Goal: Communication & Community: Answer question/provide support

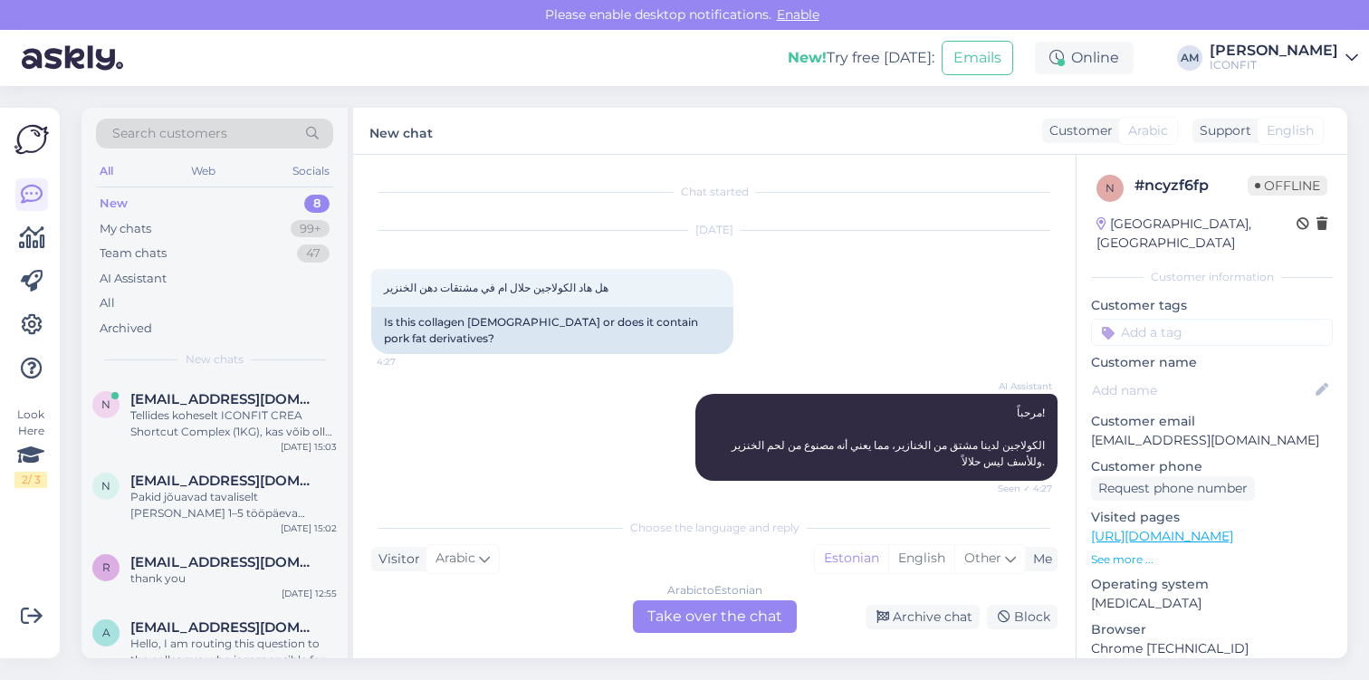
scroll to position [64, 0]
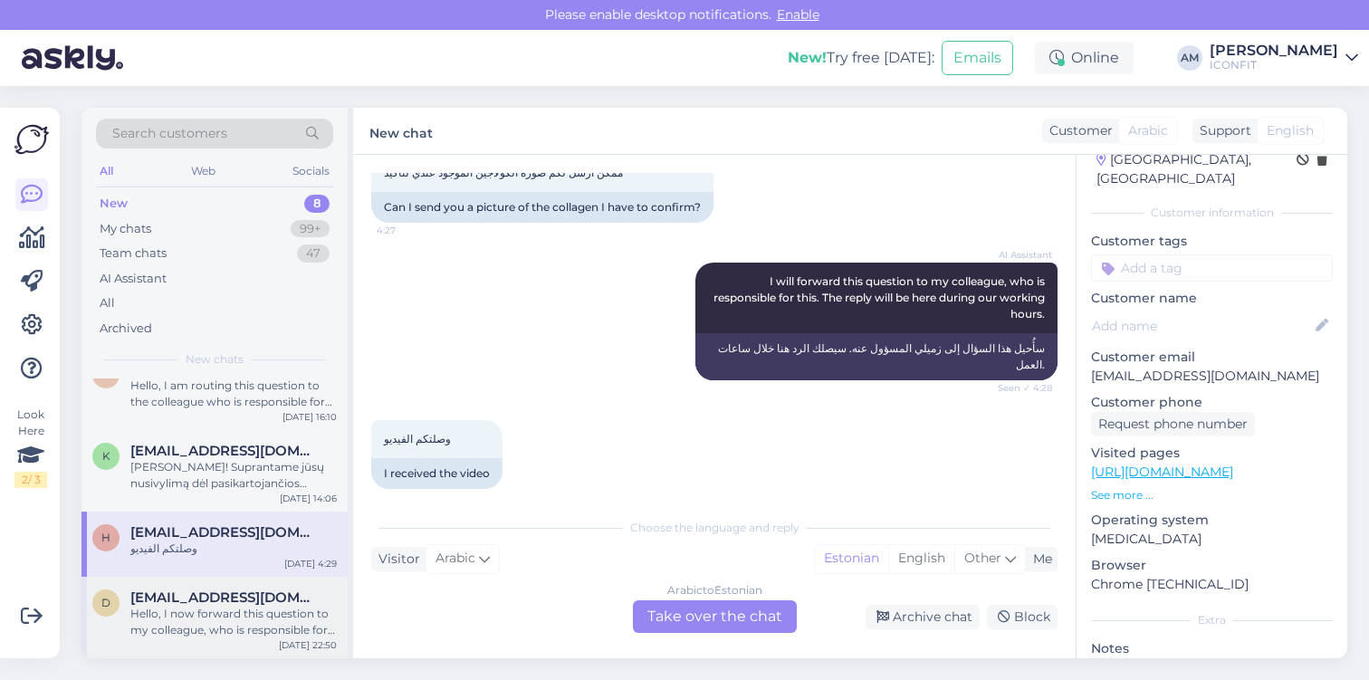
click at [253, 611] on div "Hello, I now forward this question to my colleague, who is responsible for this…" at bounding box center [233, 622] width 206 height 33
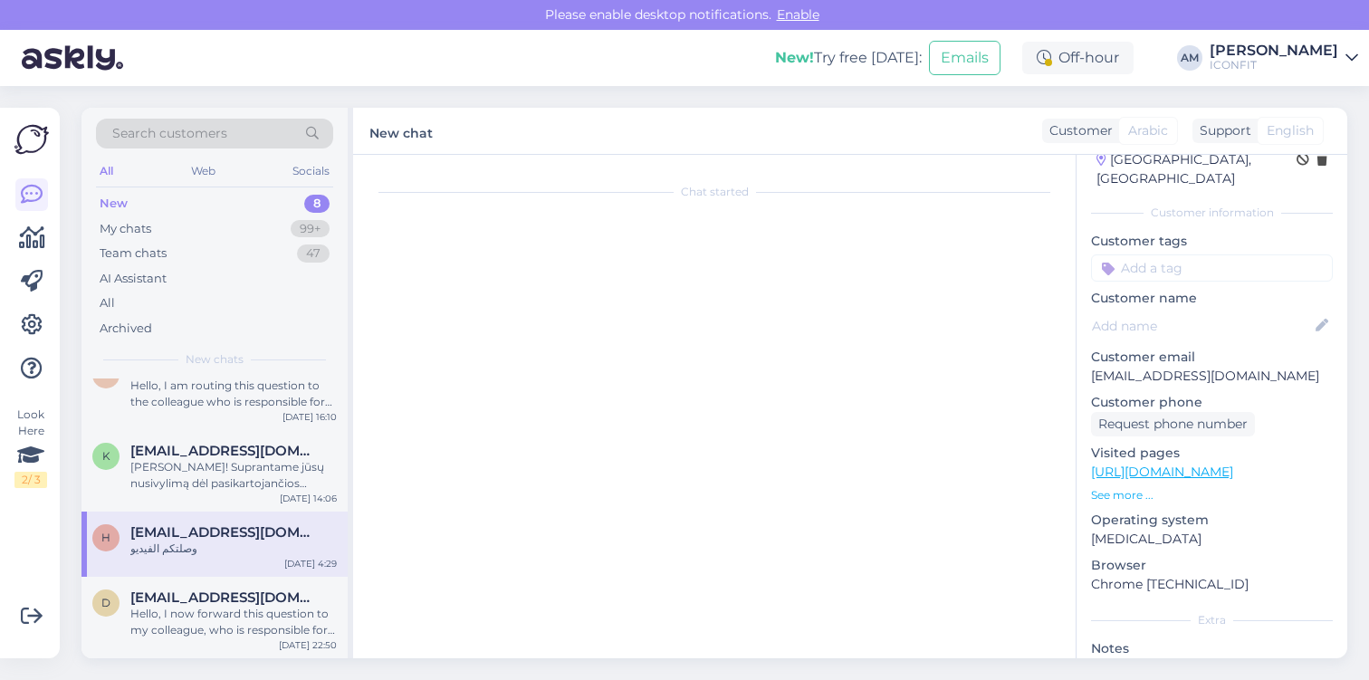
scroll to position [0, 0]
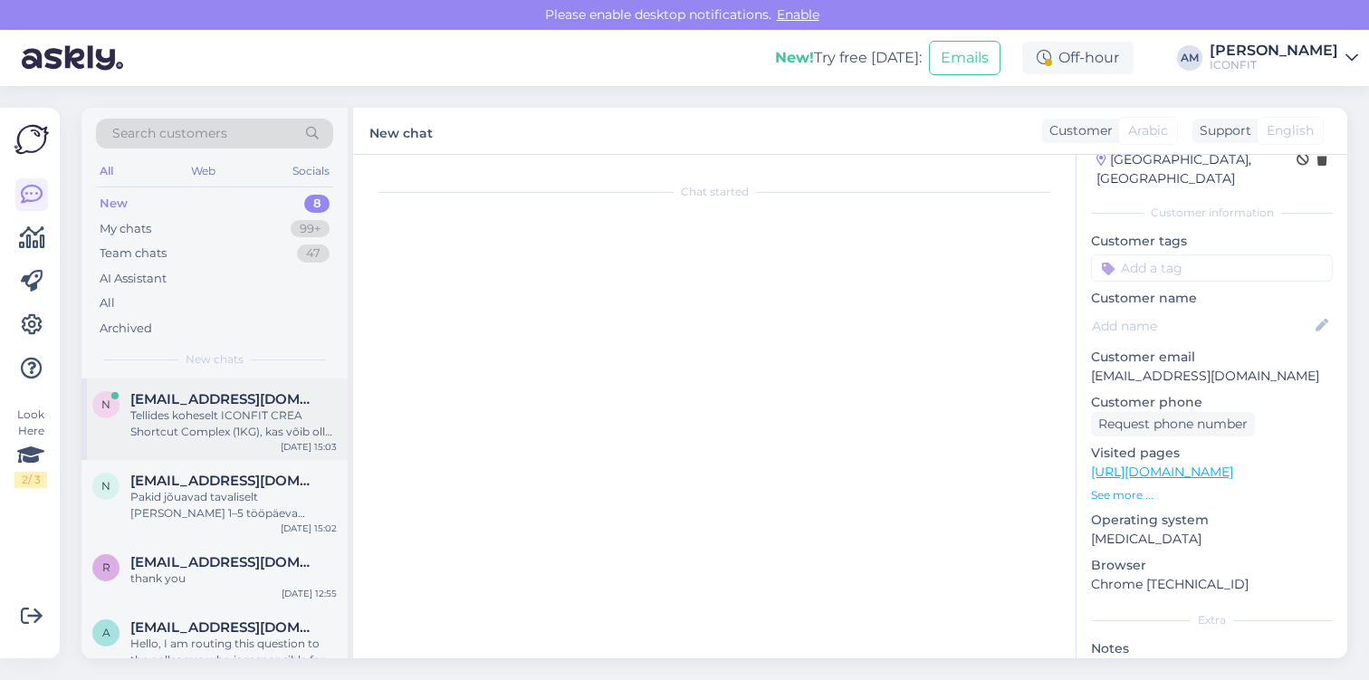
click at [228, 438] on div "Tellides koheselt ICONFIT CREA Shortcut Complex (1KG), kas võib olla varianti […" at bounding box center [233, 423] width 206 height 33
click at [219, 421] on div "Tellides koheselt ICONFIT CREA Shortcut Complex (1KG), kas võib olla varianti […" at bounding box center [233, 423] width 206 height 33
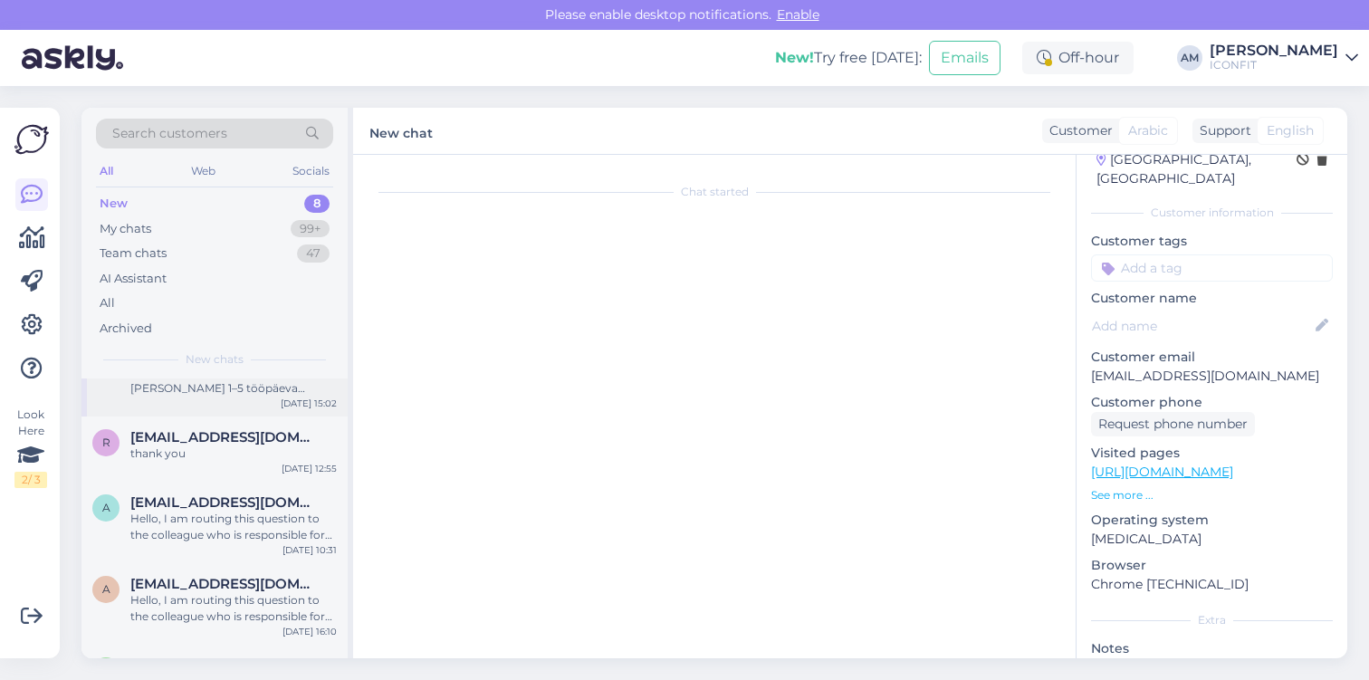
scroll to position [143, 0]
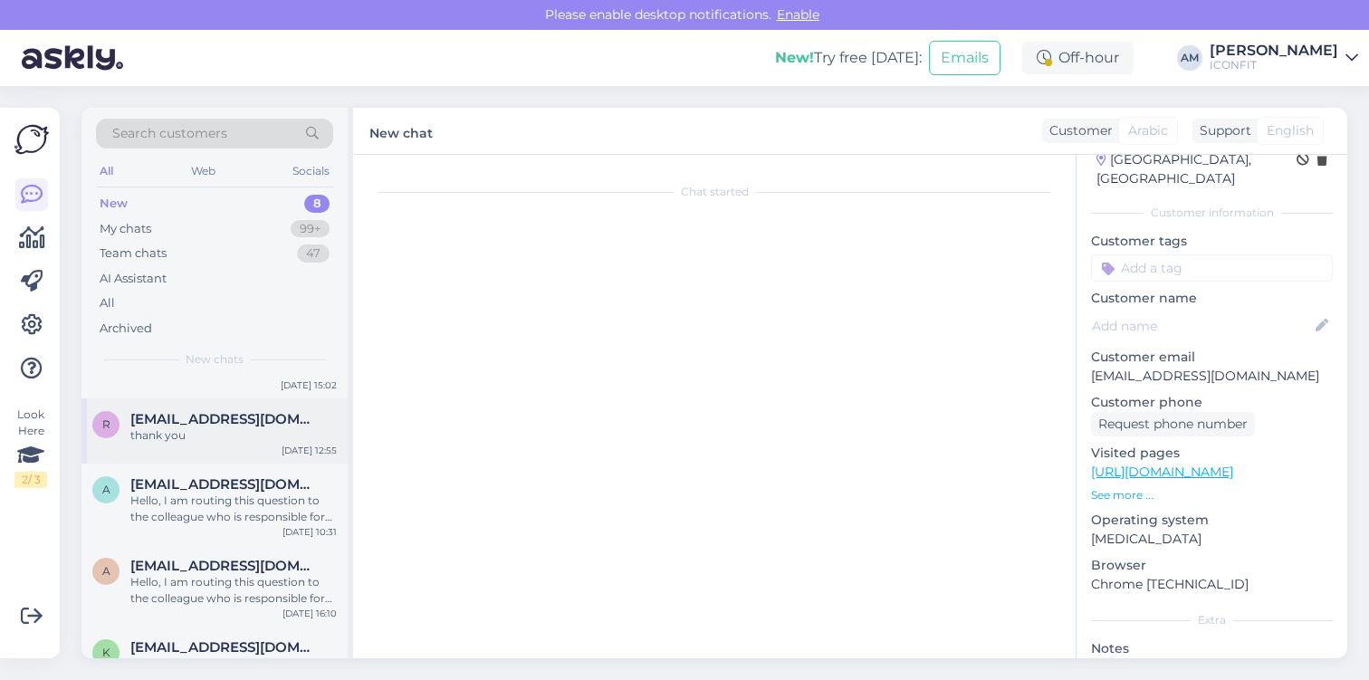
click at [193, 434] on div "thank you" at bounding box center [233, 435] width 206 height 16
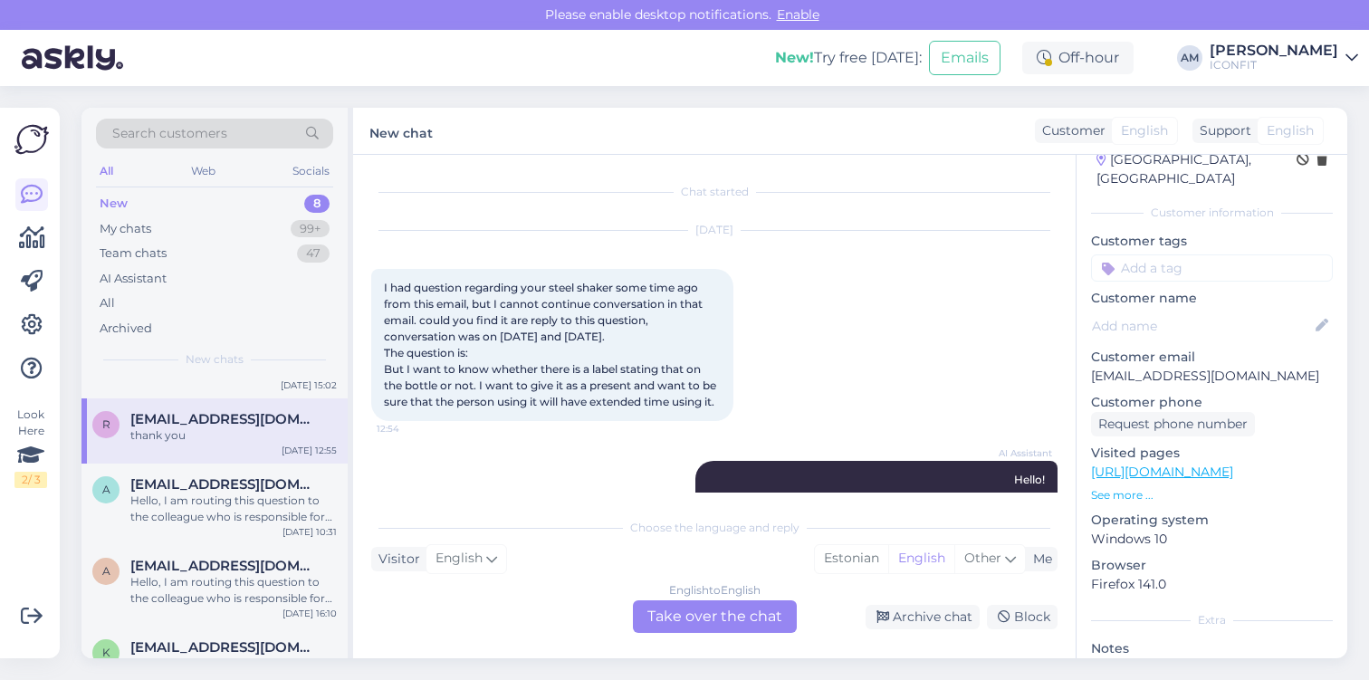
scroll to position [186, 0]
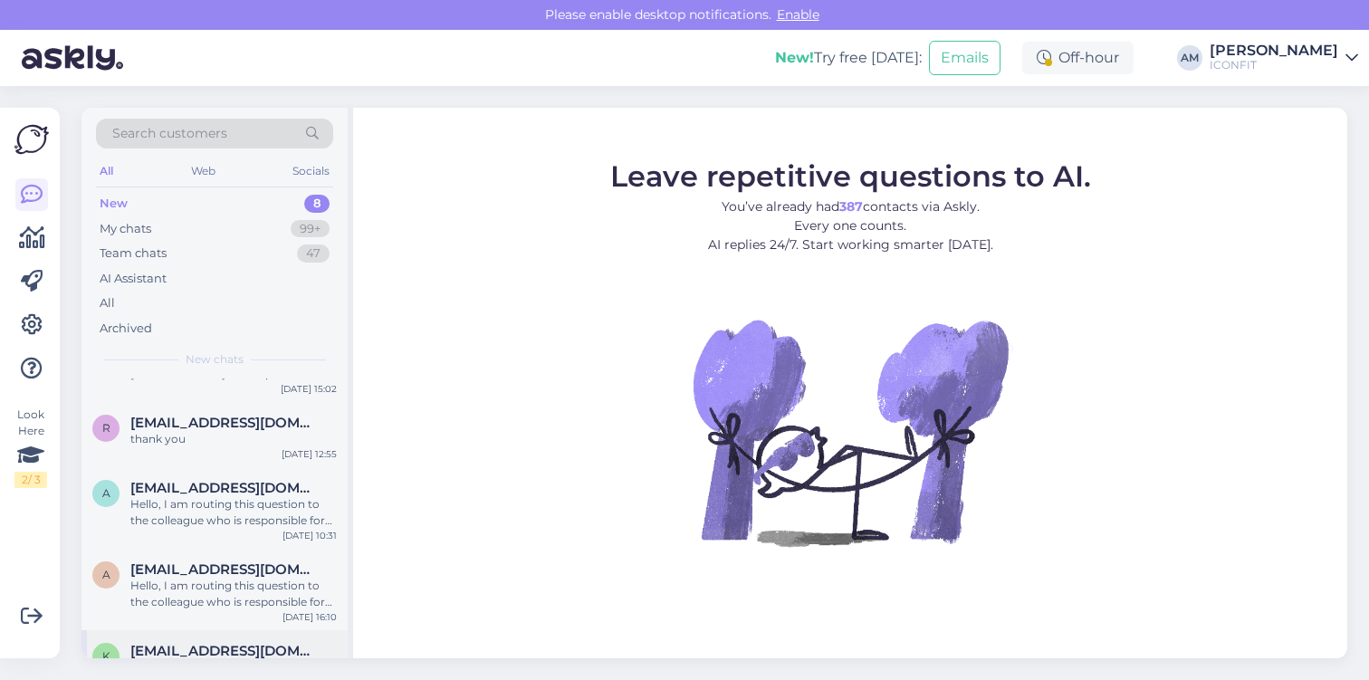
scroll to position [137, 0]
click at [191, 443] on div "thank you" at bounding box center [233, 442] width 206 height 16
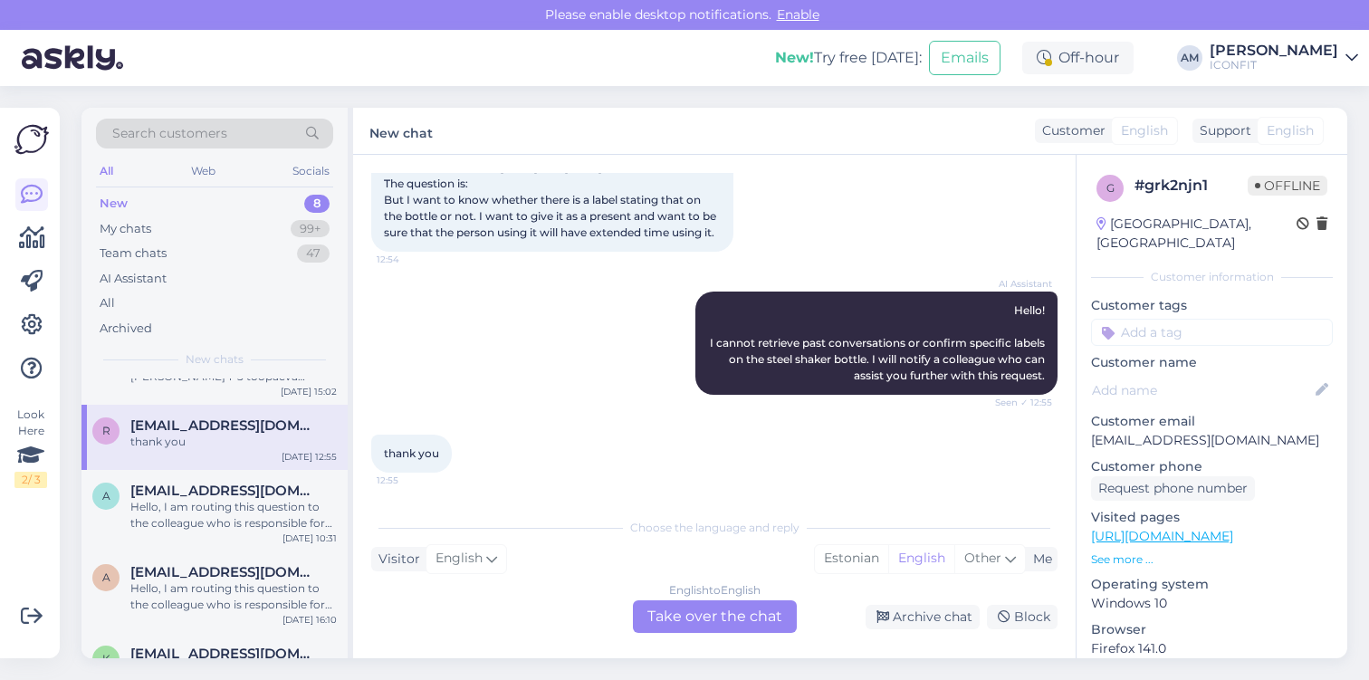
scroll to position [186, 0]
click at [183, 229] on div "My chats 99+" at bounding box center [214, 228] width 237 height 25
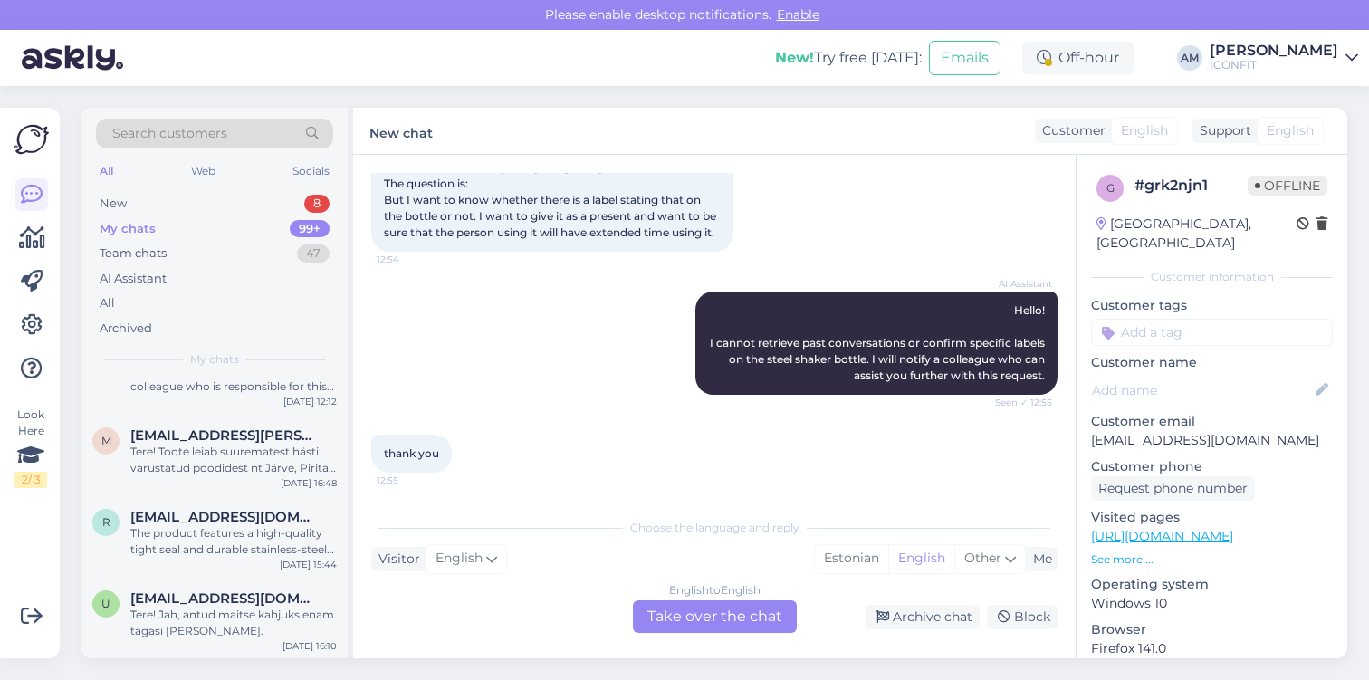
scroll to position [1634, 0]
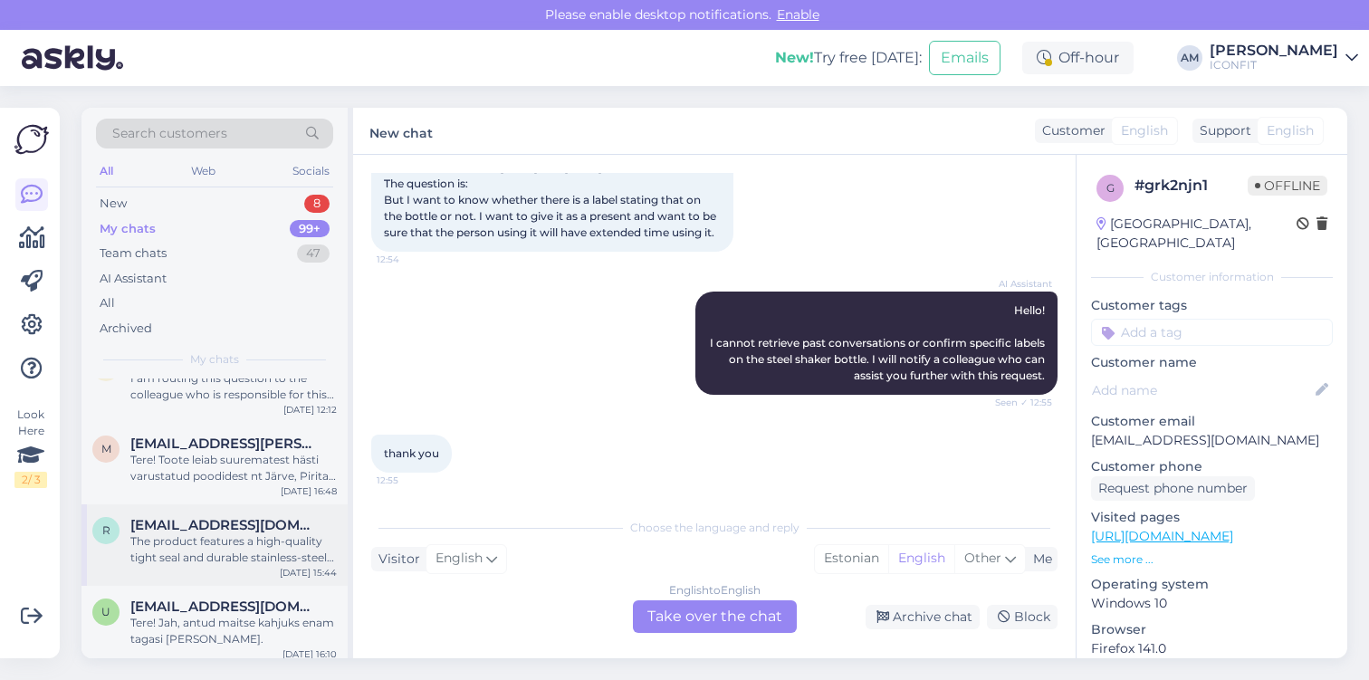
click at [247, 540] on div "The product features a high-quality tight seal and durable stainless-steel cons…" at bounding box center [233, 549] width 206 height 33
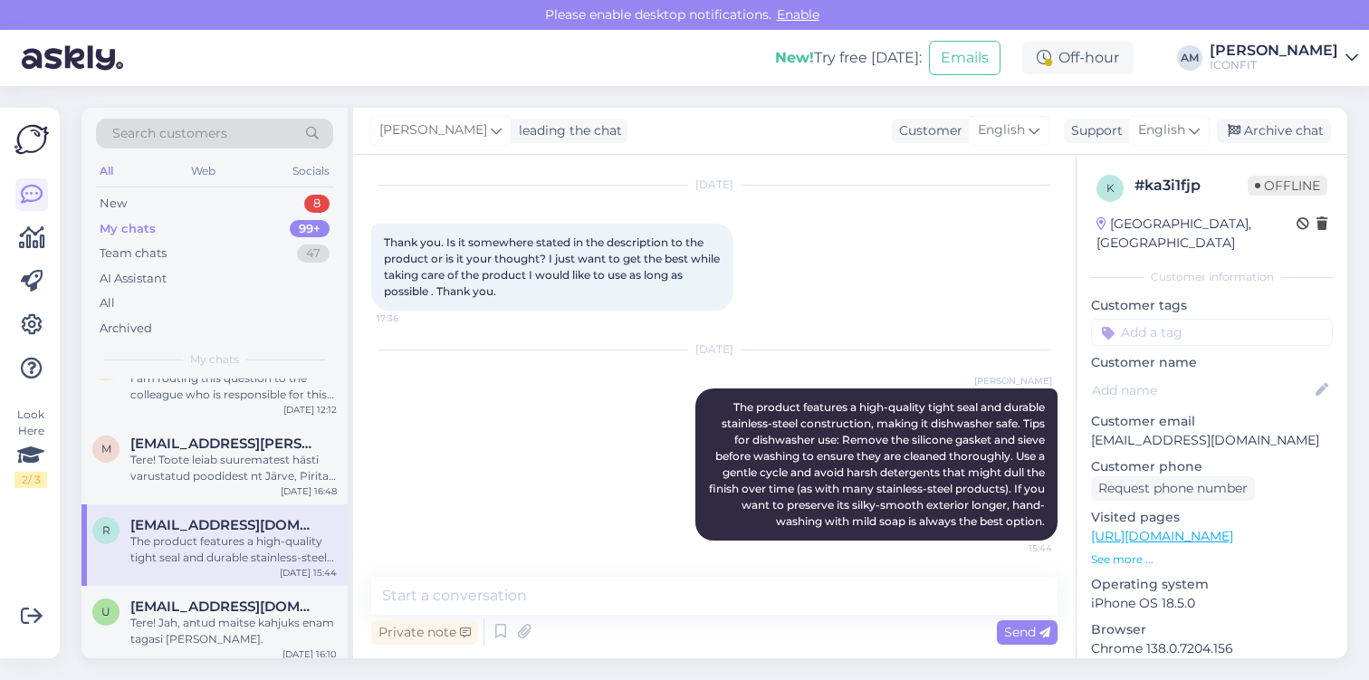
scroll to position [469, 0]
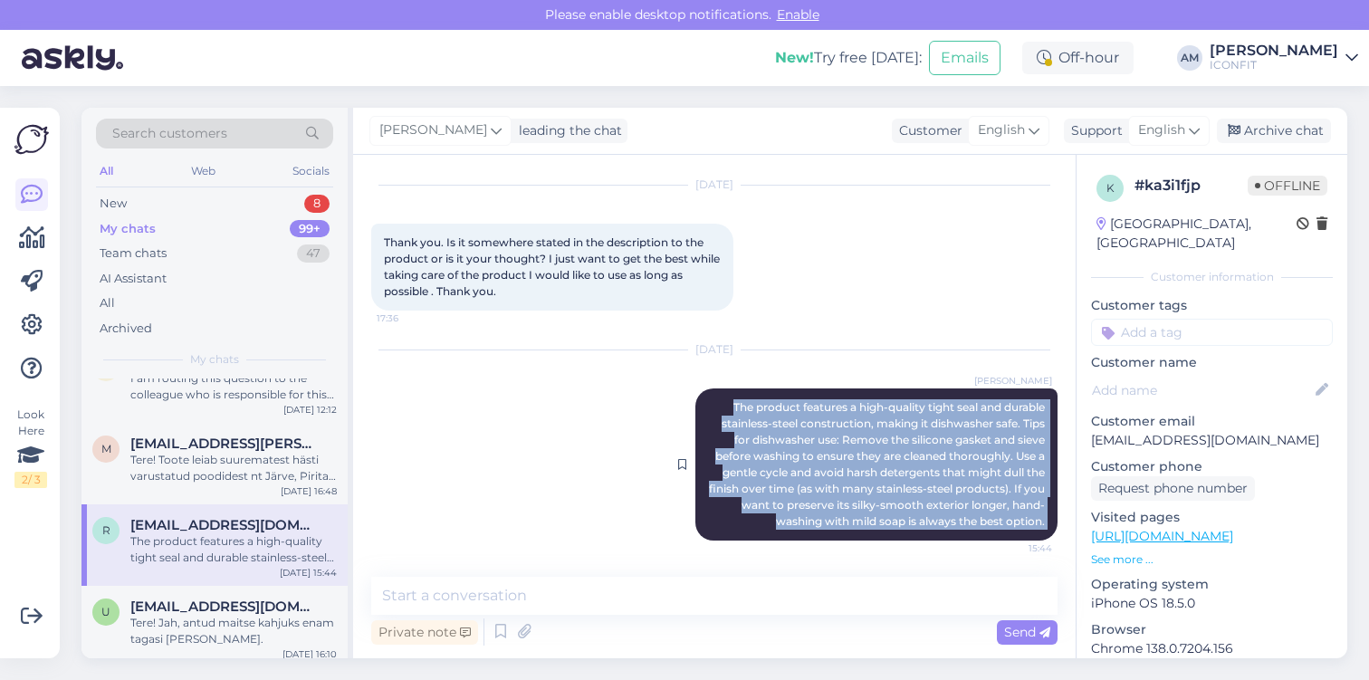
drag, startPoint x: 712, startPoint y: 405, endPoint x: 1038, endPoint y: 549, distance: 356.3
click at [1038, 540] on div "[PERSON_NAME] The product features a high-quality tight seal and durable stainl…" at bounding box center [876, 464] width 362 height 152
copy div "The product features a high-quality tight seal and durable stainless-steel cons…"
click at [142, 201] on div "New 8" at bounding box center [214, 203] width 237 height 25
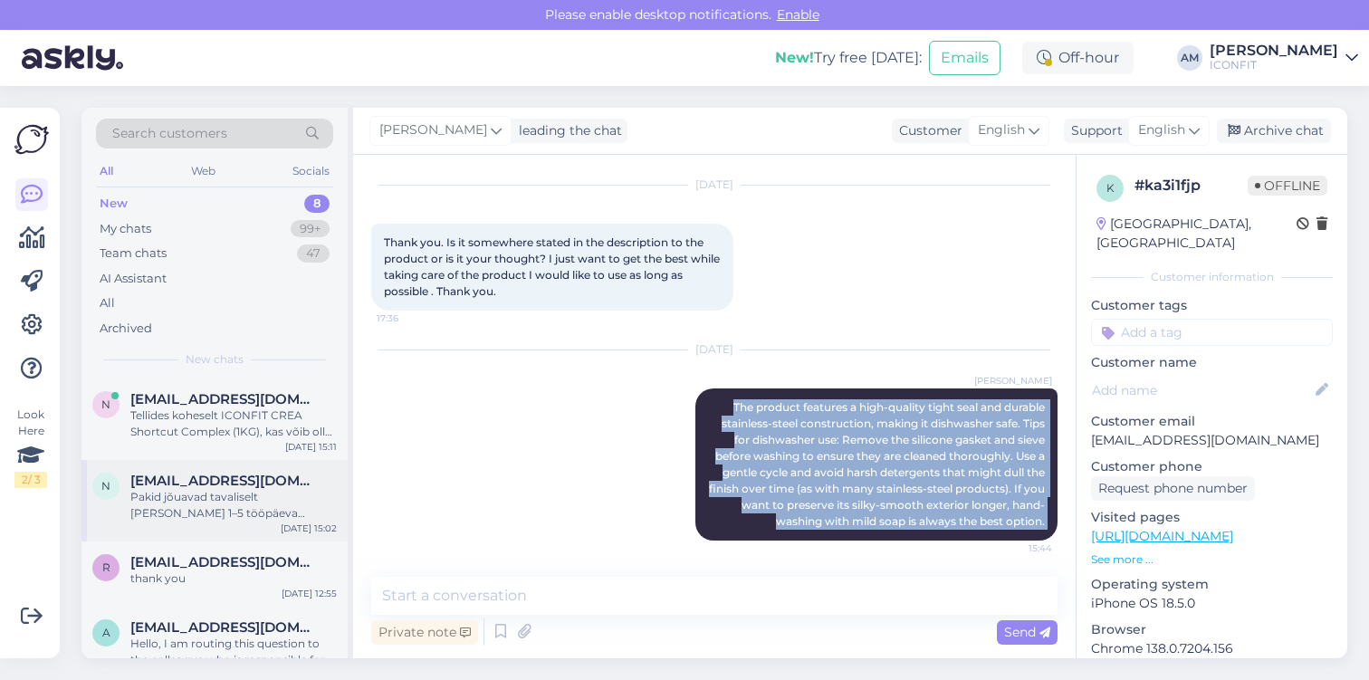
scroll to position [28, 0]
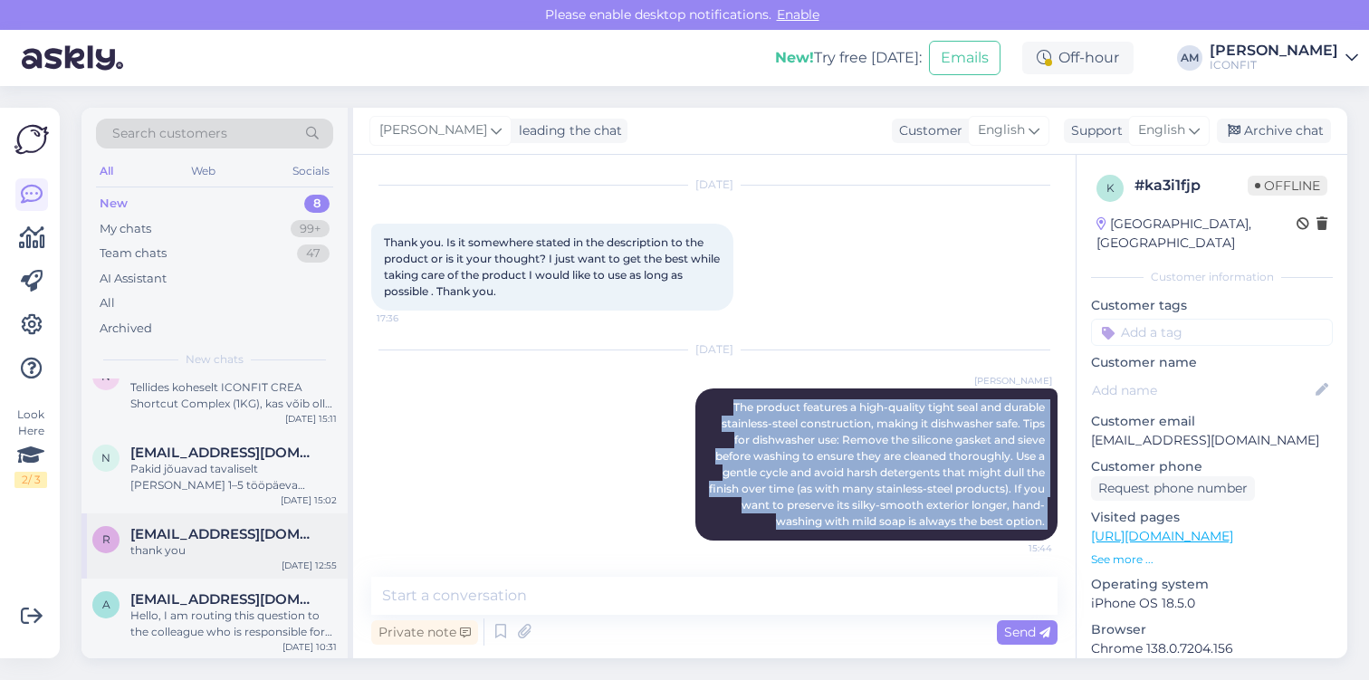
click at [172, 529] on span "[EMAIL_ADDRESS][DOMAIN_NAME]" at bounding box center [224, 534] width 188 height 16
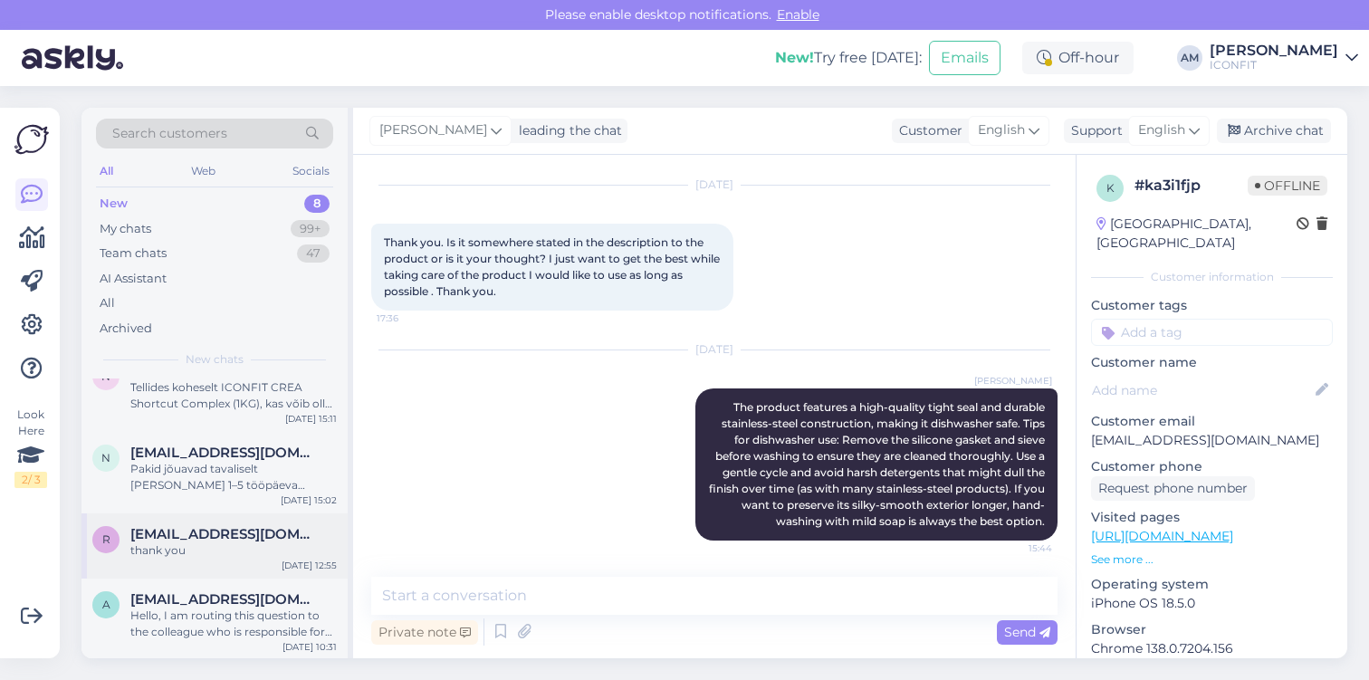
scroll to position [186, 0]
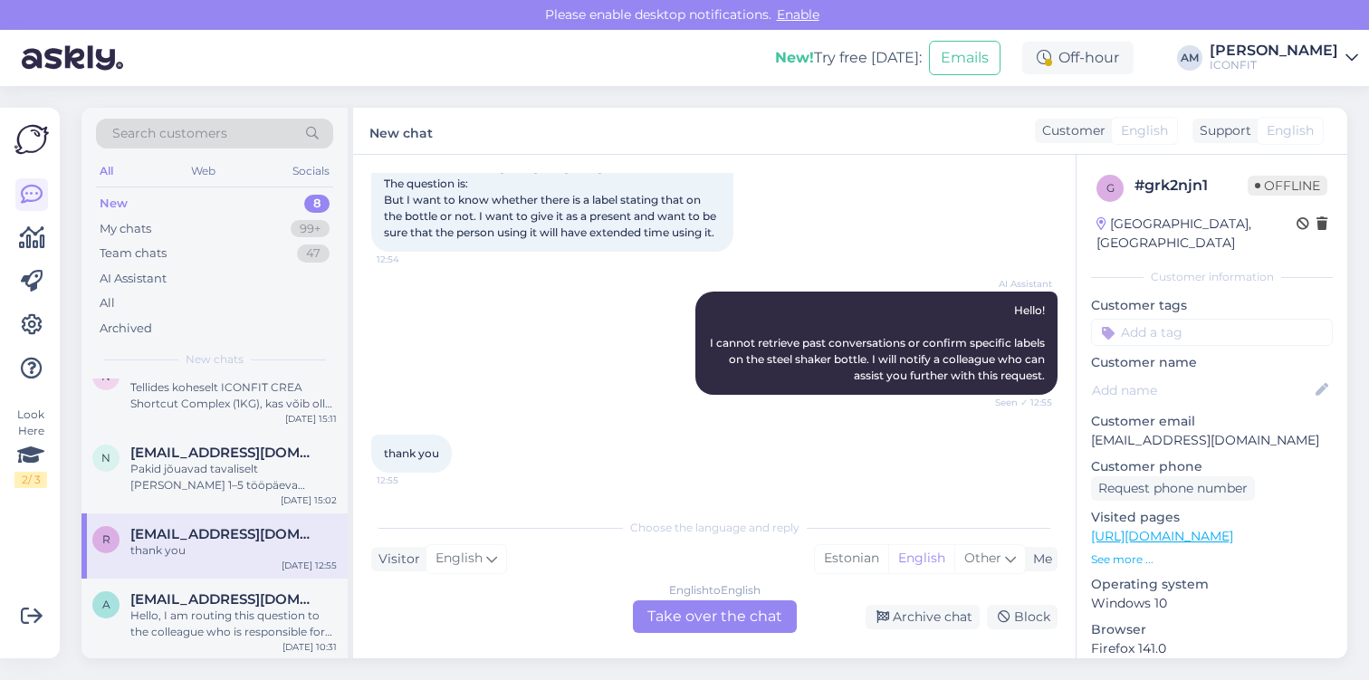
click at [678, 606] on div "English to English Take over the chat" at bounding box center [715, 616] width 164 height 33
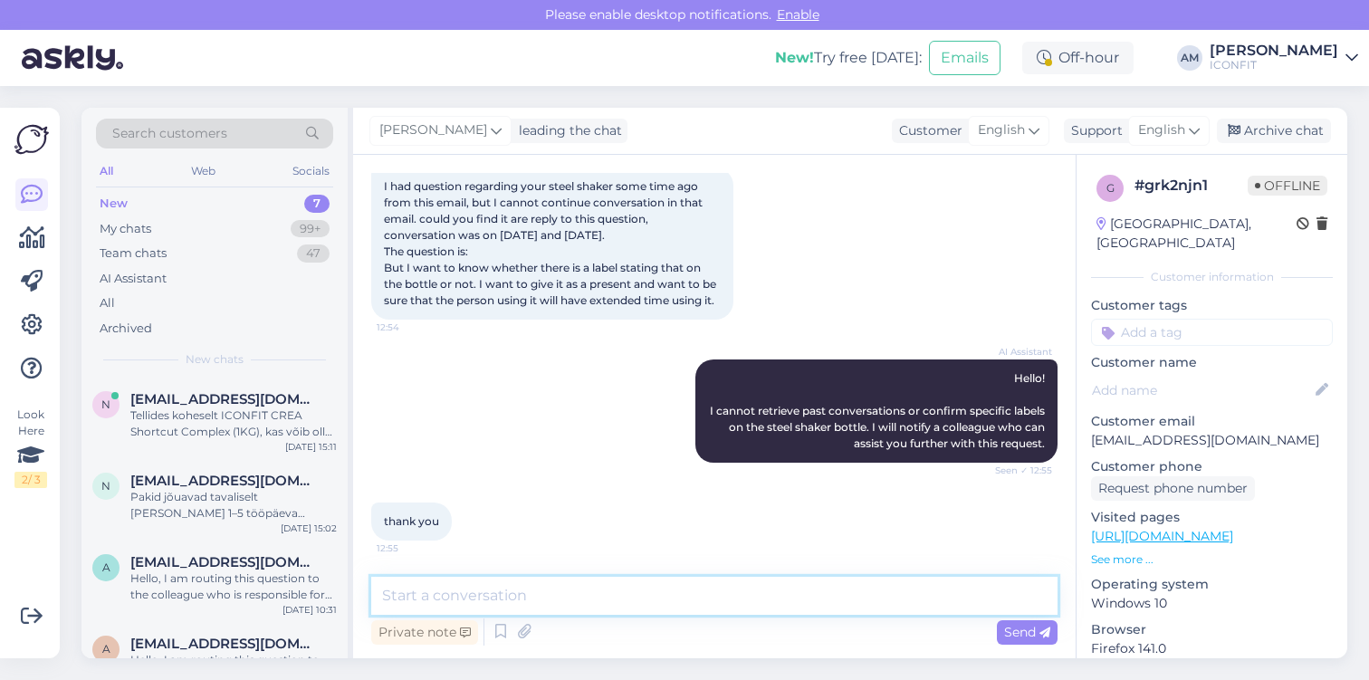
click at [598, 594] on textarea at bounding box center [714, 596] width 686 height 38
paste textarea "The product features a high-quality tight seal and durable stainless-steel cons…"
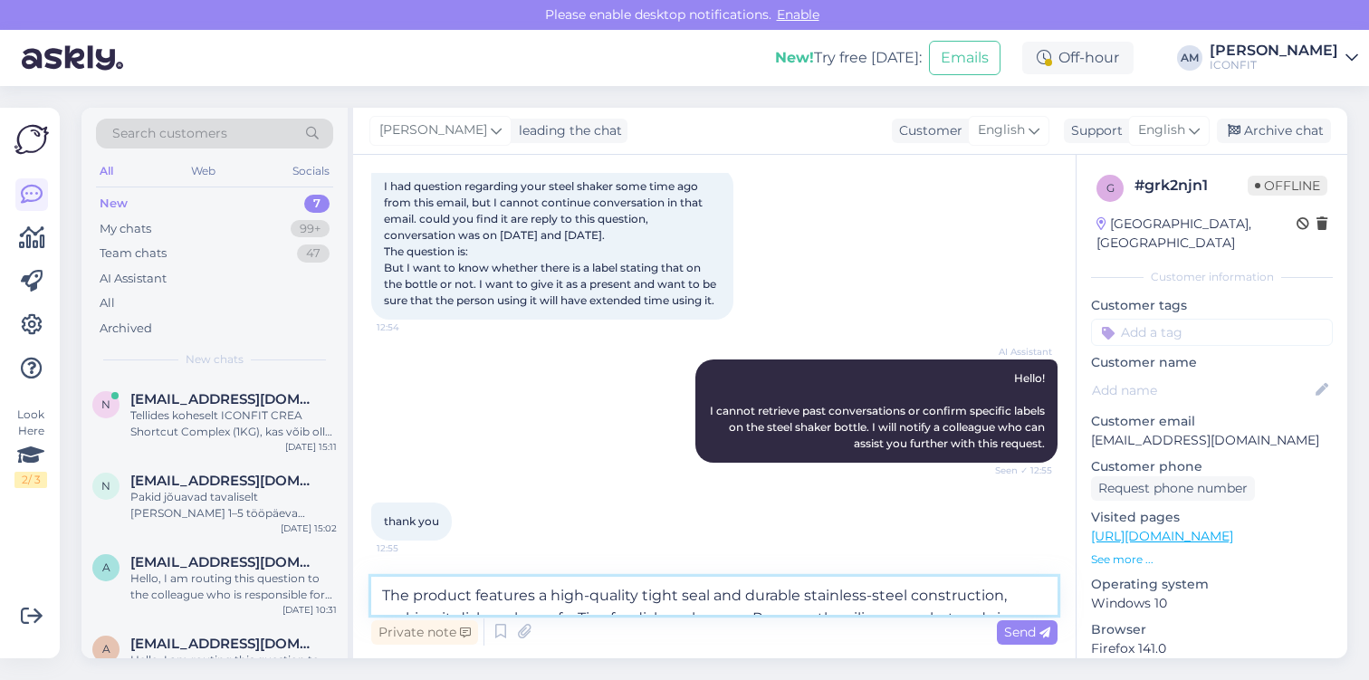
scroll to position [186, 0]
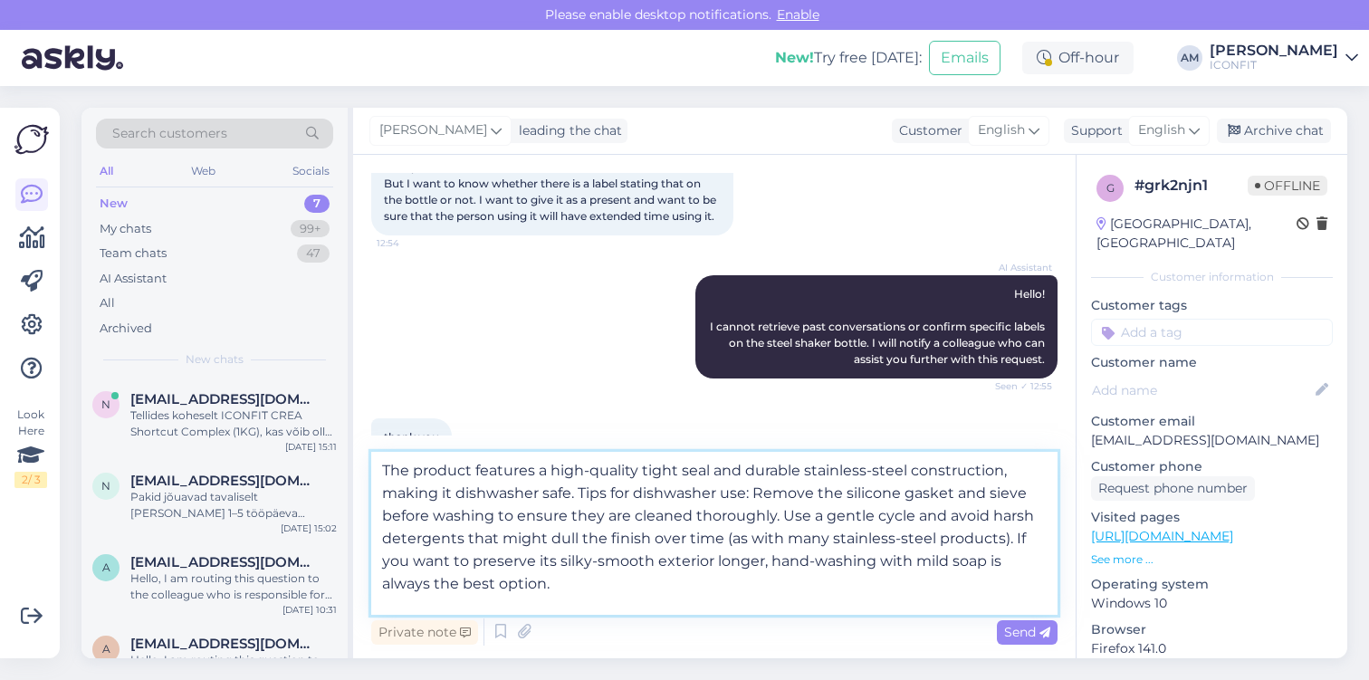
click at [598, 569] on textarea "The product features a high-quality tight seal and durable stainless-steel cons…" at bounding box center [714, 533] width 686 height 163
click at [575, 588] on textarea "The product features a high-quality tight seal and durable stainless-steel cons…" at bounding box center [714, 533] width 686 height 163
type textarea "The product features a high-quality tight seal and durable stainless-steel cons…"
click at [1021, 640] on div "Send" at bounding box center [1027, 632] width 61 height 24
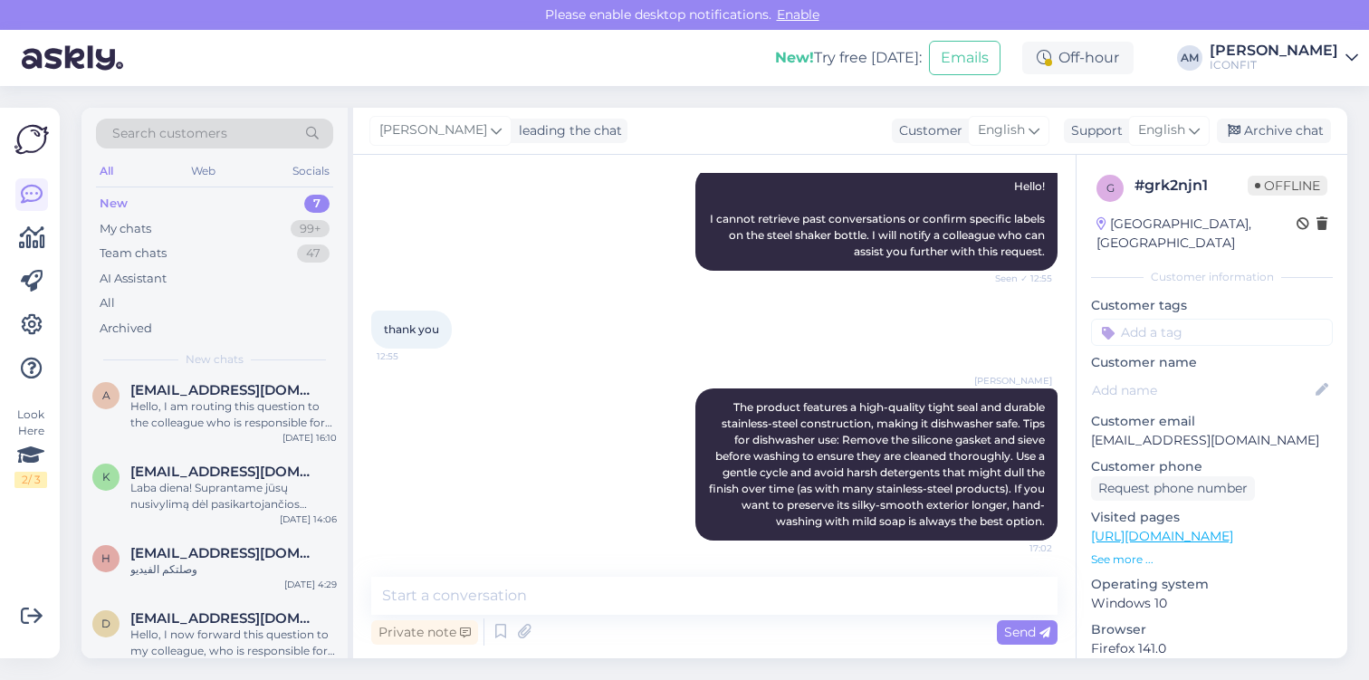
scroll to position [274, 0]
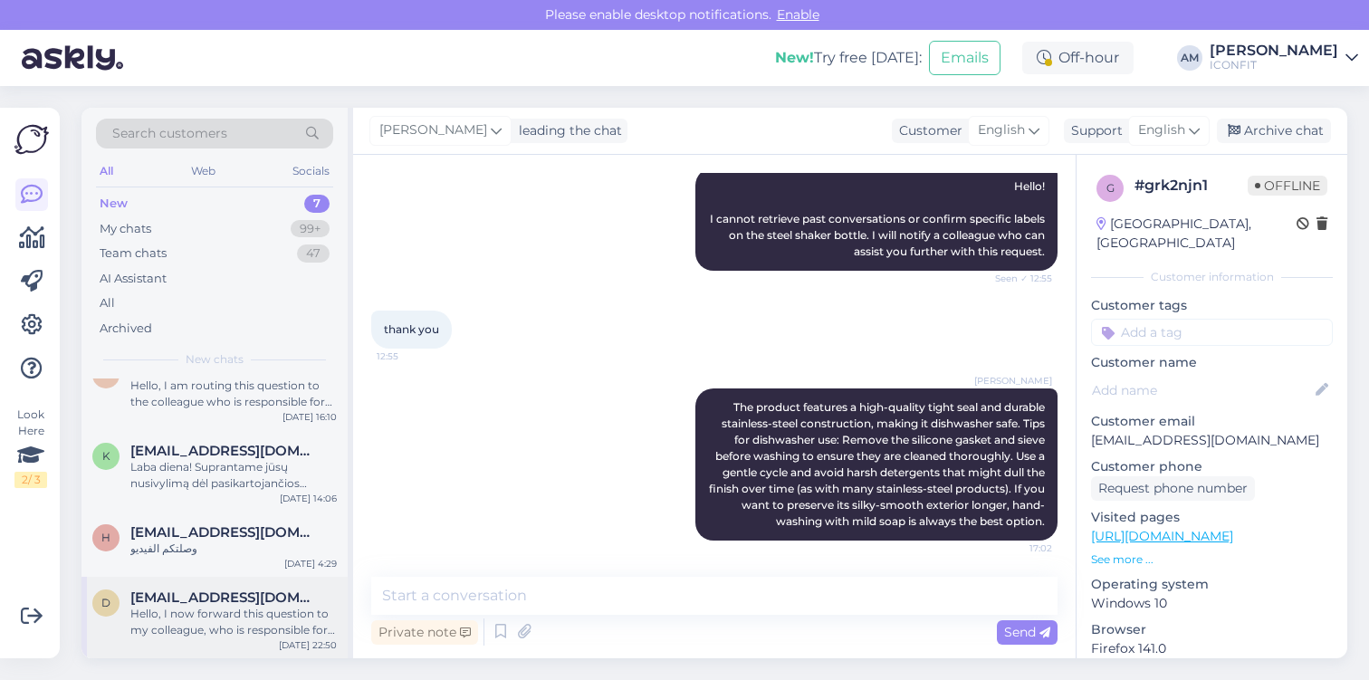
click at [175, 599] on span "[EMAIL_ADDRESS][DOMAIN_NAME]" at bounding box center [224, 597] width 188 height 16
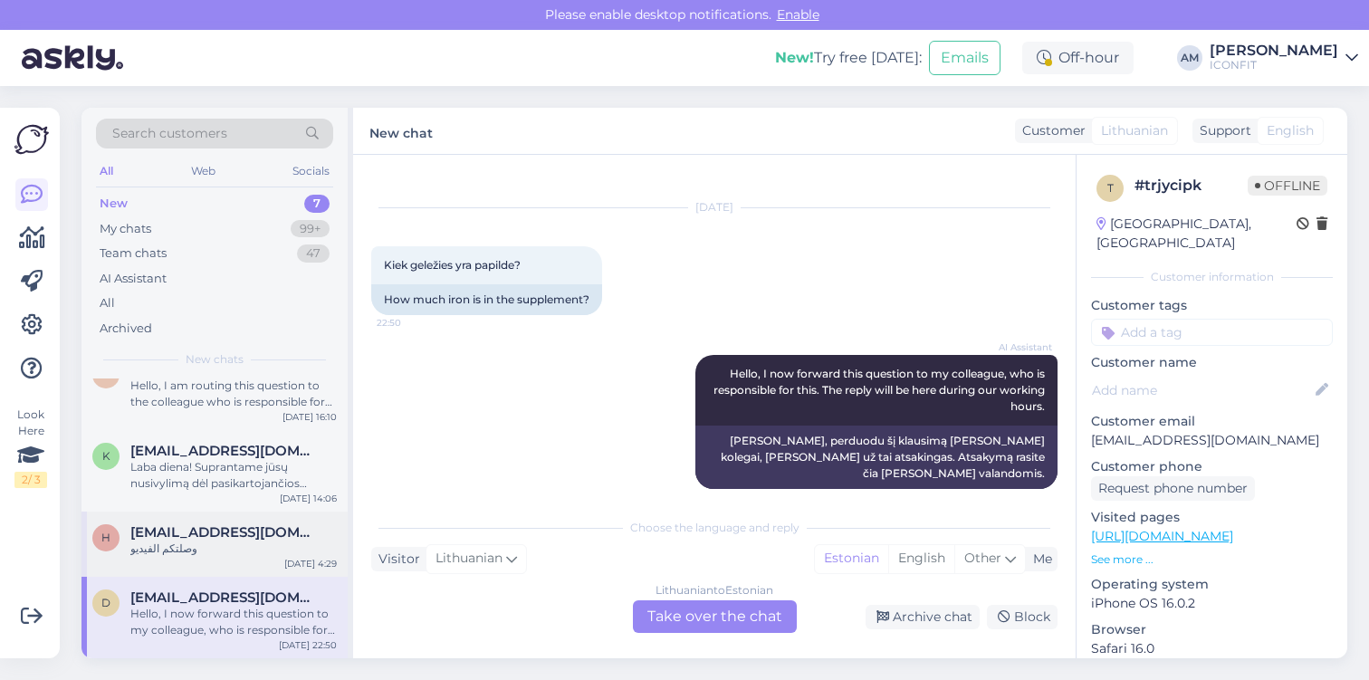
click at [236, 521] on div "h [EMAIL_ADDRESS][DOMAIN_NAME] وصلتكم الفيديو [DATE] 4:29" at bounding box center [214, 544] width 266 height 65
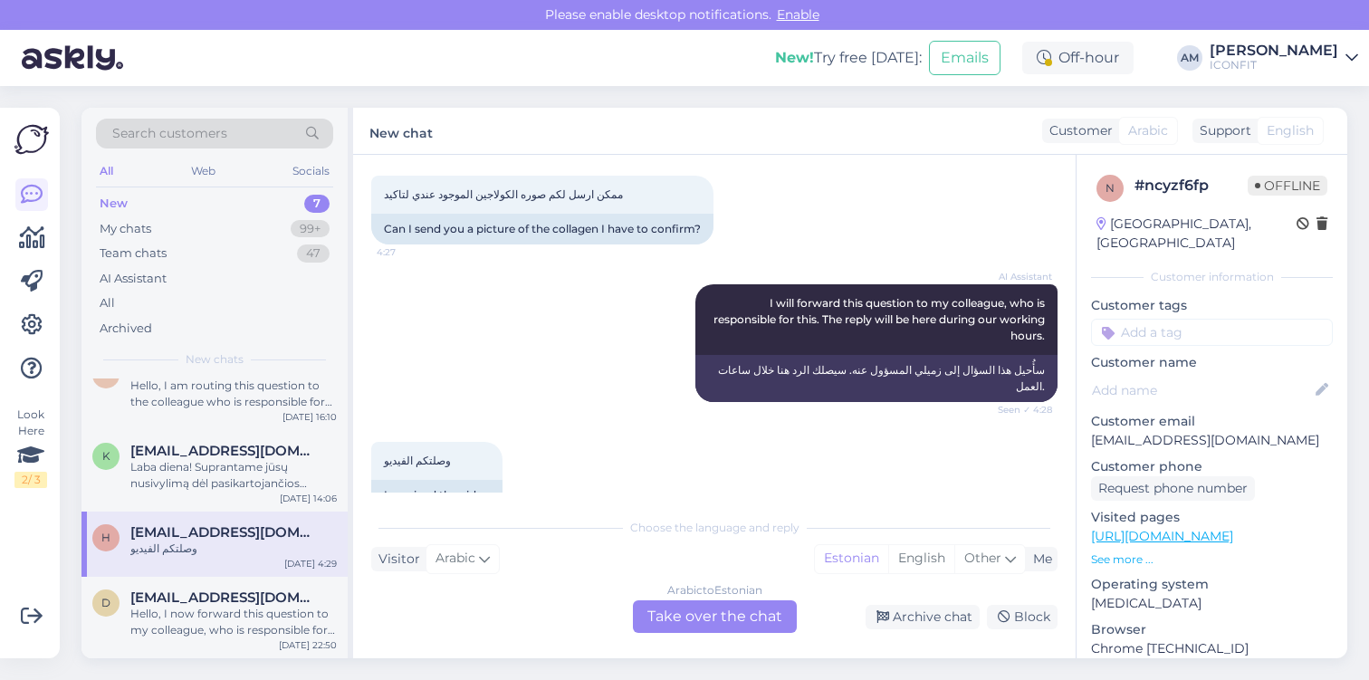
scroll to position [367, 0]
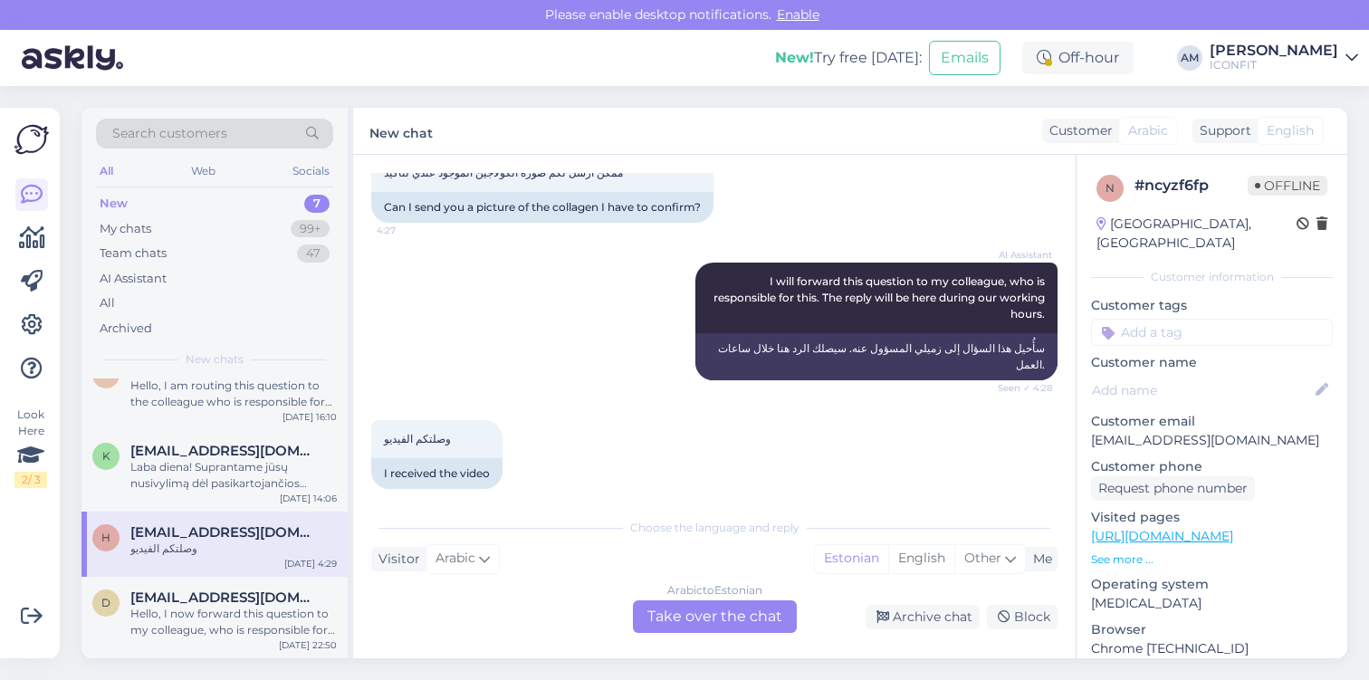
click at [698, 606] on div "Arabic to Estonian Take over the chat" at bounding box center [715, 616] width 164 height 33
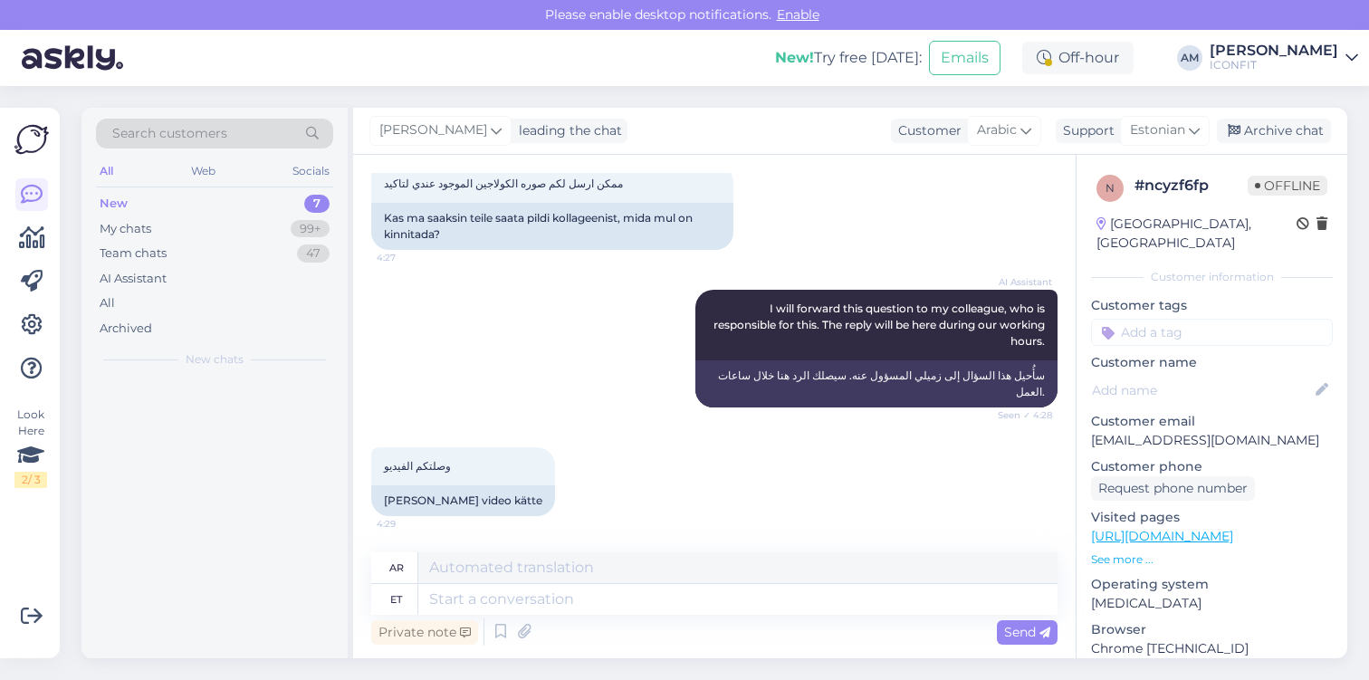
scroll to position [0, 0]
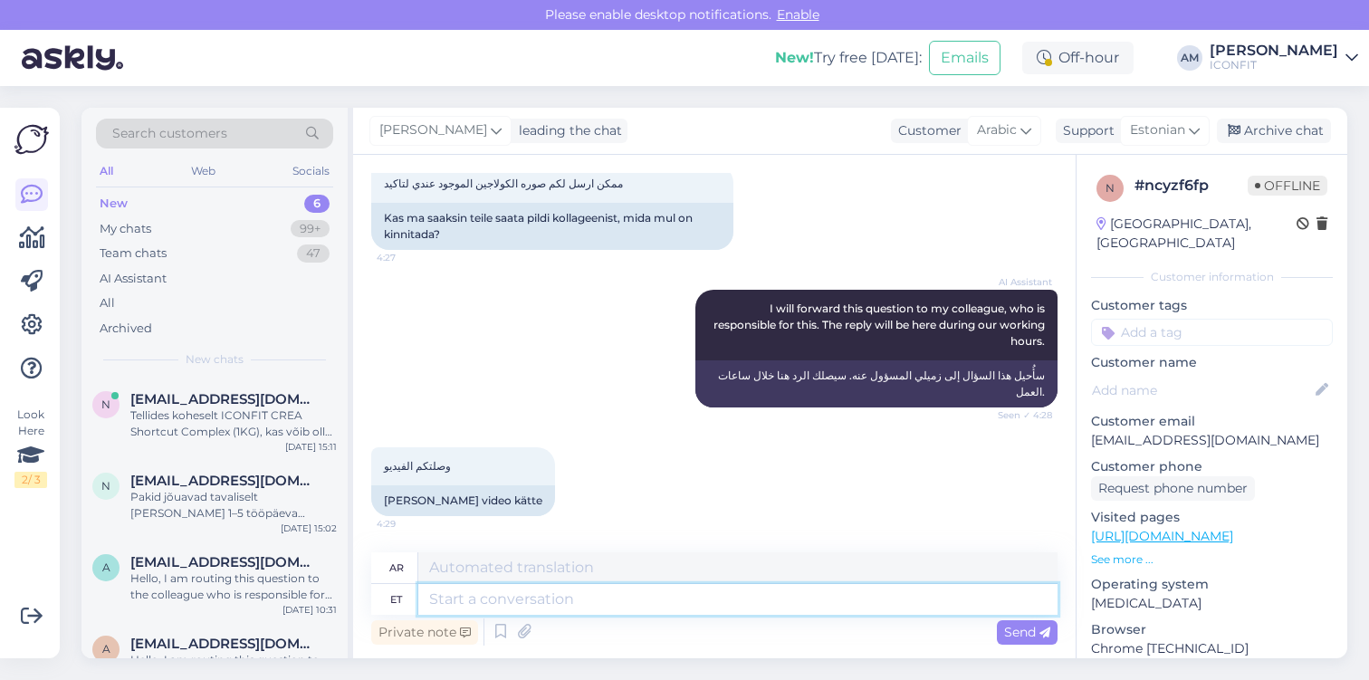
click at [571, 599] on textarea at bounding box center [737, 599] width 639 height 31
type textarea "Hello!"
type textarea "مرحبًا!"
type textarea "Hello! How c"
type textarea "مرحبا، كيف حالك؟"
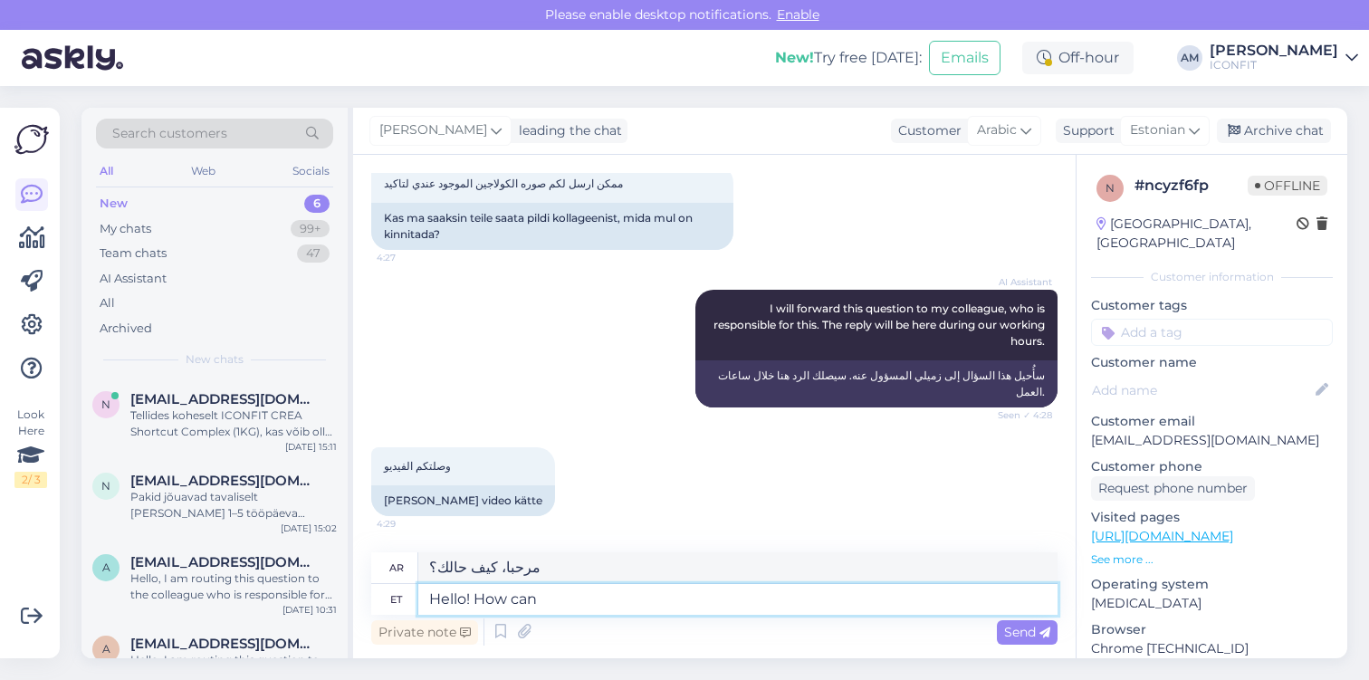
type textarea "Hello! How can"
type textarea "مرحبا! كيف يمكنني"
type textarea "Hello! How can I helop"
type textarea "مرحباً! كيف يمكنني المساعدة؟"
type textarea "Hello! How can I help You?"
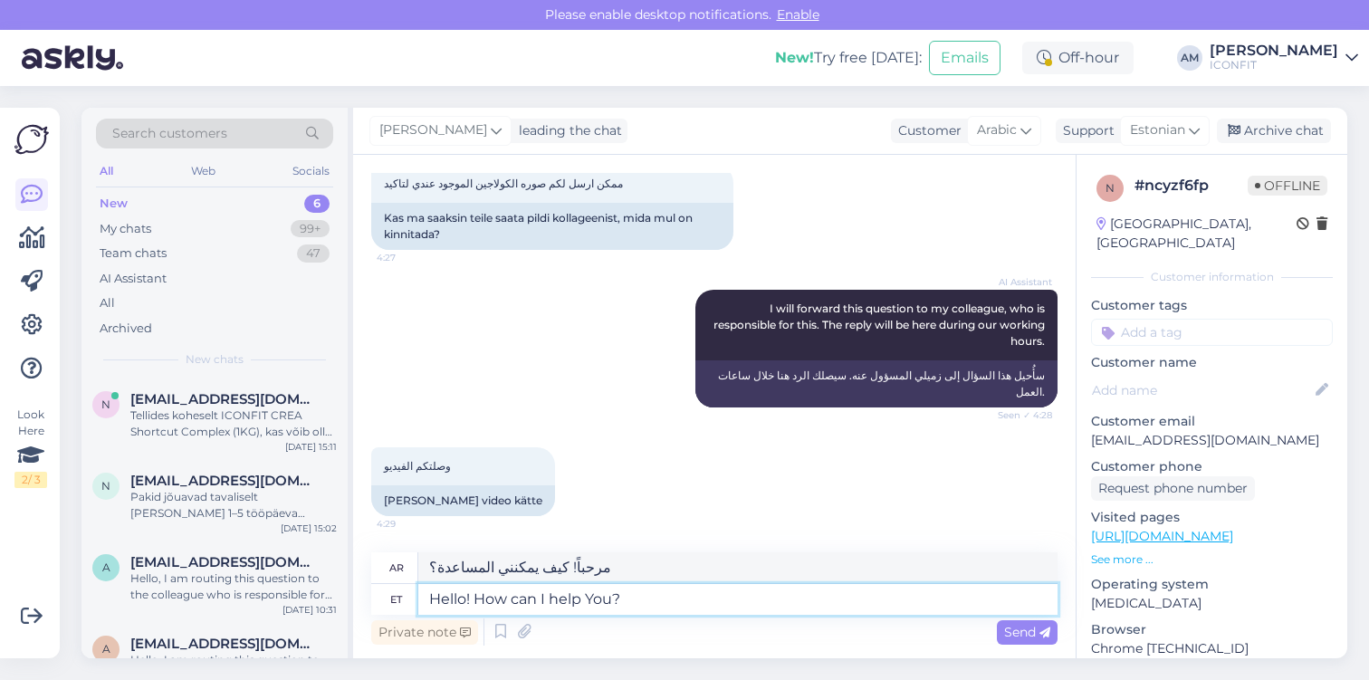
type textarea "مرحباً! كيف يمكنني مساعدتك؟"
type textarea "Hello! How can I help You?"
click at [1030, 629] on span "Send" at bounding box center [1027, 632] width 46 height 16
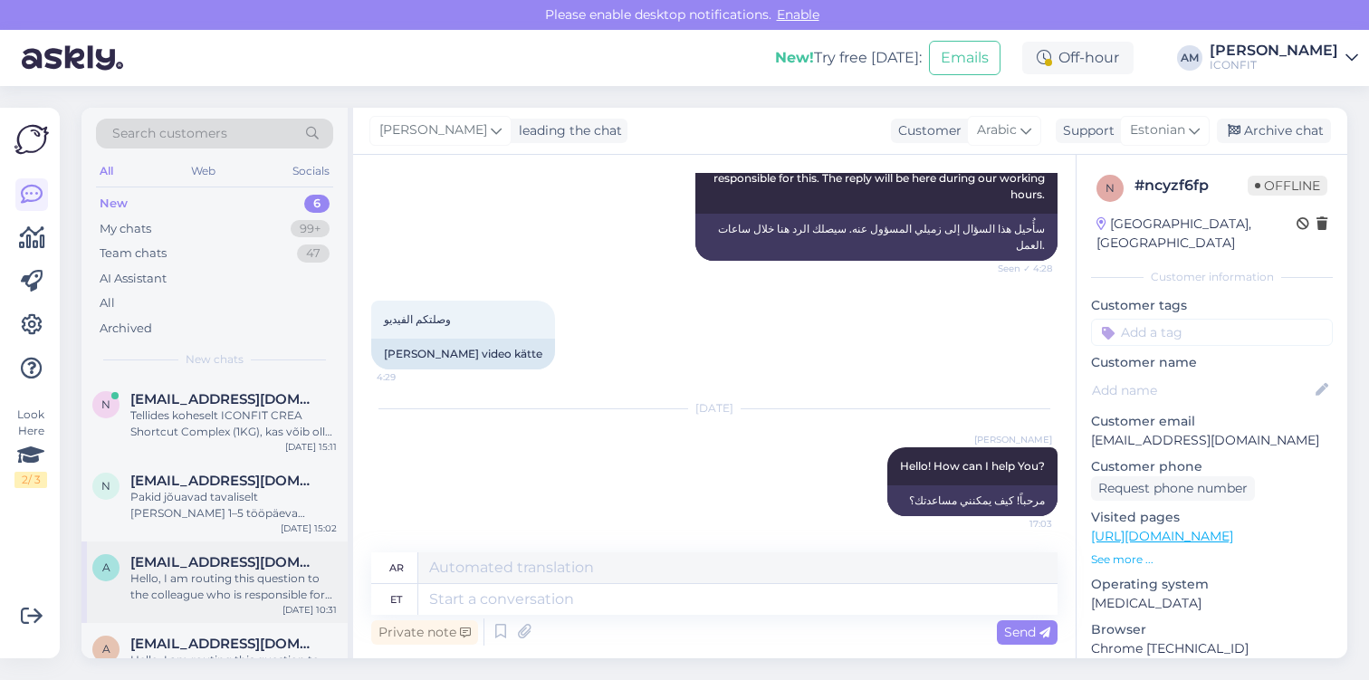
scroll to position [209, 0]
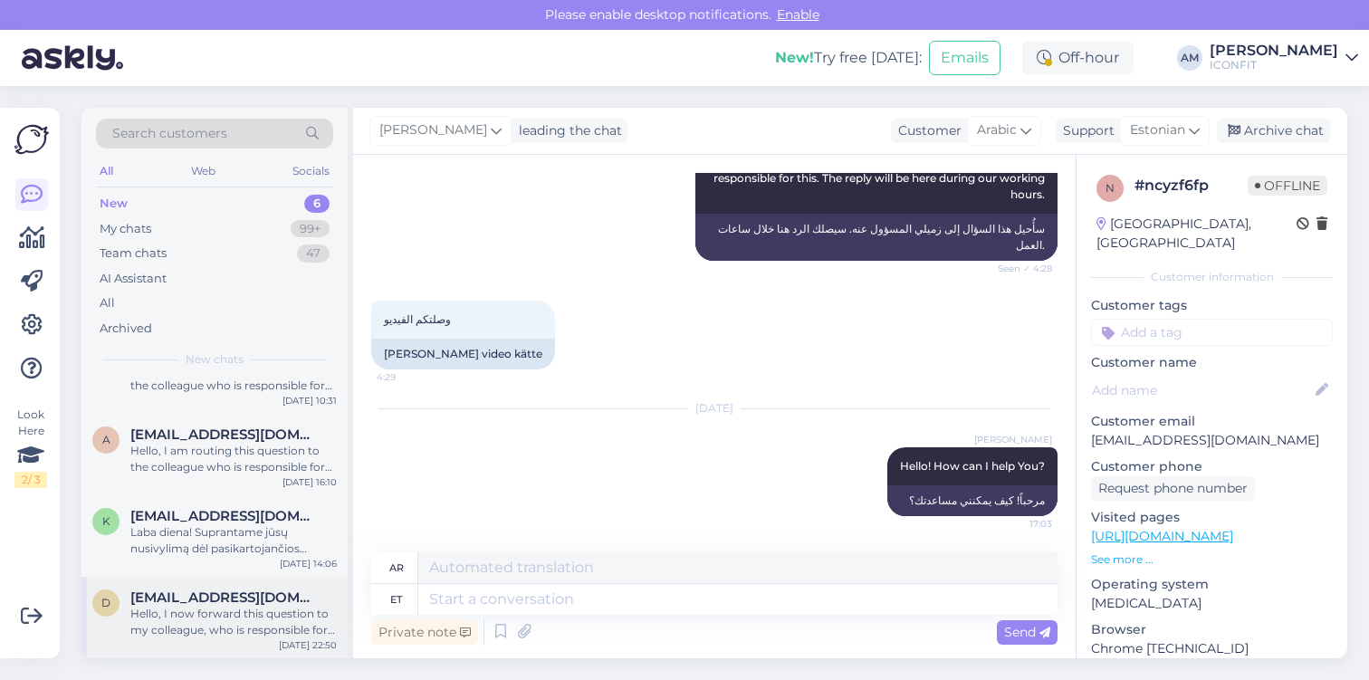
click at [214, 605] on span "[EMAIL_ADDRESS][DOMAIN_NAME]" at bounding box center [224, 597] width 188 height 16
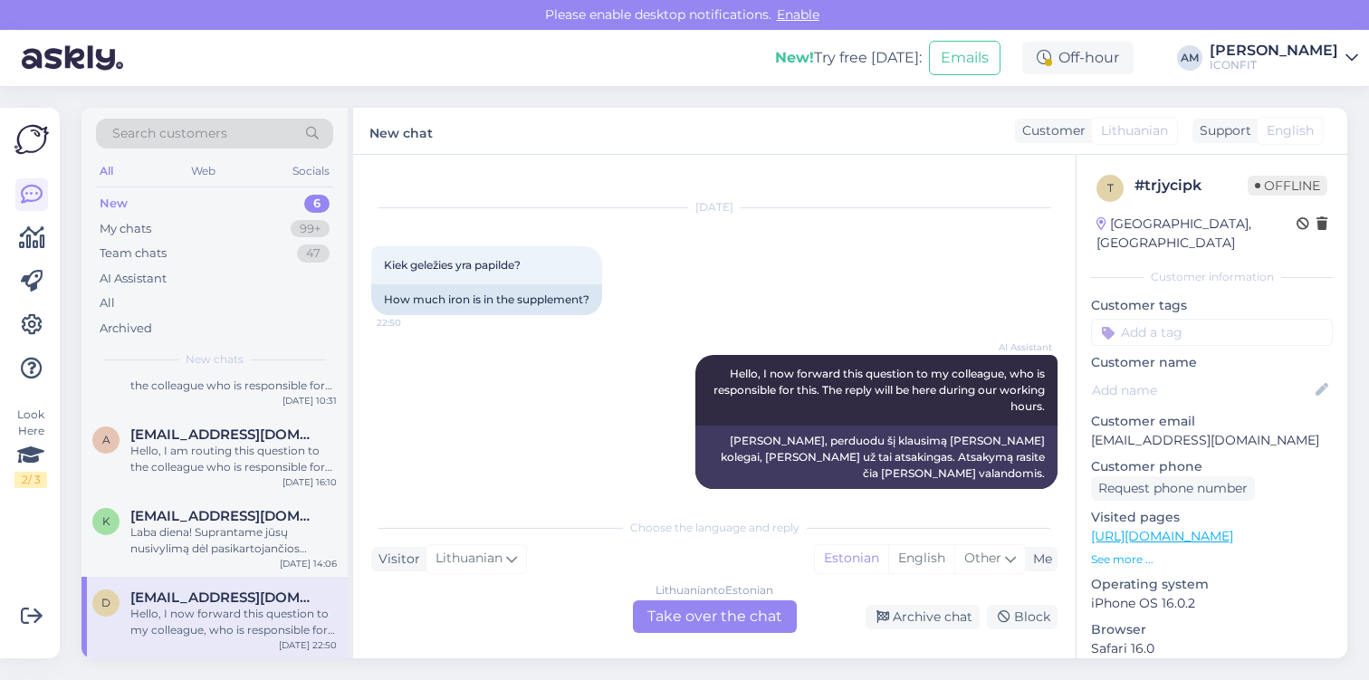
scroll to position [0, 0]
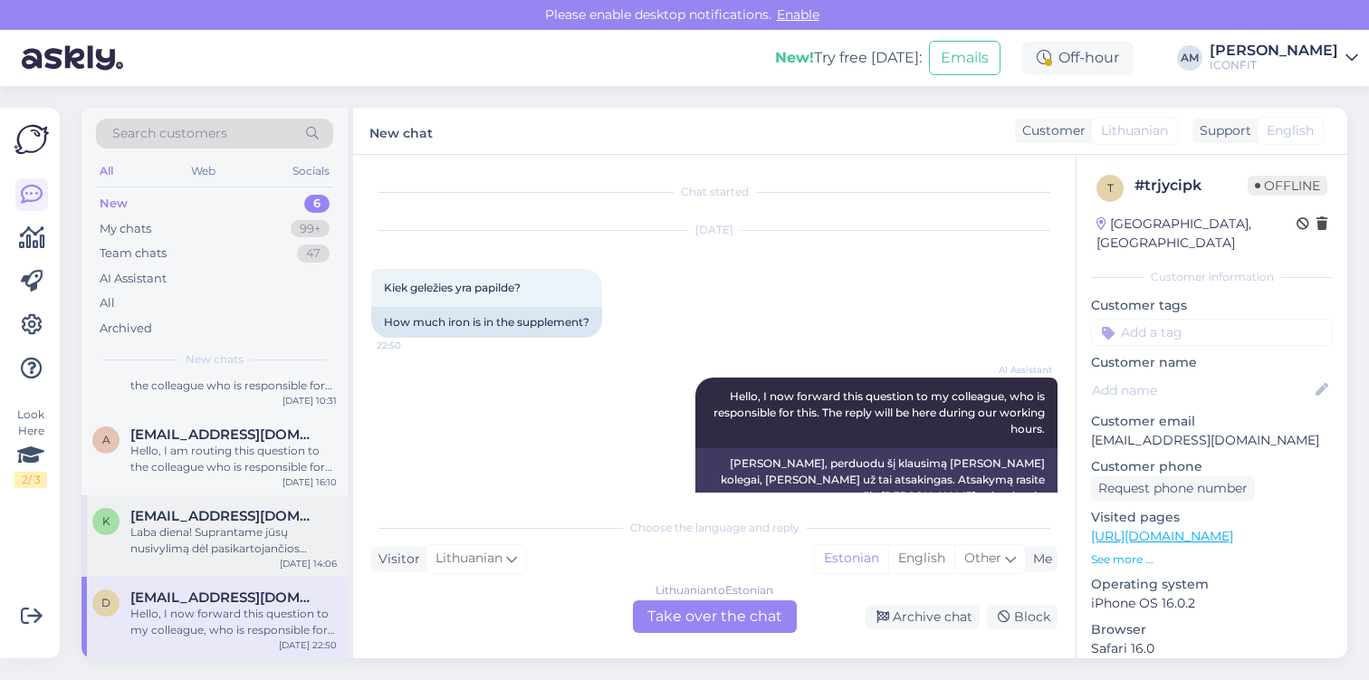
click at [183, 545] on div "Laba diena! Suprantame jūsų nusivylimą dėl pasikartojančios situacijos su rudųj…" at bounding box center [233, 540] width 206 height 33
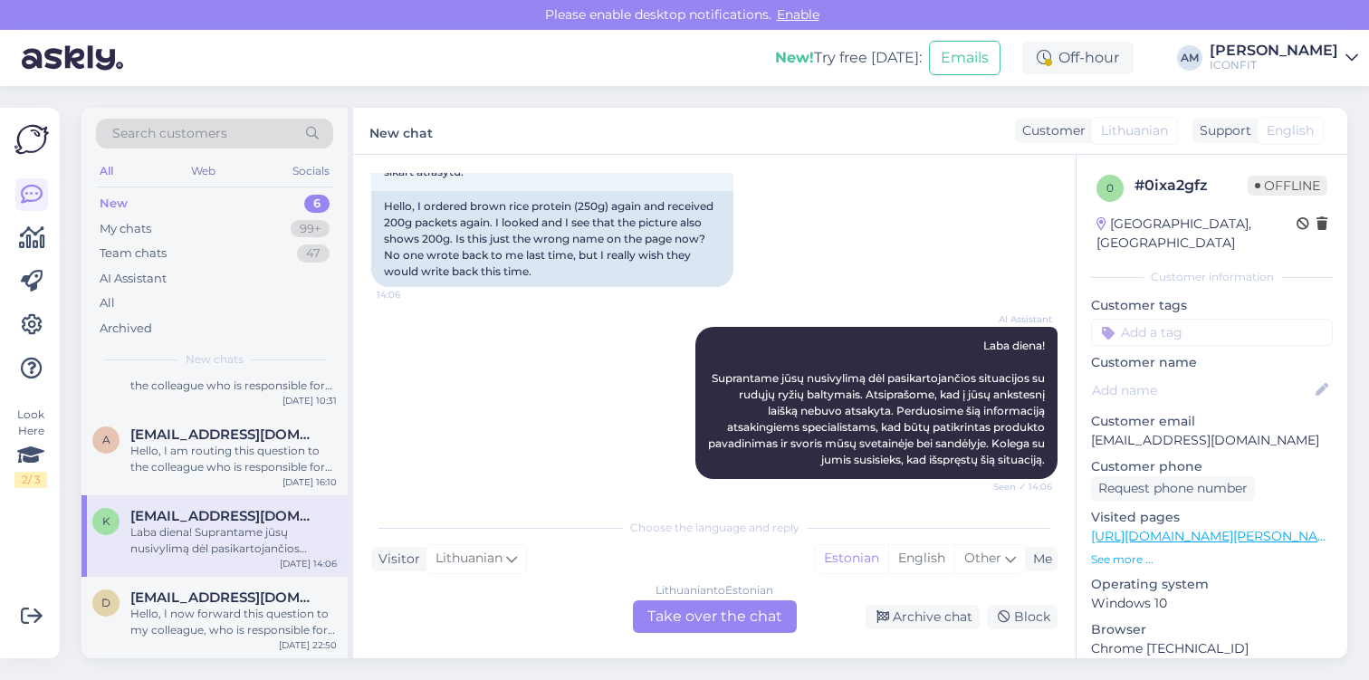
scroll to position [591, 0]
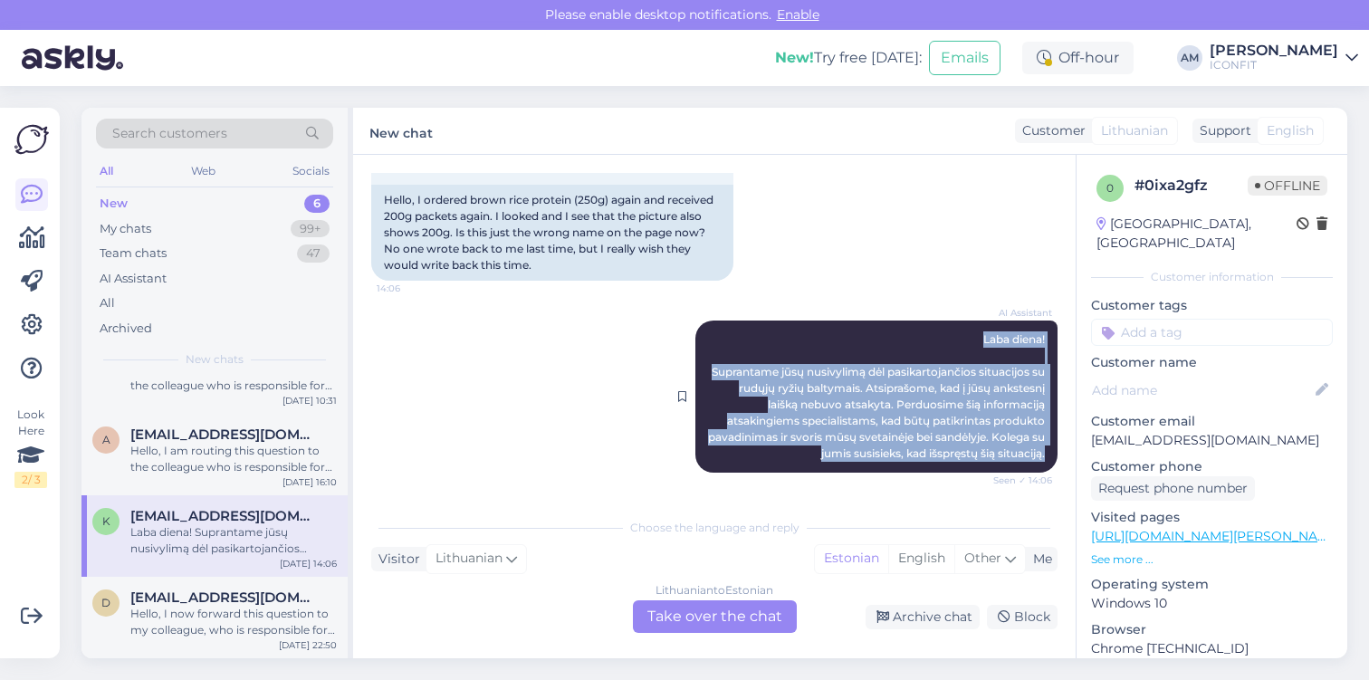
drag, startPoint x: 1037, startPoint y: 452, endPoint x: 926, endPoint y: 334, distance: 161.4
click at [926, 334] on div "AI Assistant [PERSON_NAME]! Suprantame jūsų nusivylimą dėl pasikartojančios sit…" at bounding box center [876, 396] width 362 height 152
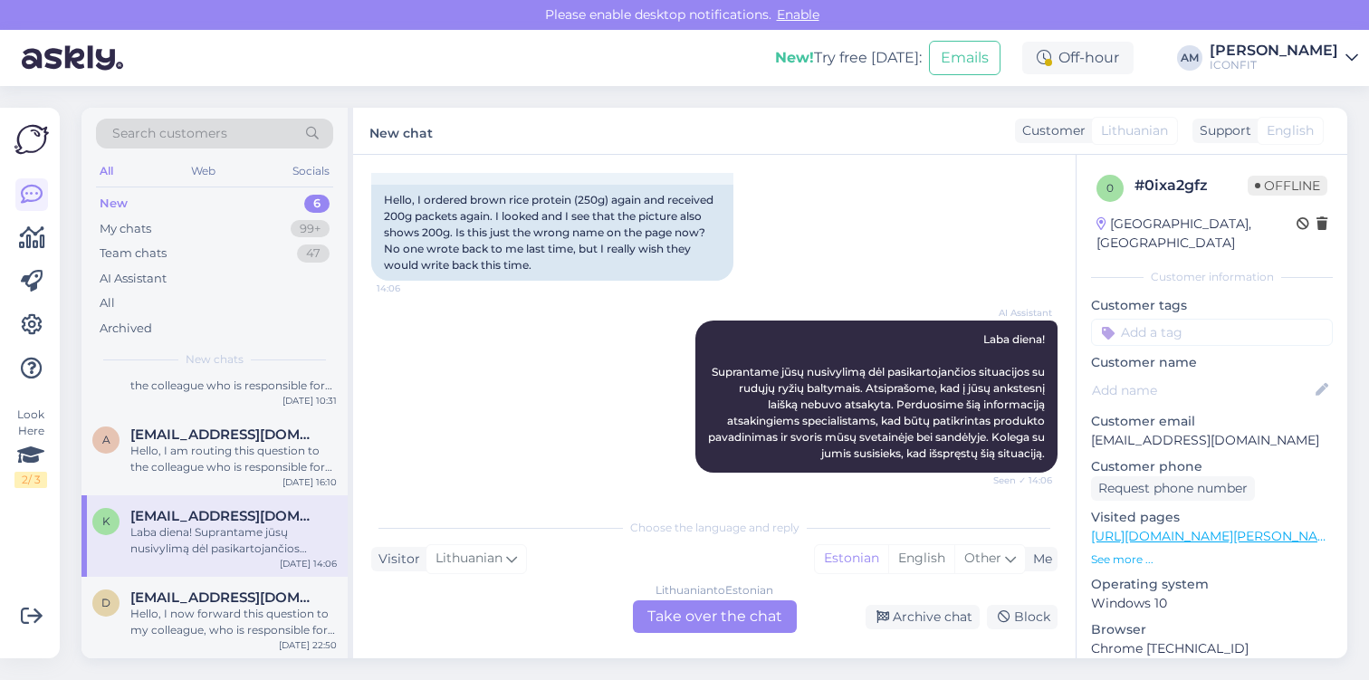
click at [710, 622] on div "Lithuanian to Estonian Take over the chat" at bounding box center [715, 616] width 164 height 33
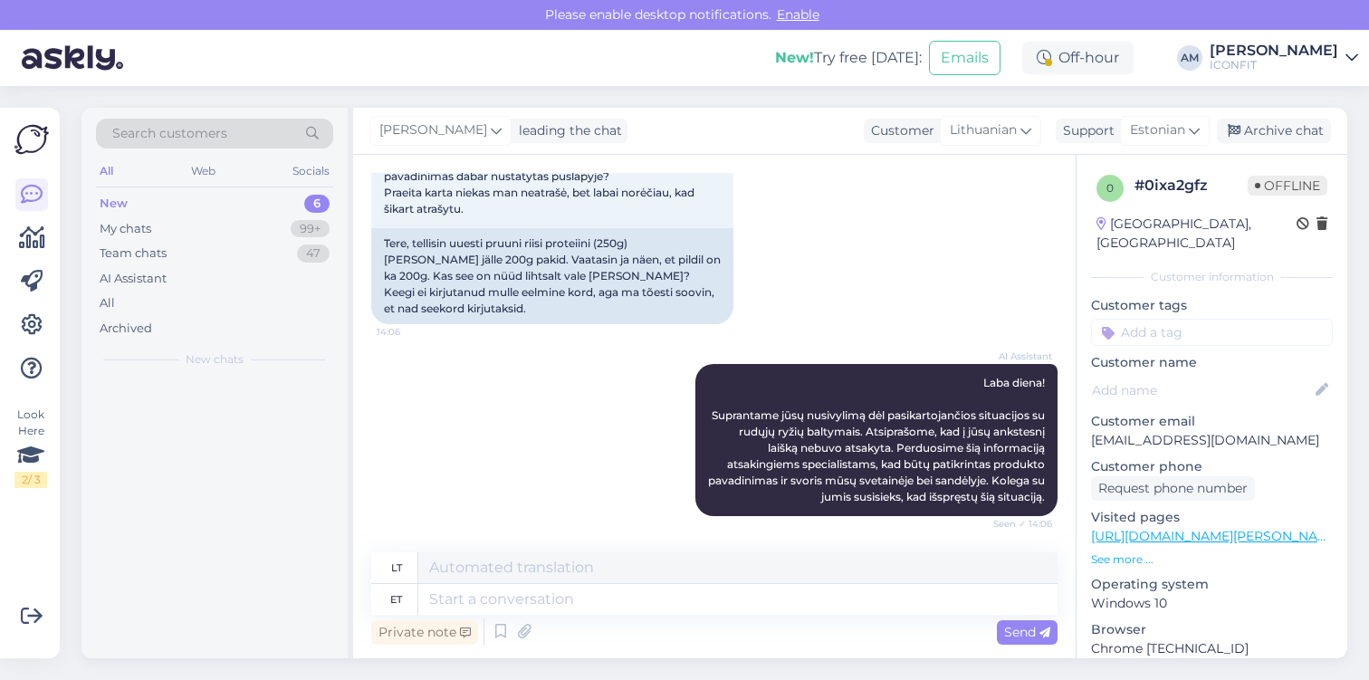
scroll to position [0, 0]
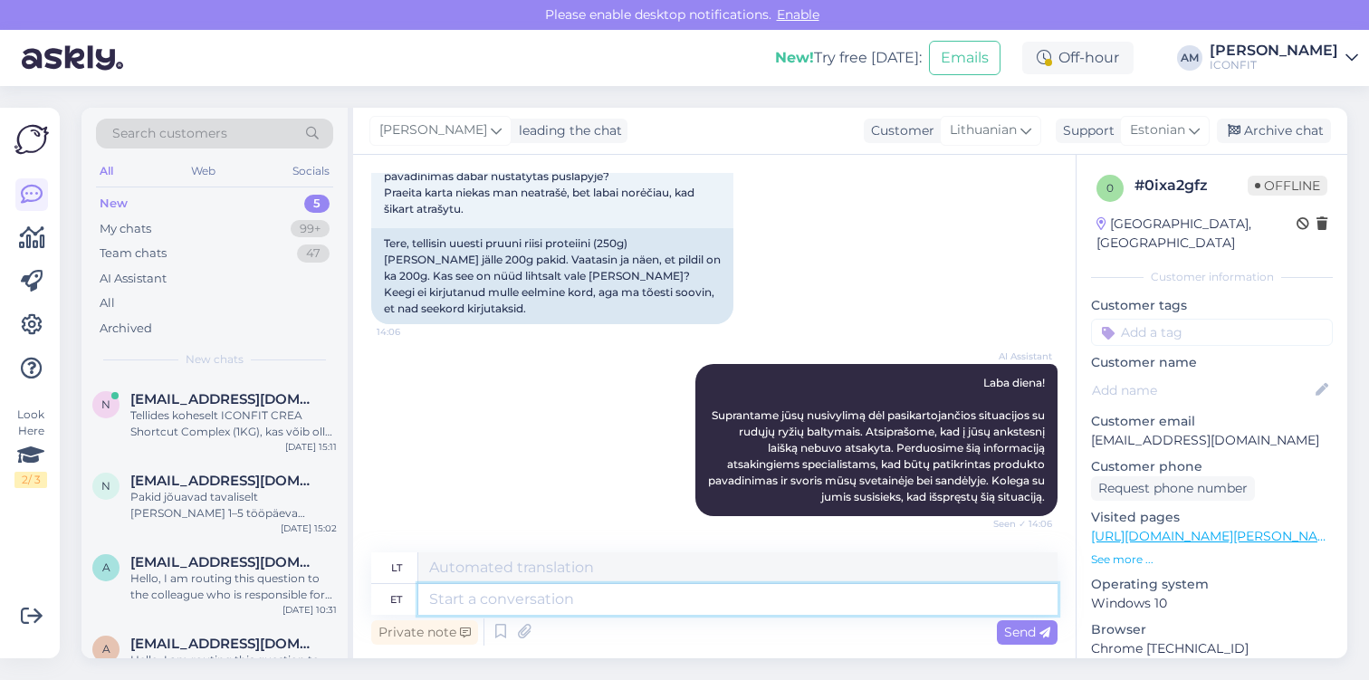
click at [596, 603] on textarea at bounding box center [737, 599] width 639 height 31
type textarea "Hello!"
type textarea "Sveiki!"
type textarea "Hello! Brown"
type textarea "Sveiki! [GEOGRAPHIC_DATA]"
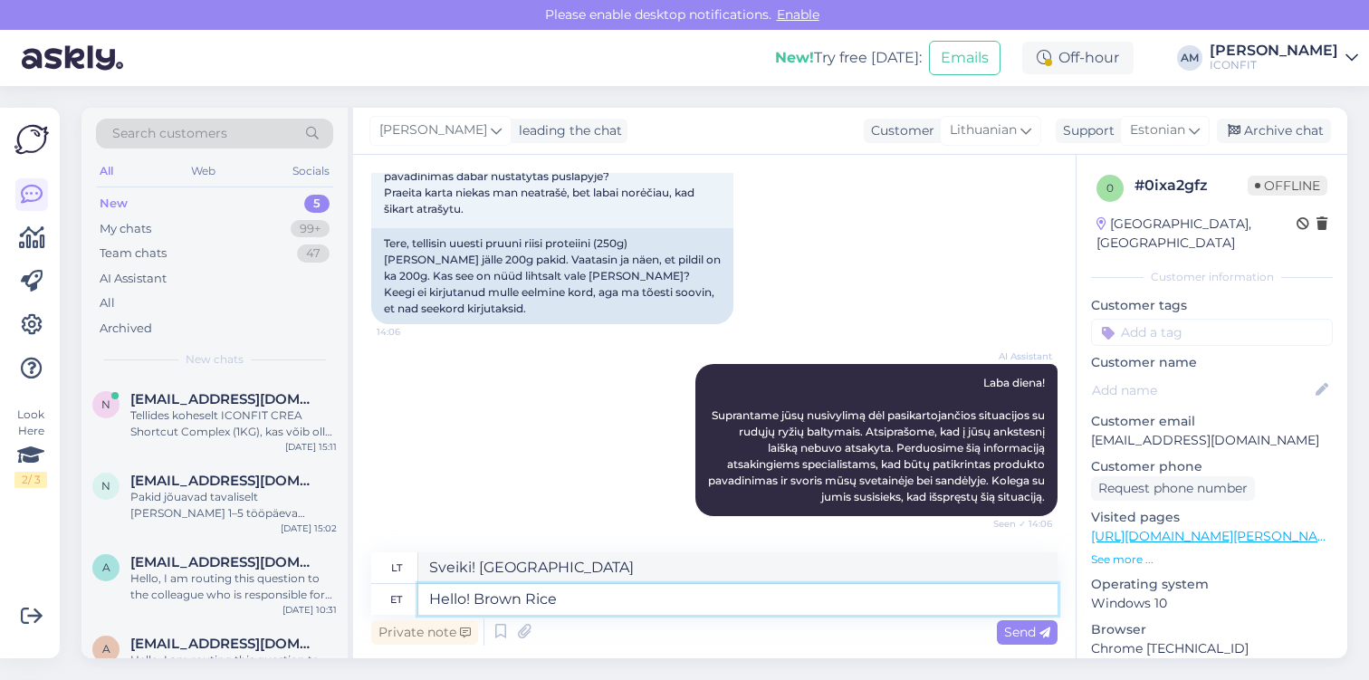
type textarea "Hello! Brown Rice"
type textarea "Sveiki! Rudieji ryžiai"
type textarea "Hello! Brown Rice Protein i"
type textarea "Sveiki! Rudųjų ryžių baltymai"
type textarea "Hello! Brown Rice Protein is so"
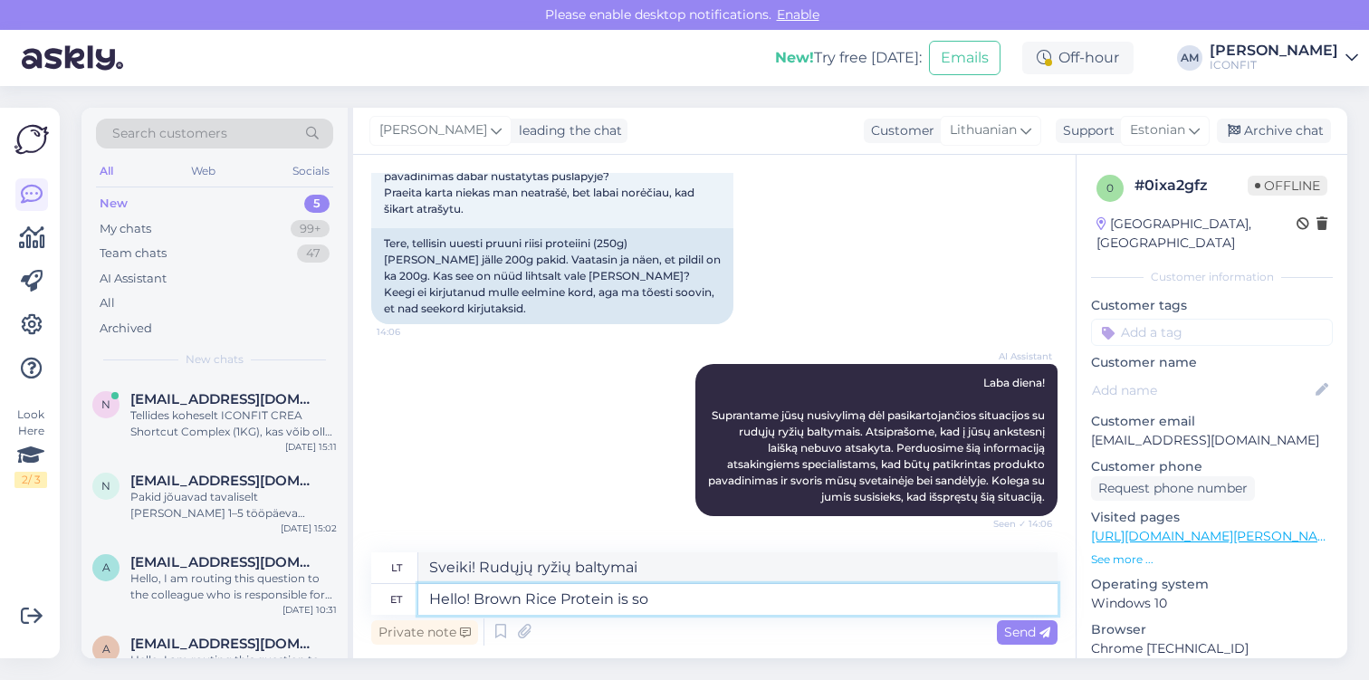
type textarea "Sveiki! Rudieji ryžių baltymai yra"
type textarea "Hello! Brown Rice Protein is sold i"
type textarea "Sveiki! Parduodami rudieji ryžių baltymai"
type textarea "Hello! Brown Rice Protein is sold in"
type textarea "Sveiki! Rudieji ryžių baltymai parduodami"
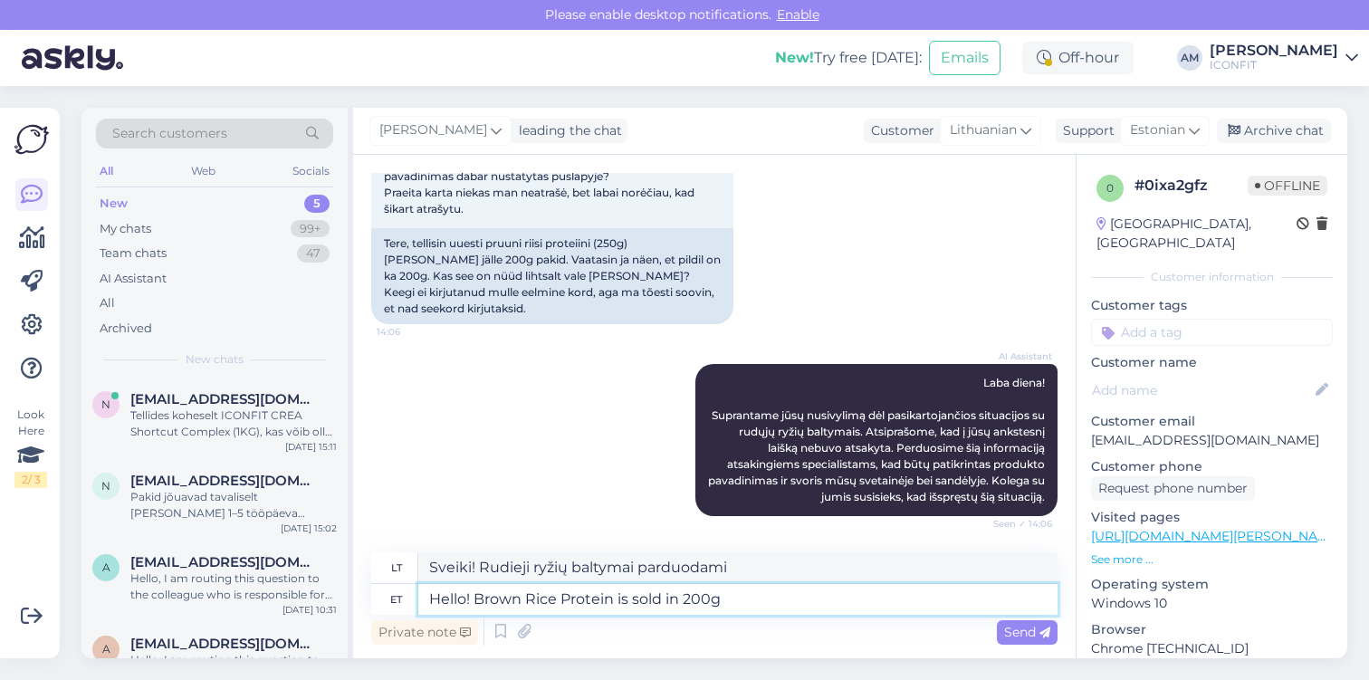
type textarea "Hello! Brown Rice Protein is sold in 200g"
type textarea "Sveiki! Rudųjų ryžių baltymai parduodami 200 g pakuotėmis"
type textarea "Hello! Brown Rice Protein is sold in 200g bags."
type textarea "Sveiki! Rudųjų ryžių baltymai parduodami 200 g maišeliuose."
type textarea "Hello! Brown Rice Protein is sold in 200g bags a"
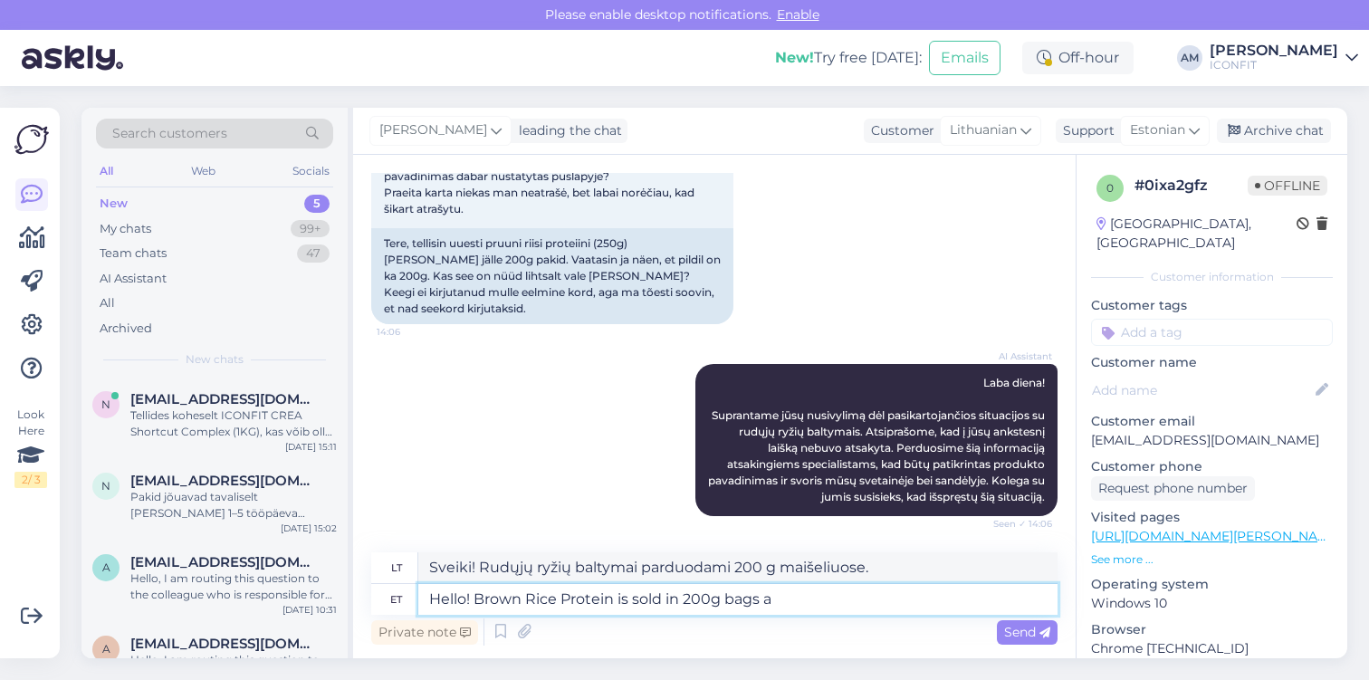
type textarea "Sveiki! Rudųjų ryžių baltymai parduodami 200 g maišeliuose"
type textarea "Hello! Brown Rice Protein is sold in 200g bags and wi"
type textarea "Sveiki! Rudųjų ryžių baltymai parduodami 200 g maišeliuose ir"
type textarea "Hello! Brown Rice Protein is sold in 200g bags and will b"
type textarea "Sveiki! Rudųjų ryžių baltymai parduodami 200 g maišeliuose ir bus"
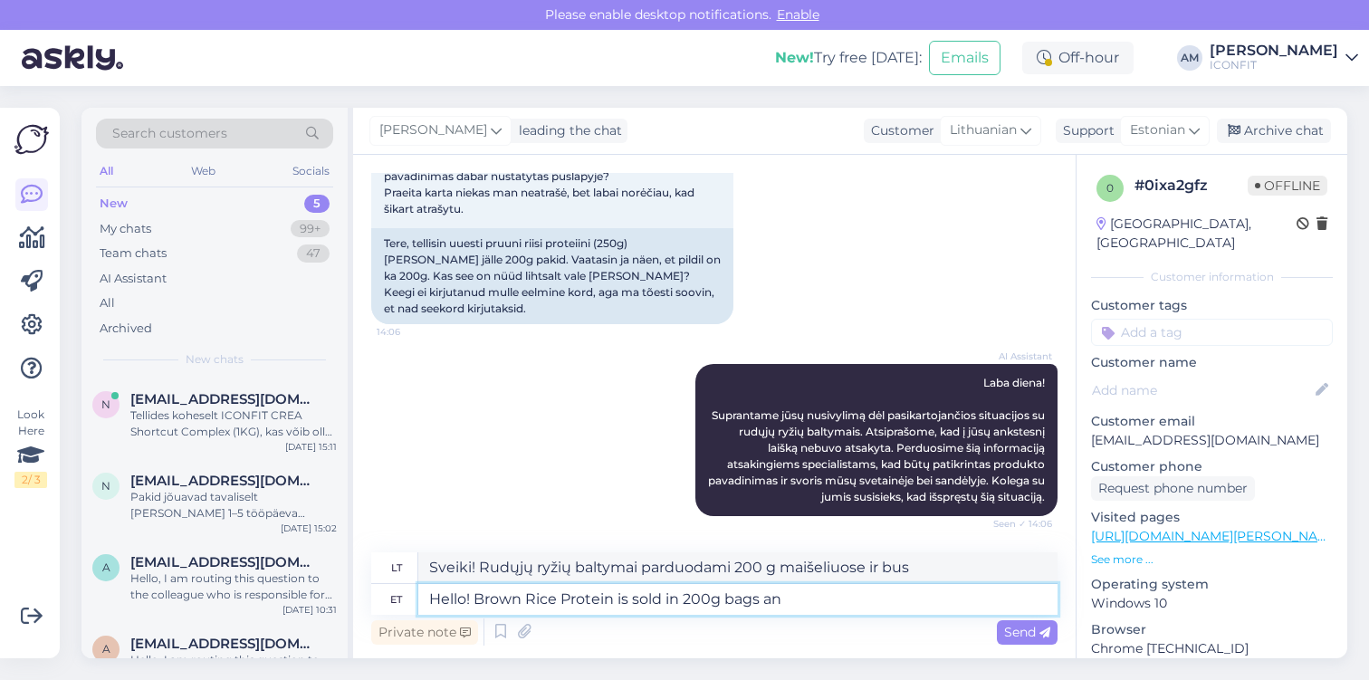
type textarea "Hello! Brown Rice Protein is sold in 200g bags a"
type textarea "Sveiki! Rudųjų ryžių baltymai parduodami 200 g maišeliuose ir"
type textarea "Hello! Brown Rice Protein is sold in 200g bags"
type textarea "Sveiki! Rudųjų ryžių baltymai parduodami 200 g maišeliuose"
type textarea "Hello! Brown Rice Protein is sold in 200g bags."
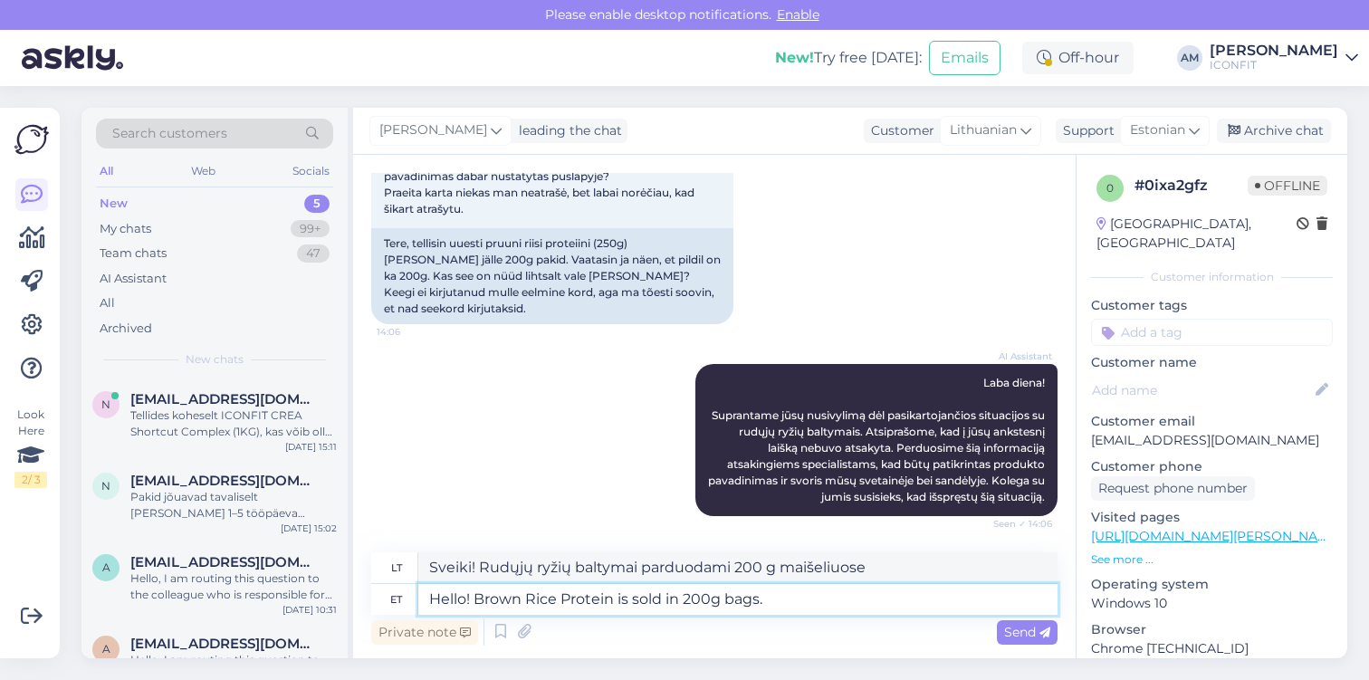
type textarea "Sveiki! Rudųjų ryžių baltymai parduodami 200 g maišeliuose."
type textarea "Hello! Brown Rice Protein is sold in 200g bags. There wa"
type textarea "Sveiki! Rudųjų ryžių baltymai parduodami 200 g maišeliuose. Yra"
type textarea "Hello! Brown Rice Protein is sold in 200g bags. There was an"
type textarea "Sveiki! Rudųjų ryžių baltymai parduodami 200 g maišeliuose. Buvo"
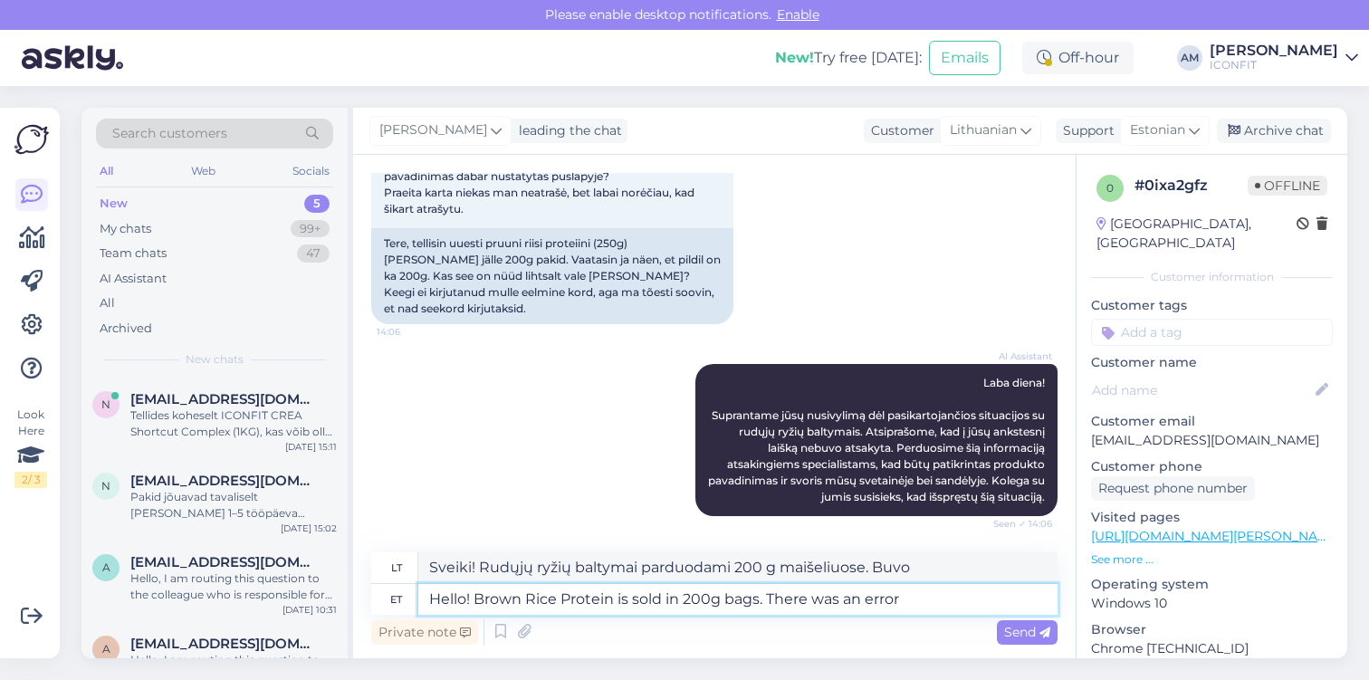
type textarea "Hello! Brown Rice Protein is sold in 200g bags. There was an error o"
type textarea "Sveiki! Rudųjų ryžių baltymai parduodami 200 g maišeliuose. Įvyko klaida."
type textarea "Hello! Brown Rice Protein is sold in 200g bags. There was an error on"
type textarea "Sveiki! Rudųjų ryžių baltymai parduodami 200 g maišeliuose. Įvyko klaida"
type textarea "Hello! Brown Rice Protein is sold in 200g bags. There was an error on the"
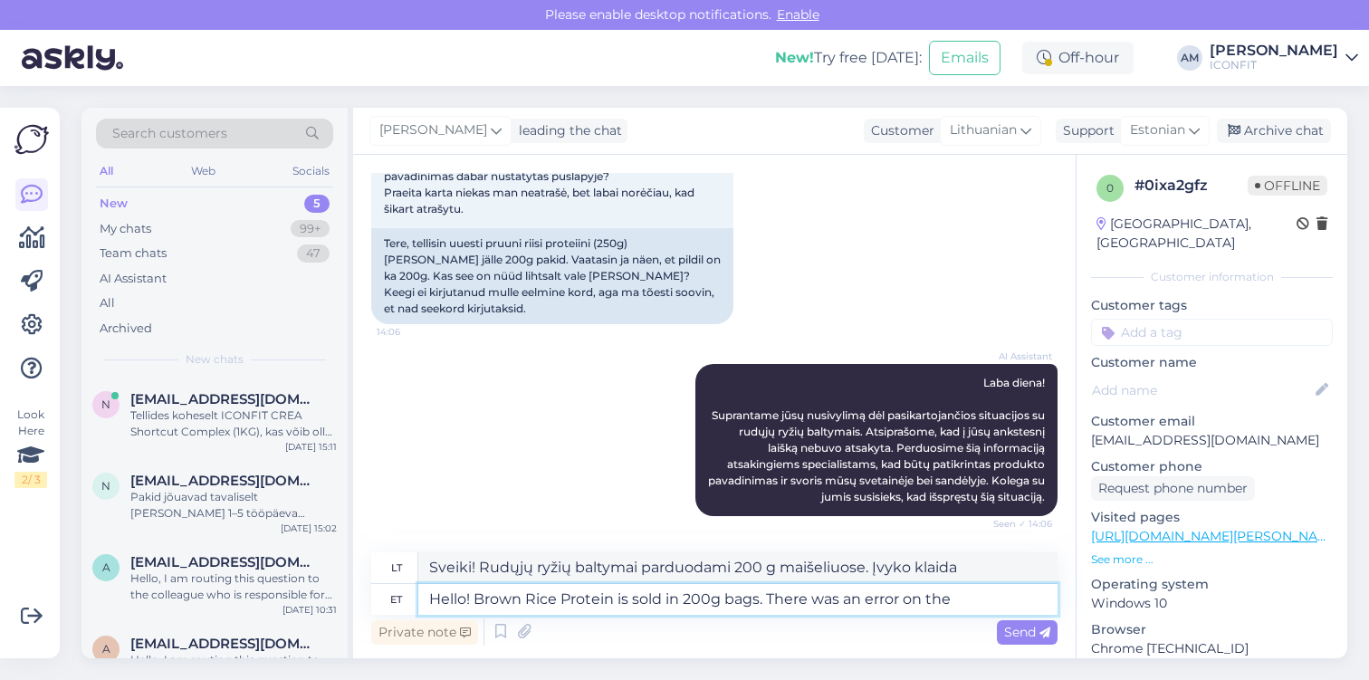
type textarea "Sveiki! Rudųjų ryžių baltymai parduodami 200 g maišeliuose. Įvyko klaida."
type textarea "Hello! Brown Rice Protein is sold in 200g bags. There was an error on the websi…"
type textarea "Sveiki! Rudųjų ryžių baltymai parduodami 200 g maišeliuose. [GEOGRAPHIC_DATA] į…"
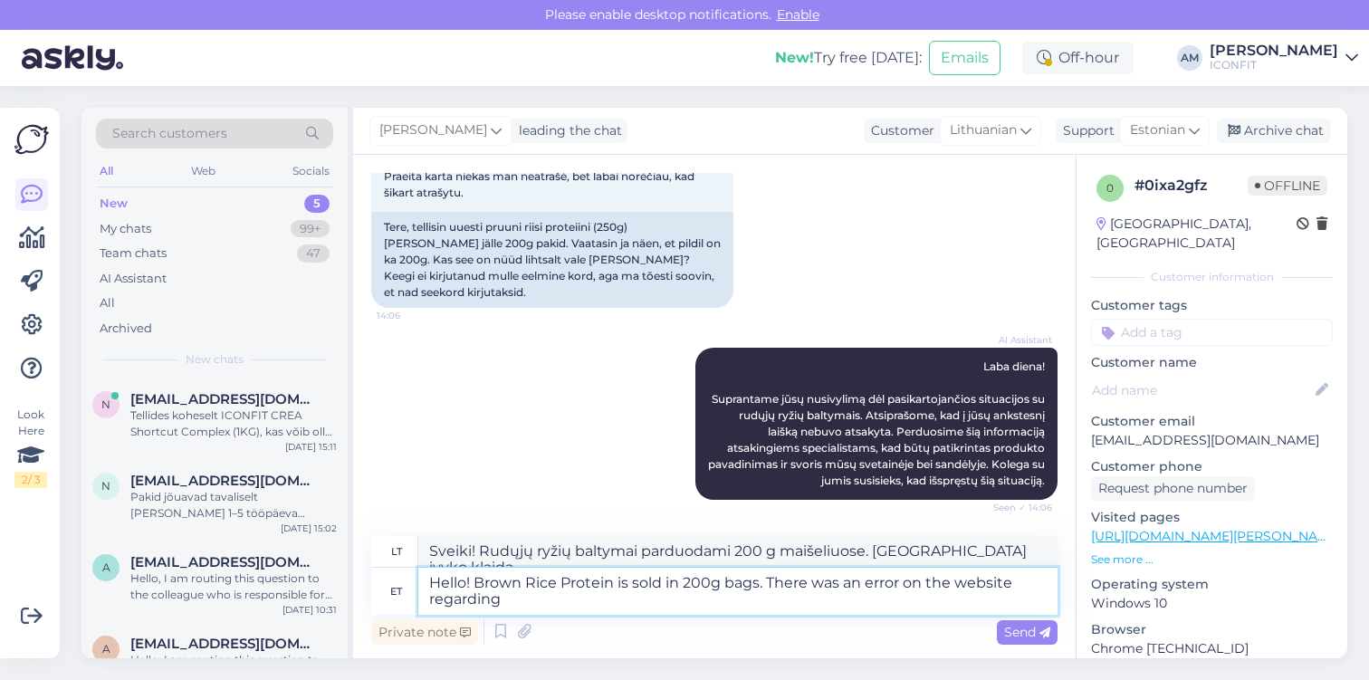
type textarea "Hello! Brown Rice Protein is sold in 200g bags. There was an error on the websi…"
type textarea "Sveiki! Rudųjų ryžių baltymai parduodami 200 g maišeliuose. Svetainėje buvo kla…"
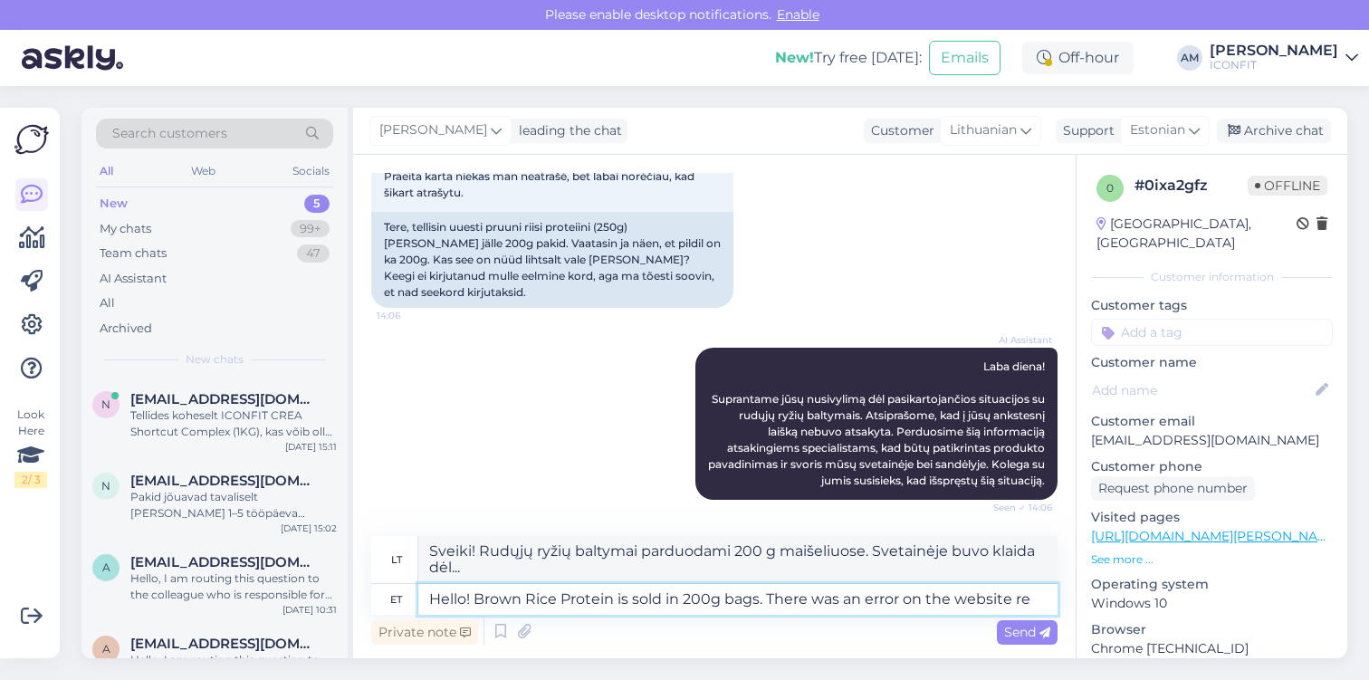
scroll to position [564, 0]
type textarea "Hello! Brown Rice Protein is sold in 200g bags. There was an error on the websi…"
type textarea "Sveiki! Rudųjų ryžių baltymai parduodami 200 g maišeliuose. [GEOGRAPHIC_DATA] į…"
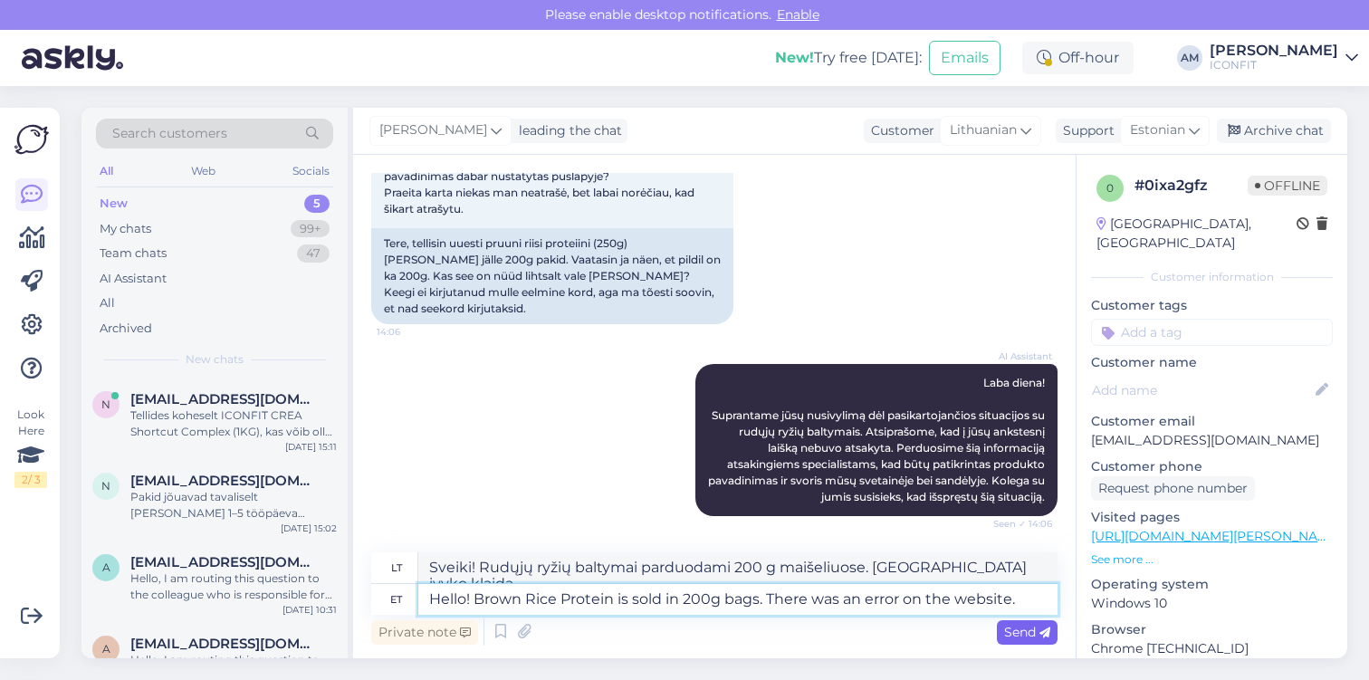
type textarea "Hello! Brown Rice Protein is sold in 200g bags. There was an error on the websi…"
click at [1016, 636] on span "Send" at bounding box center [1027, 632] width 46 height 16
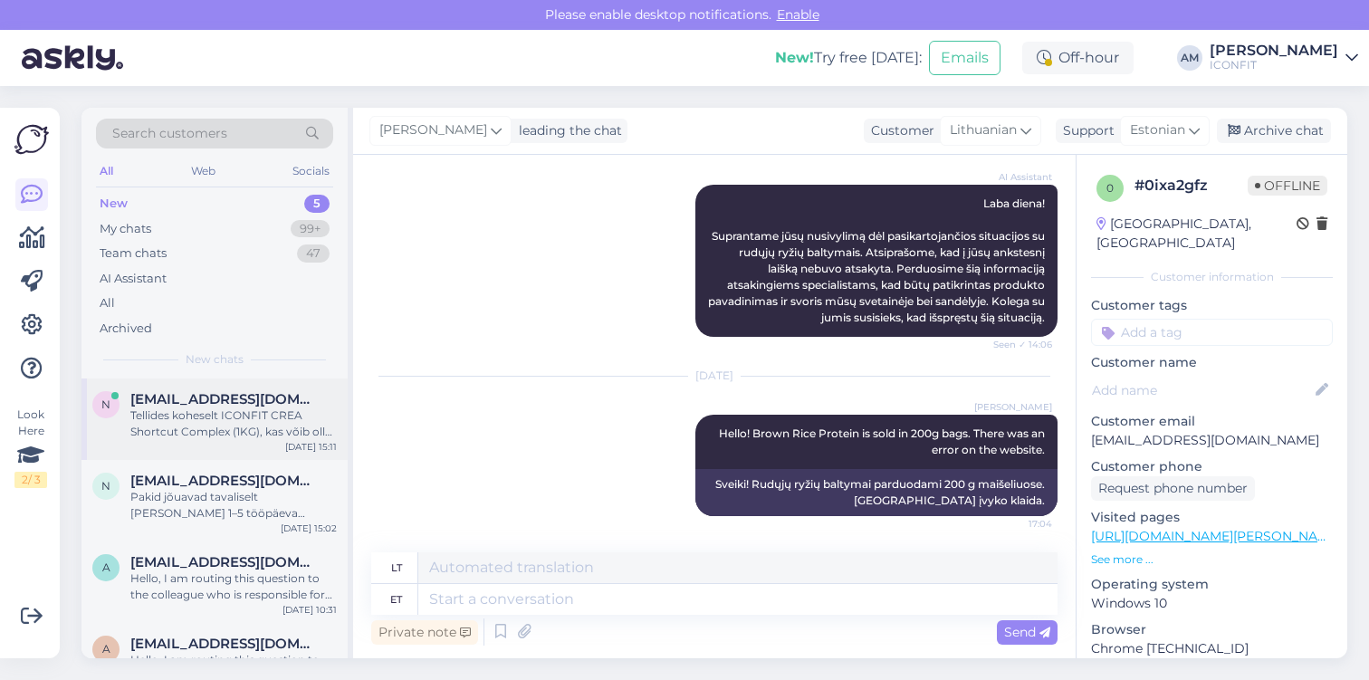
scroll to position [128, 0]
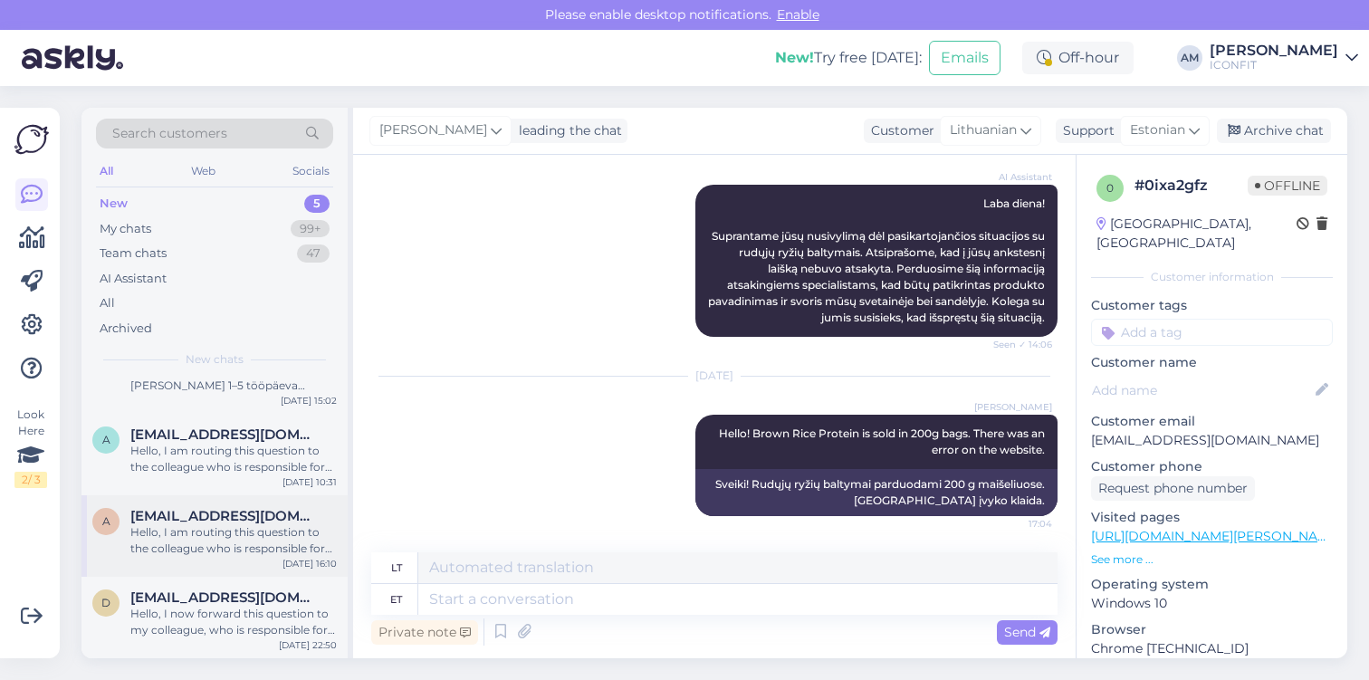
click at [196, 547] on div "Hello, I am routing this question to the colleague who is responsible for this …" at bounding box center [233, 540] width 206 height 33
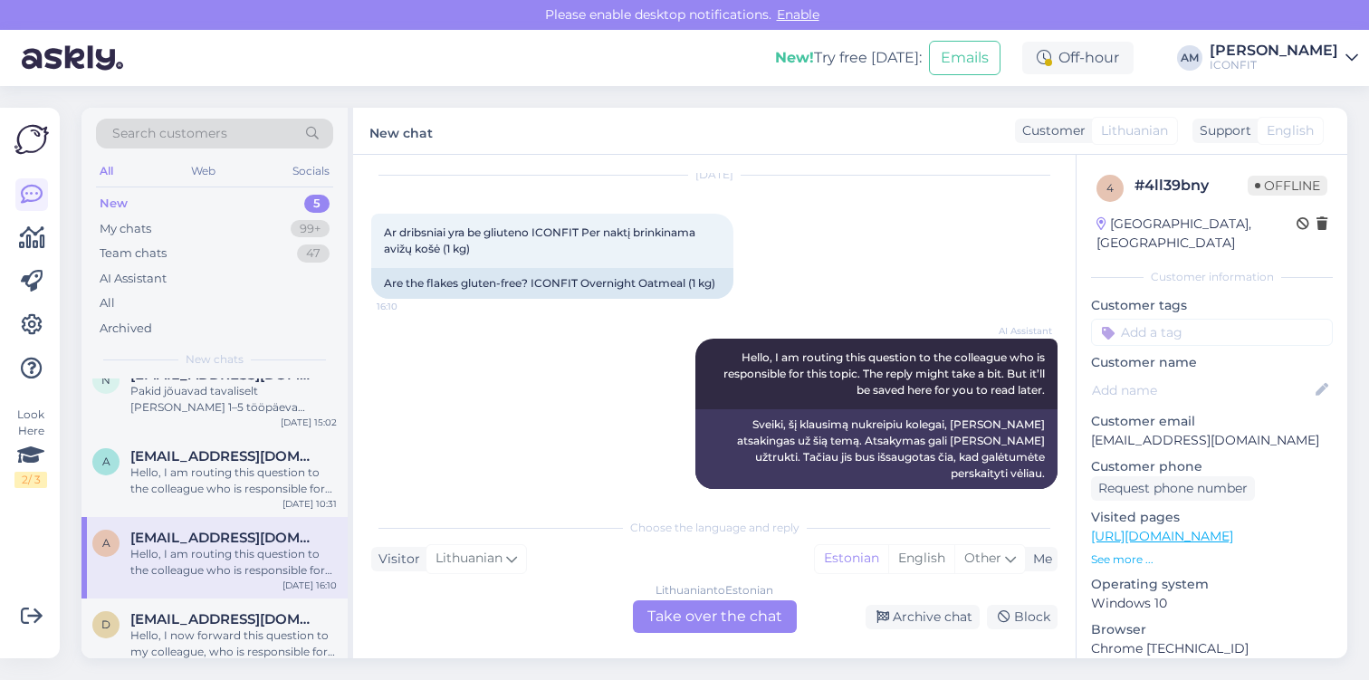
scroll to position [77, 0]
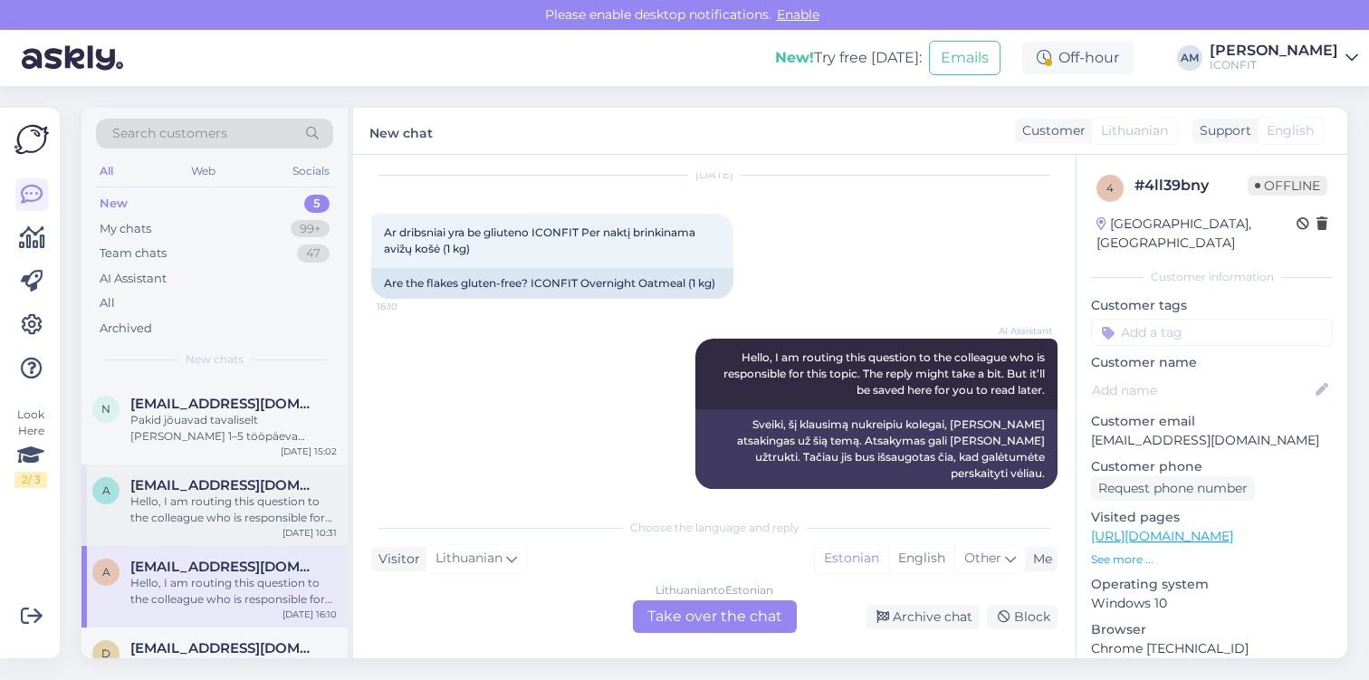
click at [192, 498] on div "Hello, I am routing this question to the colleague who is responsible for this …" at bounding box center [233, 509] width 206 height 33
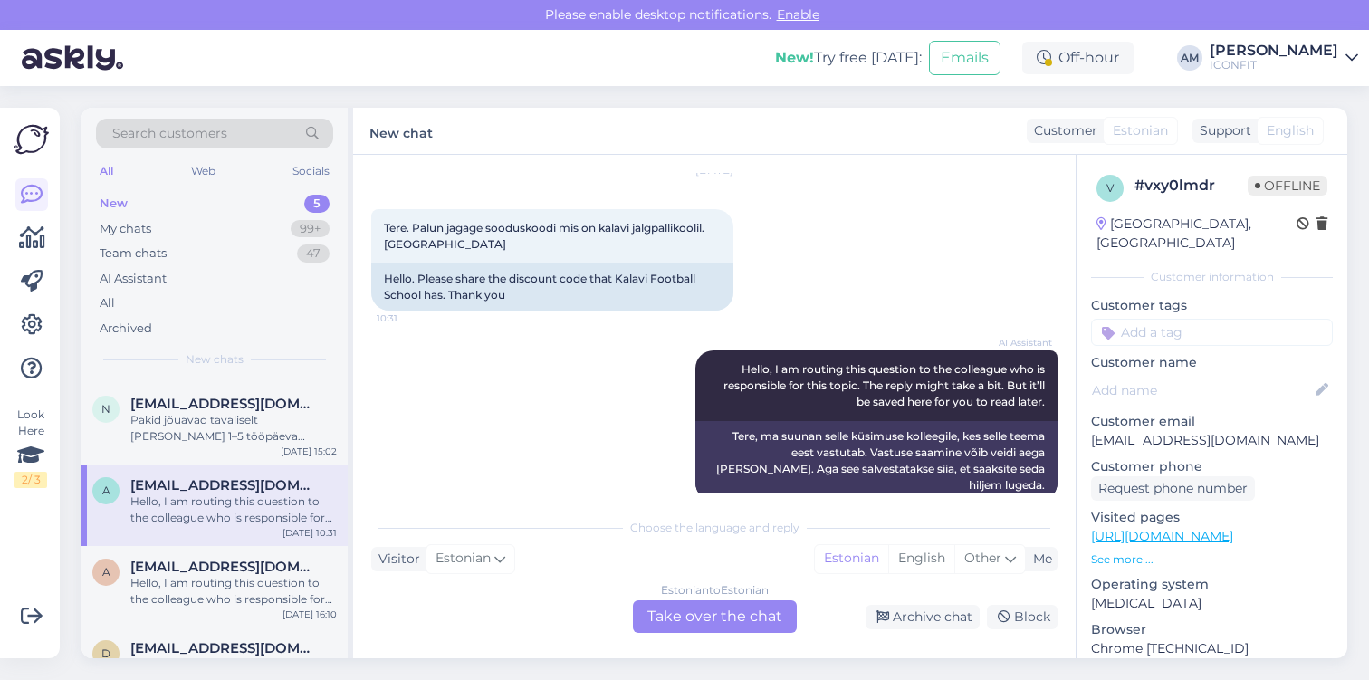
scroll to position [72, 0]
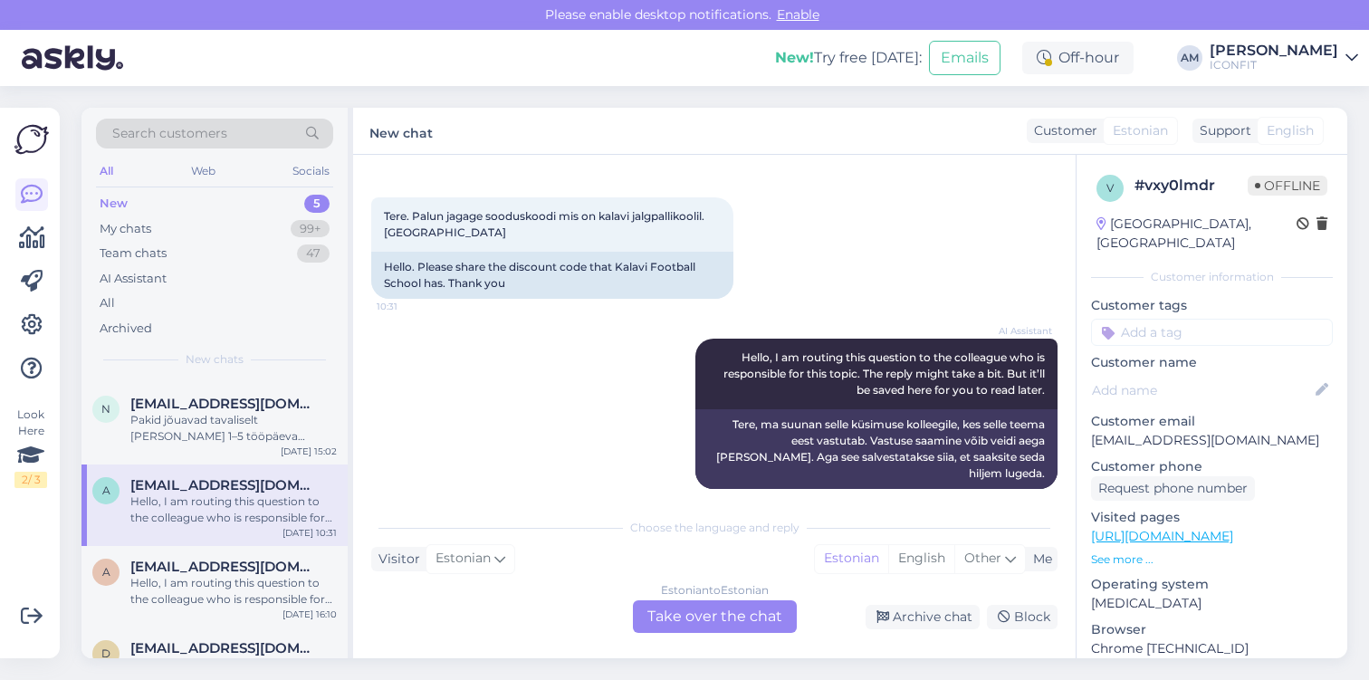
click at [752, 619] on div "Estonian to Estonian Take over the chat" at bounding box center [715, 616] width 164 height 33
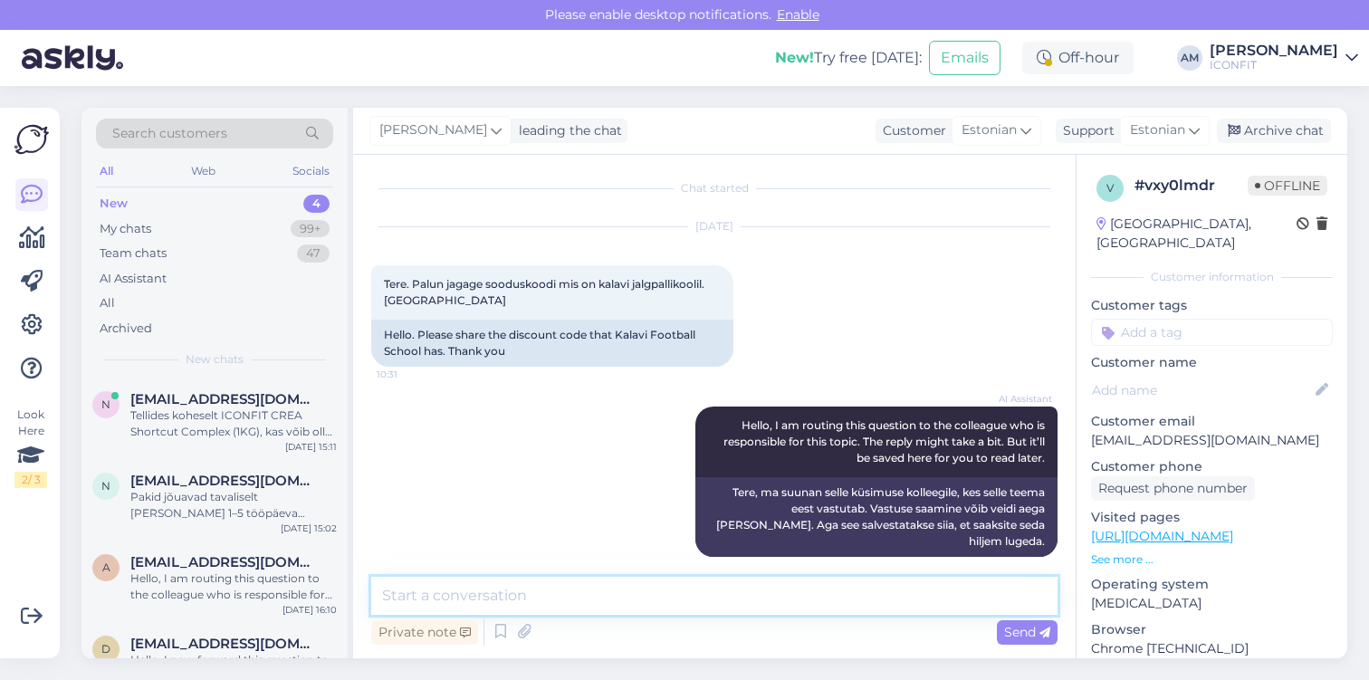
click at [704, 597] on textarea at bounding box center [714, 596] width 686 height 38
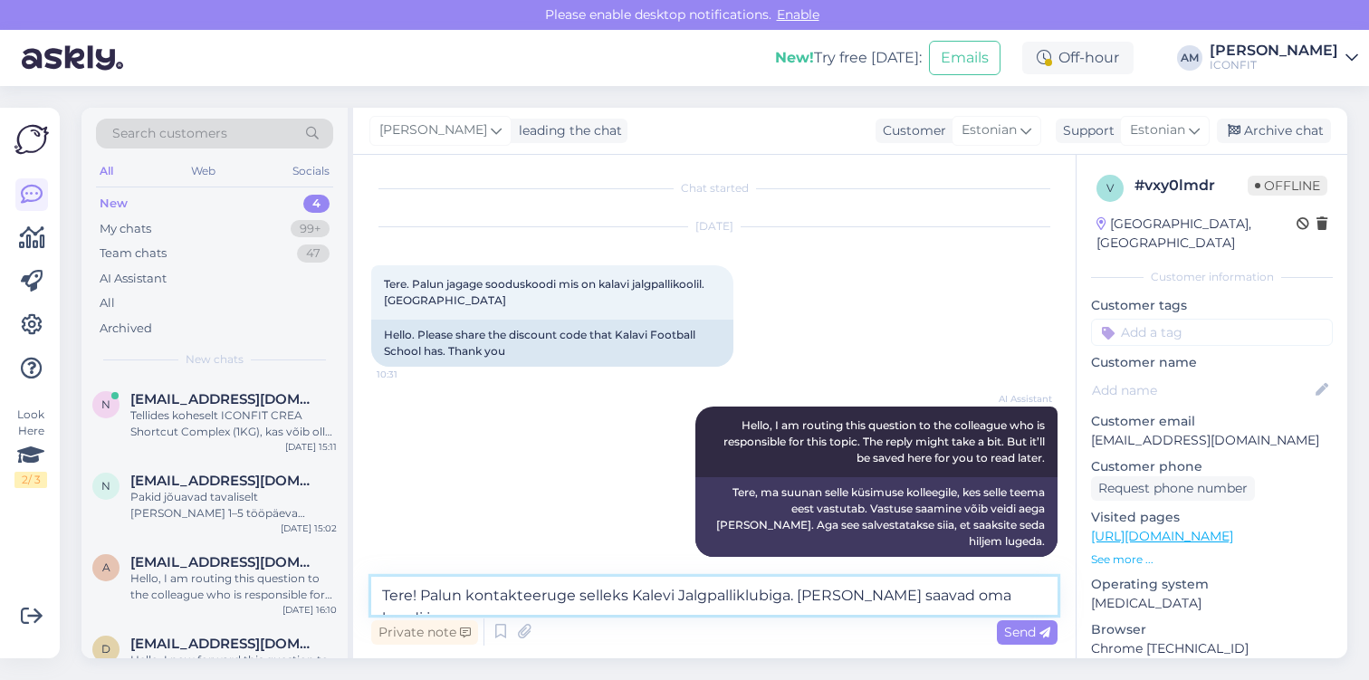
scroll to position [25, 0]
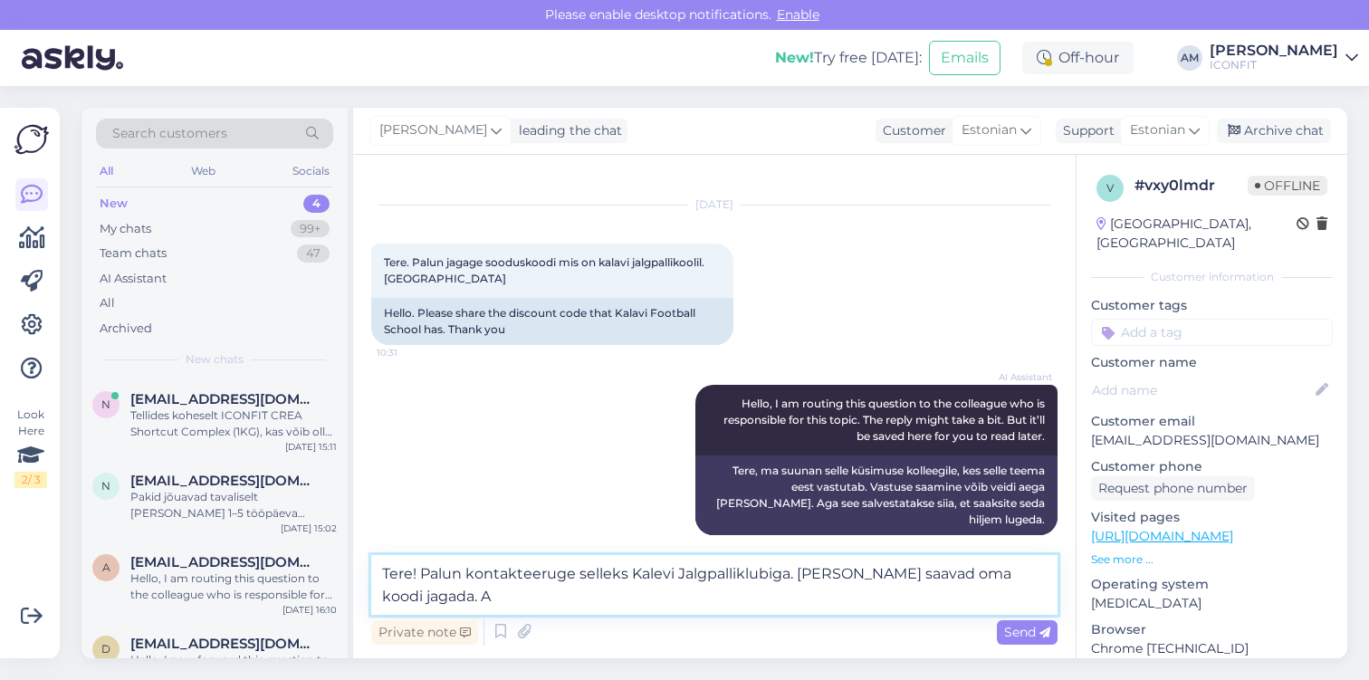
type textarea "Tere! Palun kontakteeruge selleks Kalevi Jalgpalliklubiga. [PERSON_NAME] saavad…"
click at [1020, 575] on textarea "Tere! Palun kontakteeruge selleks Kalevi Jalgpalliklubiga. [PERSON_NAME] saavad…" at bounding box center [714, 585] width 686 height 60
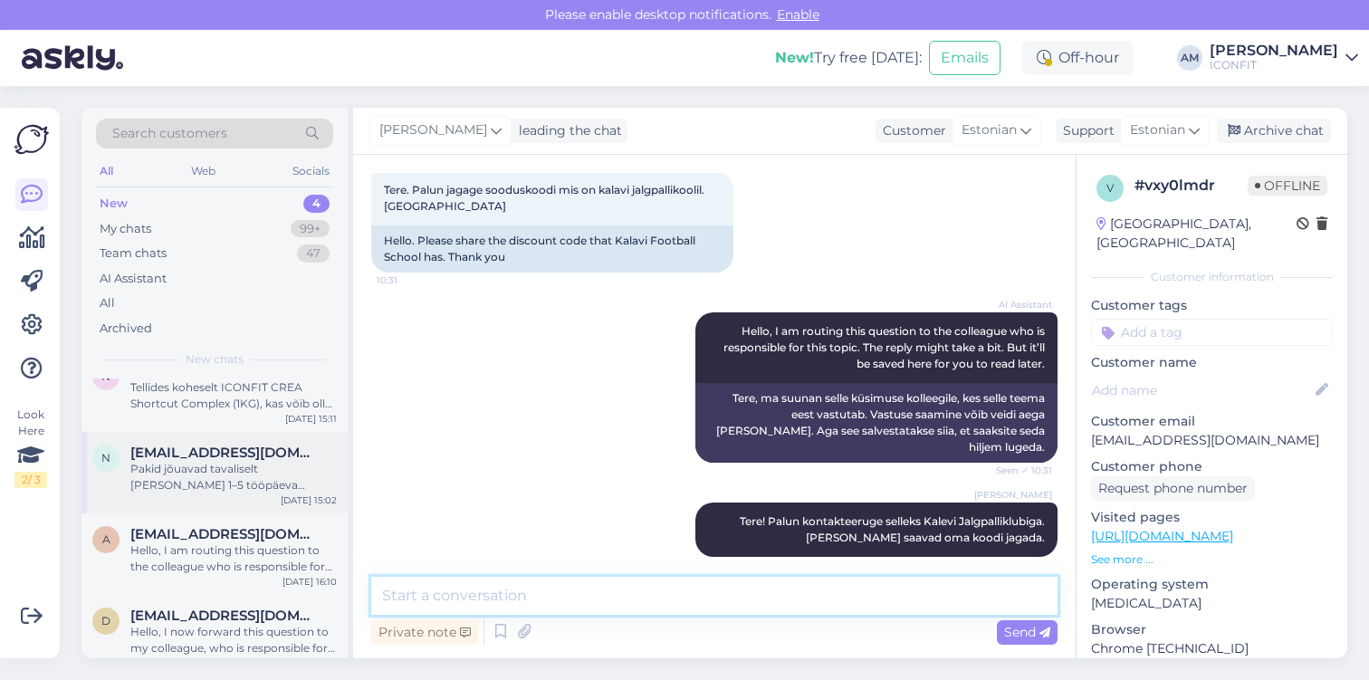
scroll to position [8, 0]
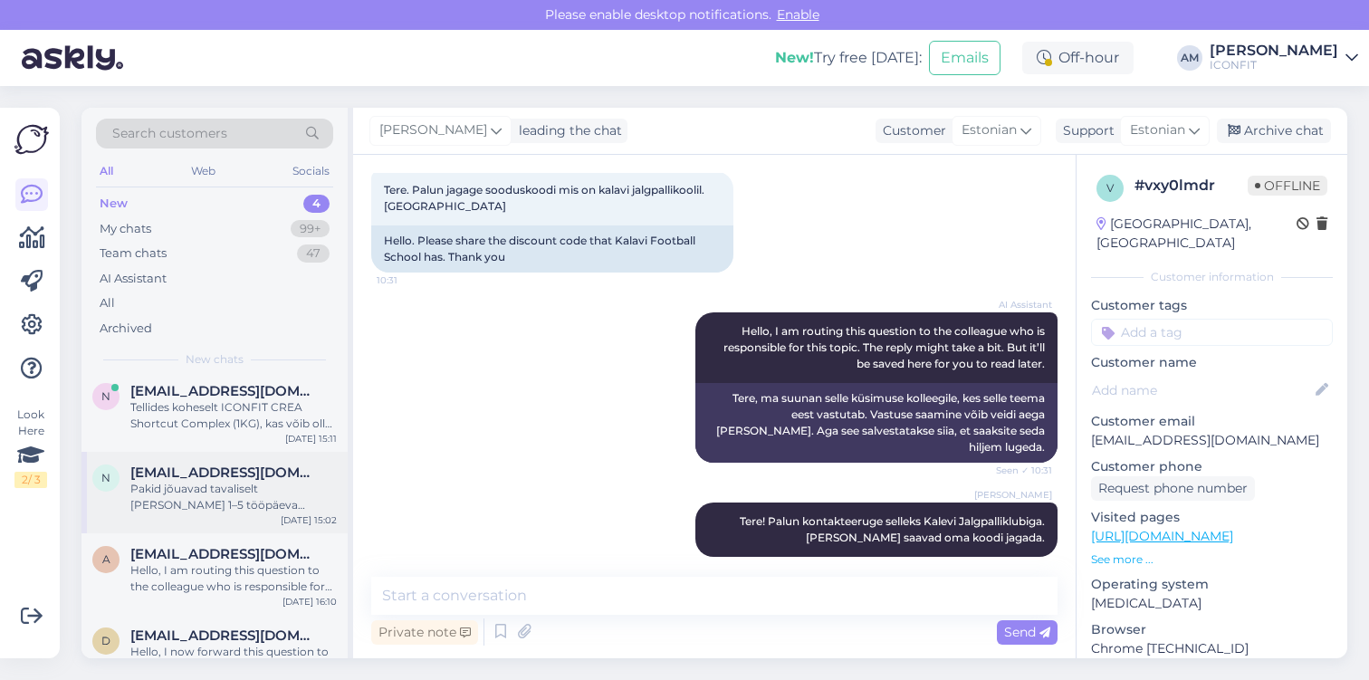
click at [242, 473] on span "[EMAIL_ADDRESS][DOMAIN_NAME]" at bounding box center [224, 472] width 188 height 16
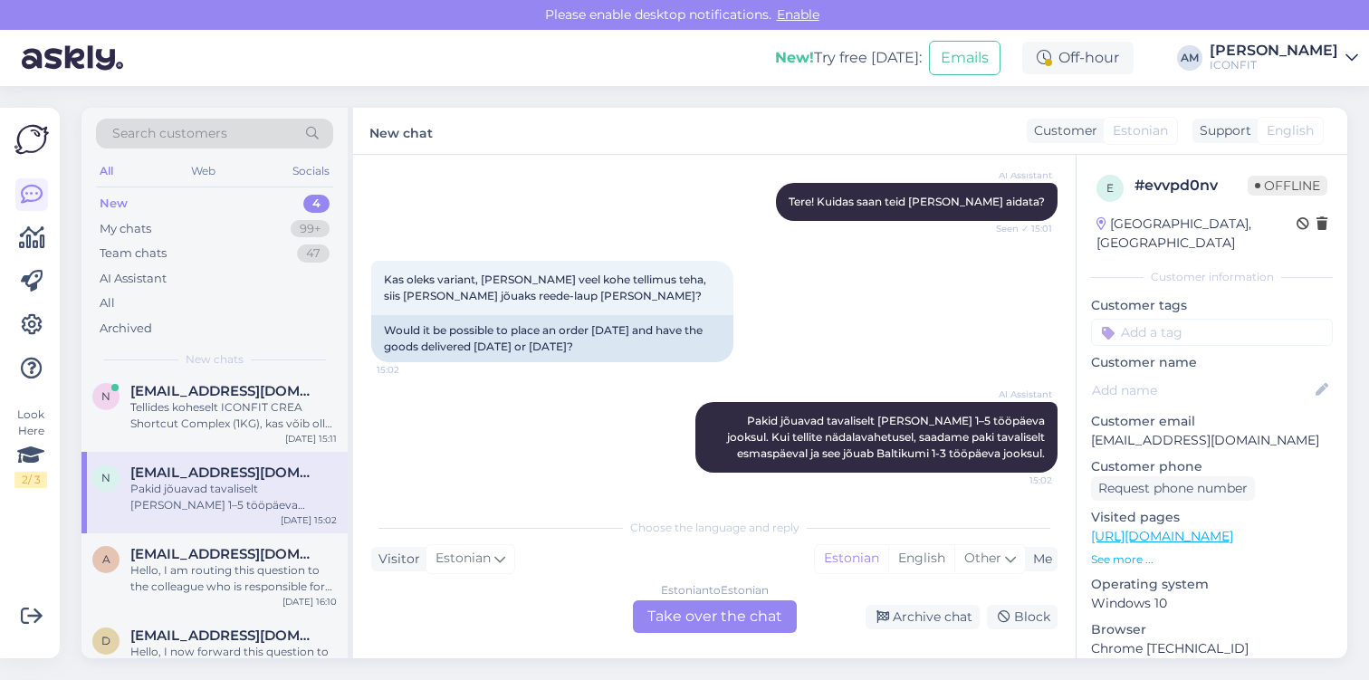
click at [705, 623] on div "Estonian to Estonian Take over the chat" at bounding box center [715, 616] width 164 height 33
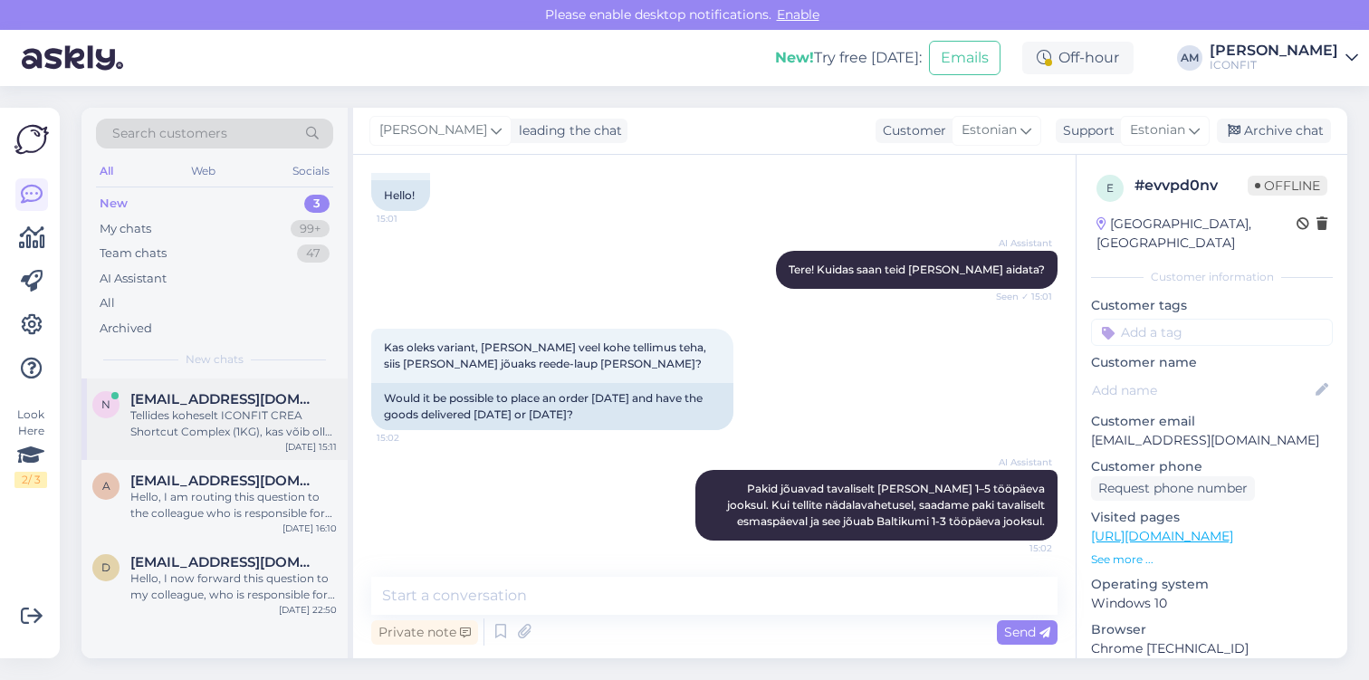
click at [203, 422] on div "Tellides koheselt ICONFIT CREA Shortcut Complex (1KG), kas võib olla varianti […" at bounding box center [233, 423] width 206 height 33
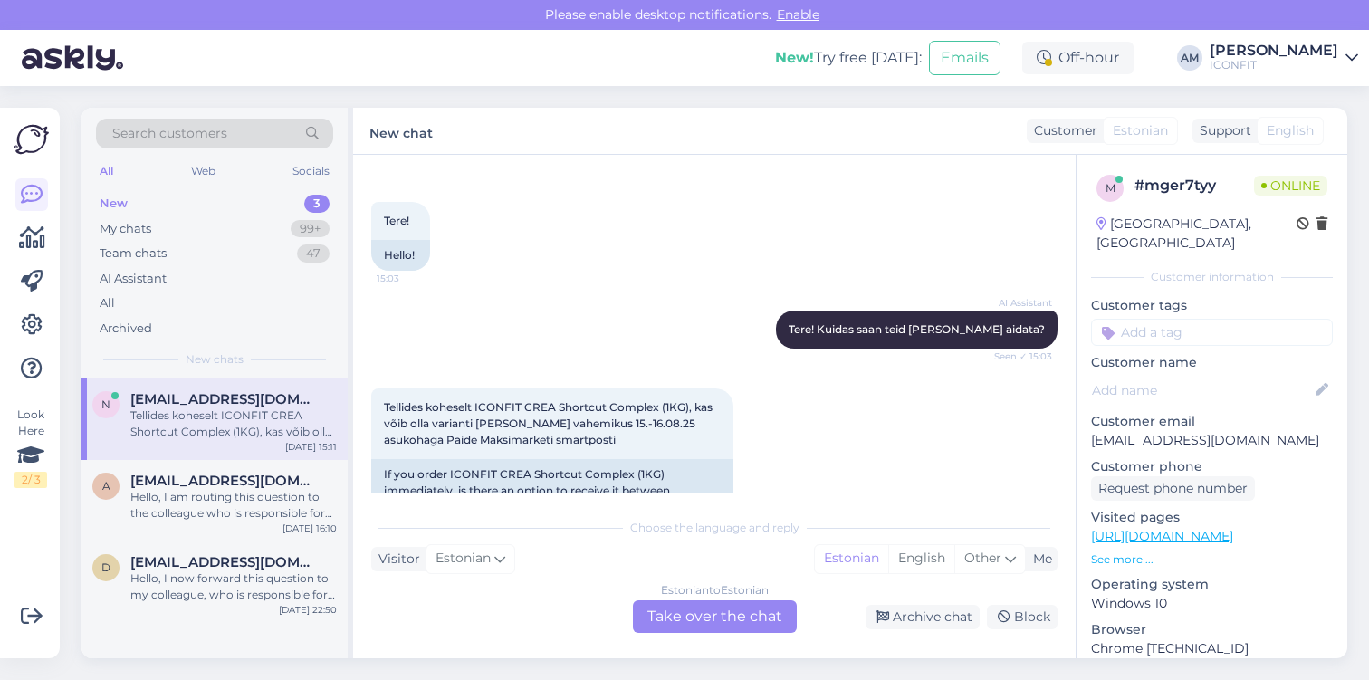
scroll to position [117, 0]
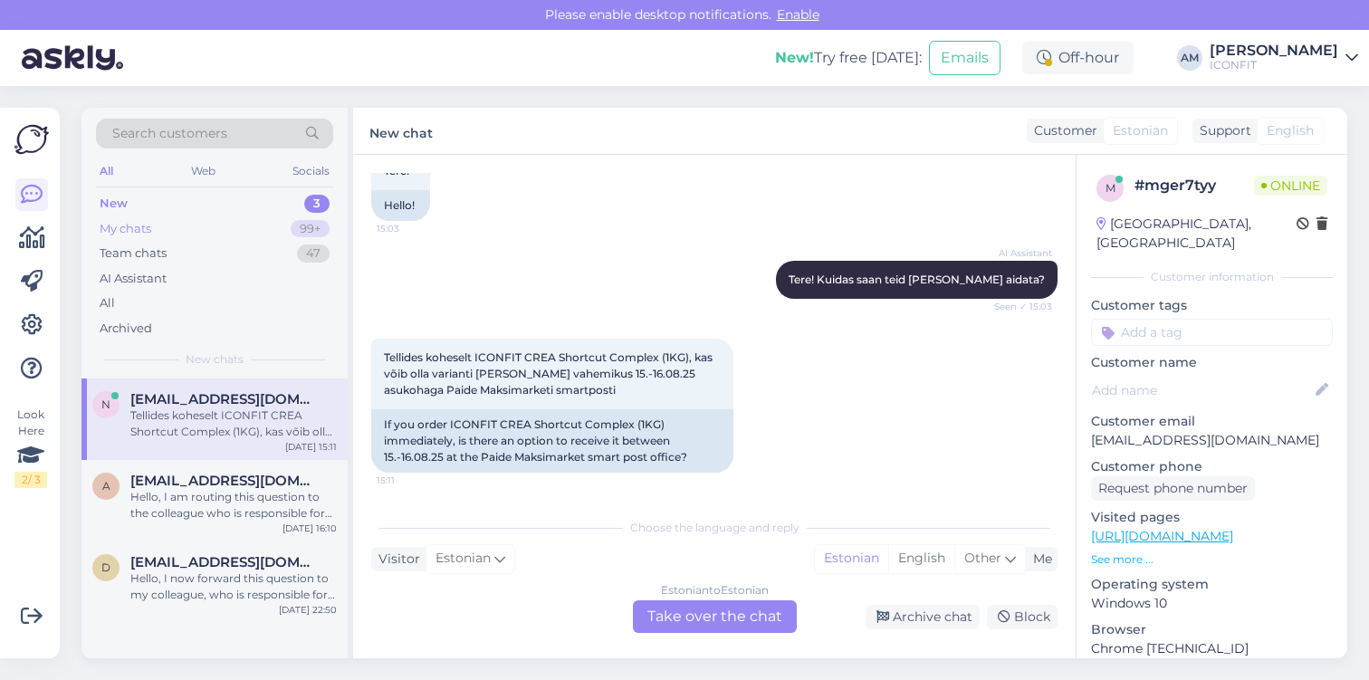
click at [210, 234] on div "My chats 99+" at bounding box center [214, 228] width 237 height 25
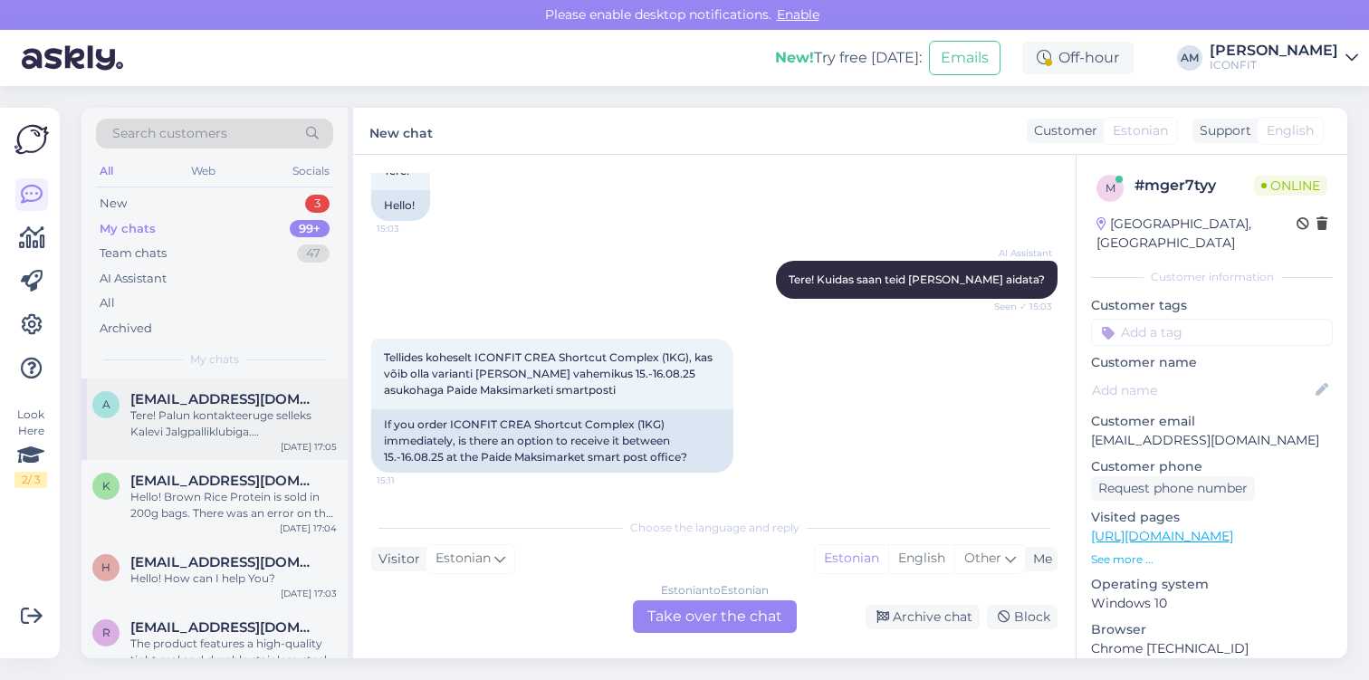
click at [212, 399] on span "[EMAIL_ADDRESS][DOMAIN_NAME]" at bounding box center [224, 399] width 188 height 16
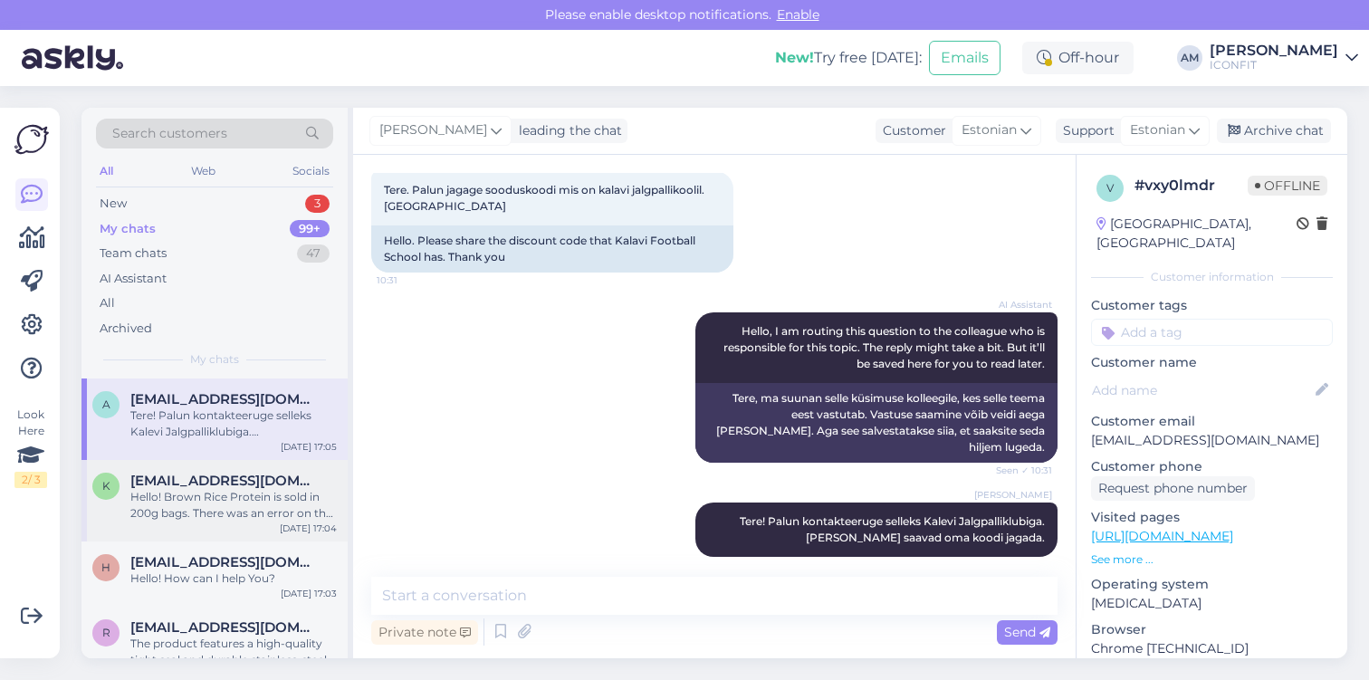
click at [215, 491] on div "Hello! Brown Rice Protein is sold in 200g bags. There was an error on the websi…" at bounding box center [233, 505] width 206 height 33
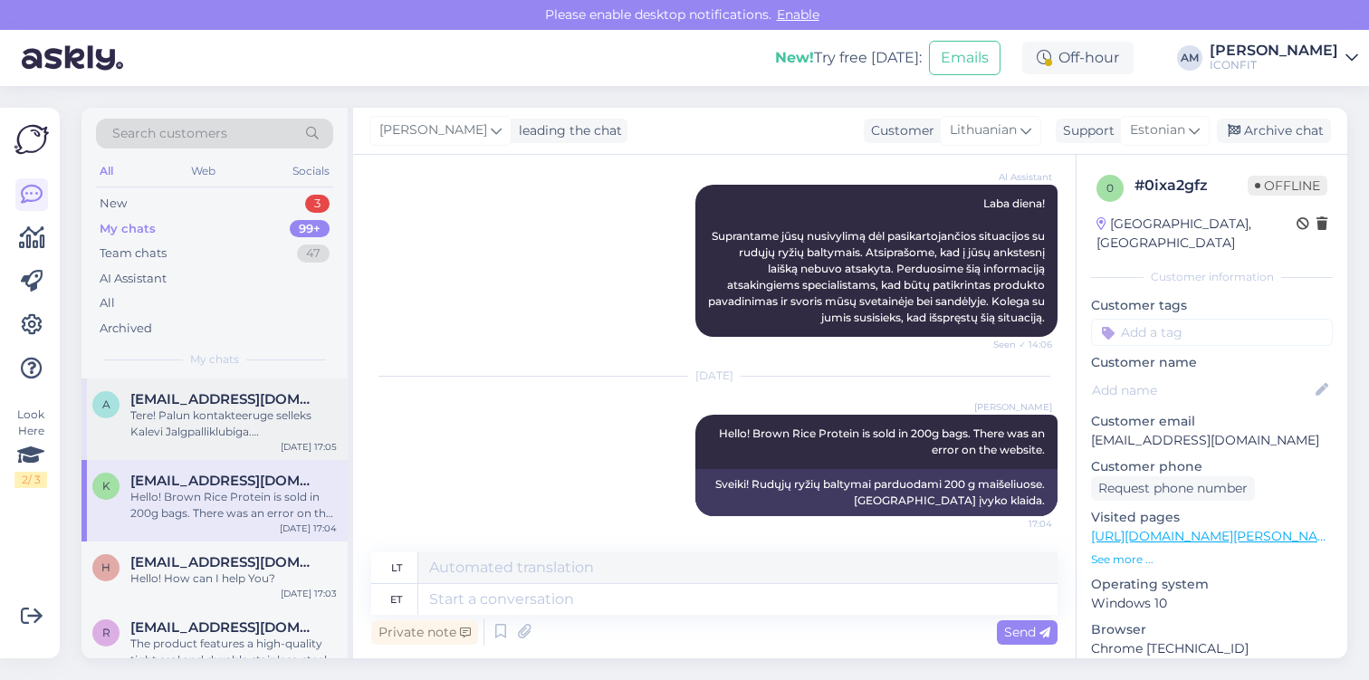
click at [200, 405] on span "[EMAIL_ADDRESS][DOMAIN_NAME]" at bounding box center [224, 399] width 188 height 16
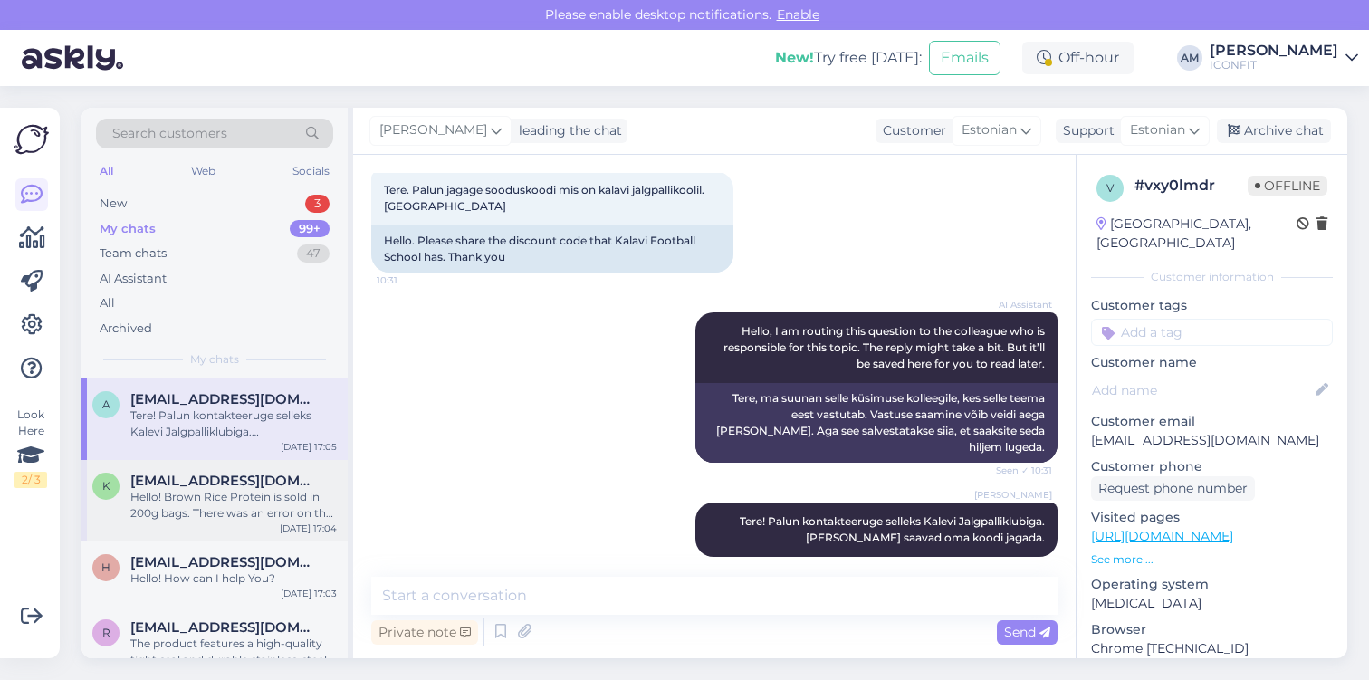
click at [198, 509] on div "Hello! Brown Rice Protein is sold in 200g bags. There was an error on the websi…" at bounding box center [233, 505] width 206 height 33
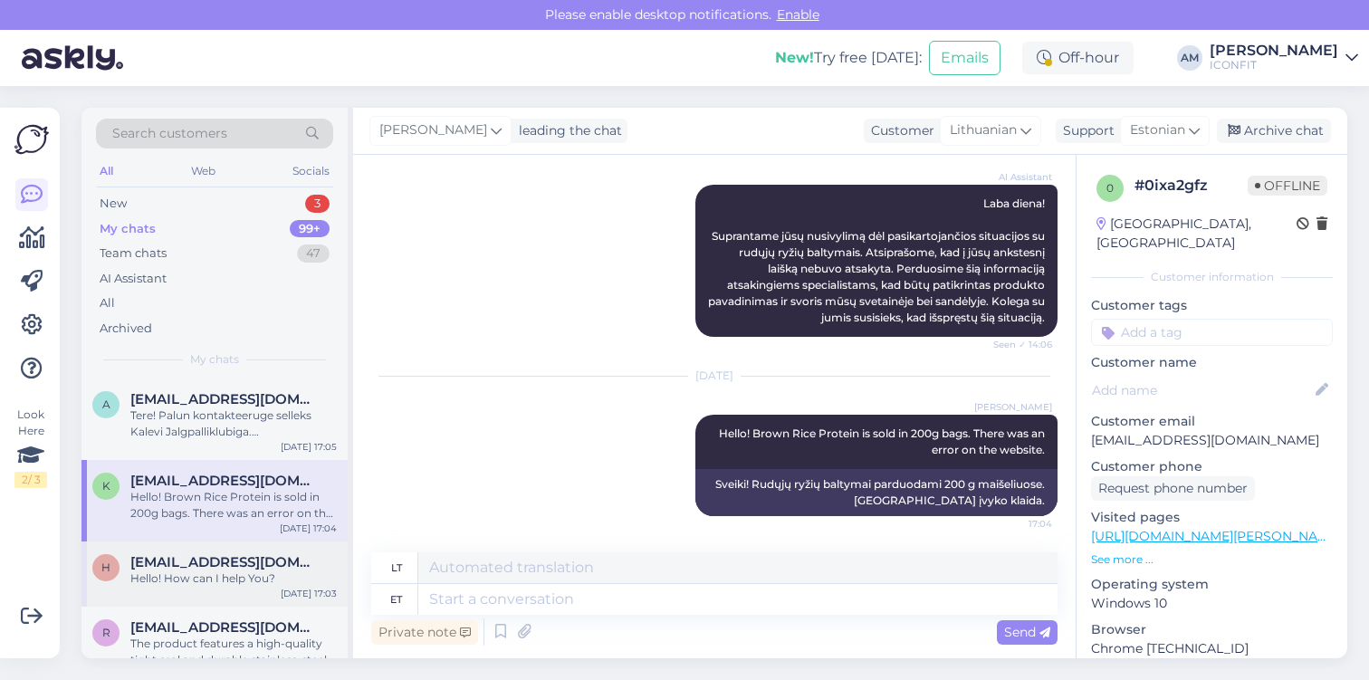
click at [195, 564] on span "[EMAIL_ADDRESS][DOMAIN_NAME]" at bounding box center [224, 562] width 188 height 16
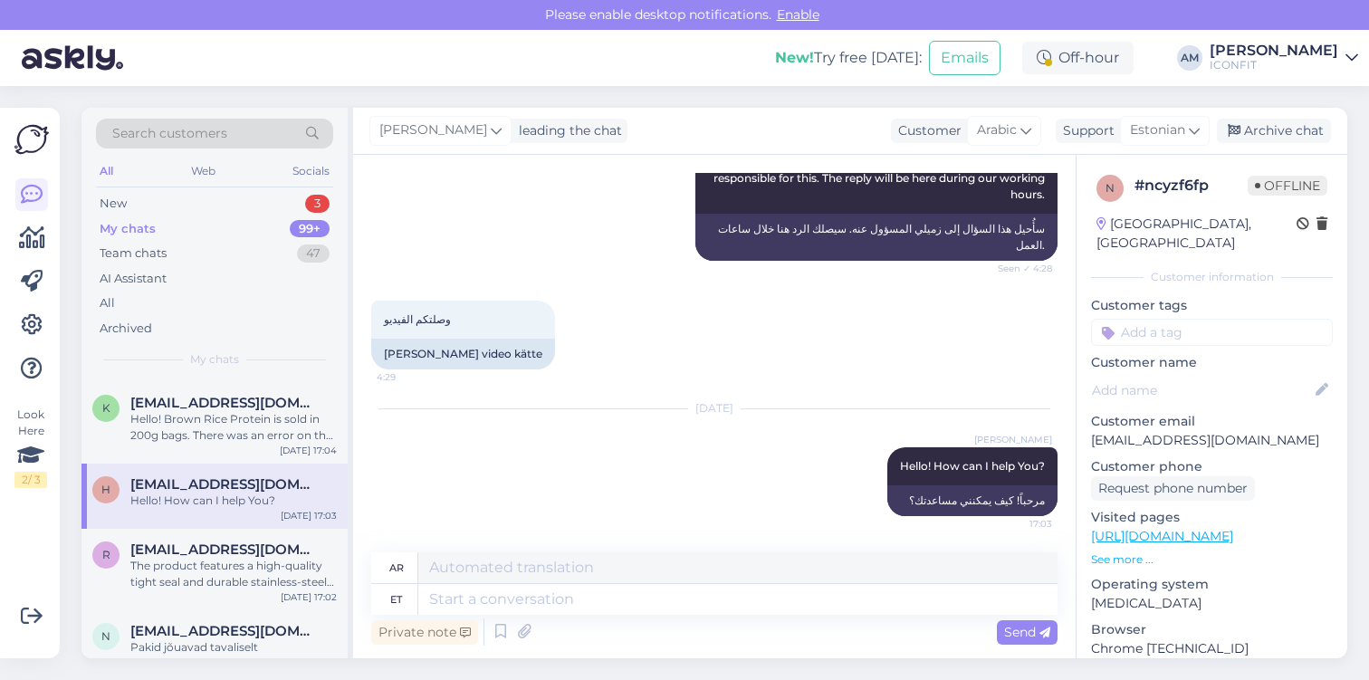
scroll to position [92, 0]
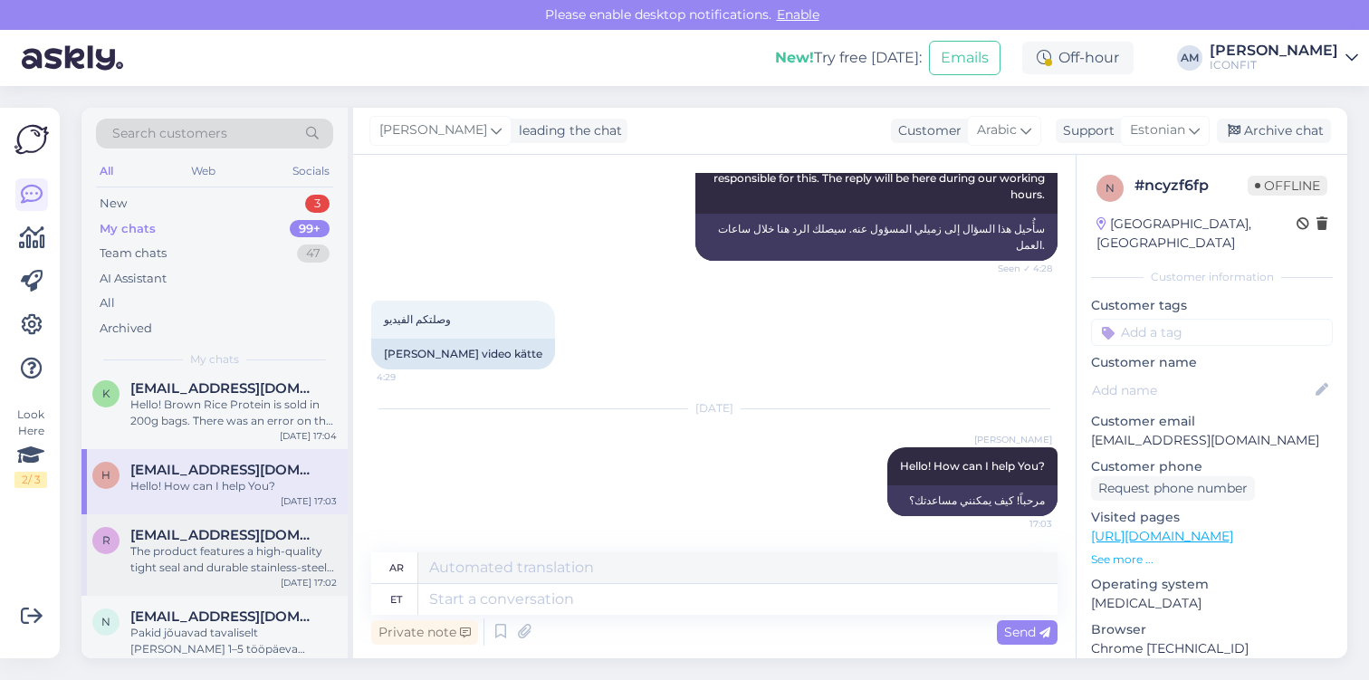
click at [197, 567] on div "The product features a high-quality tight seal and durable stainless-steel cons…" at bounding box center [233, 559] width 206 height 33
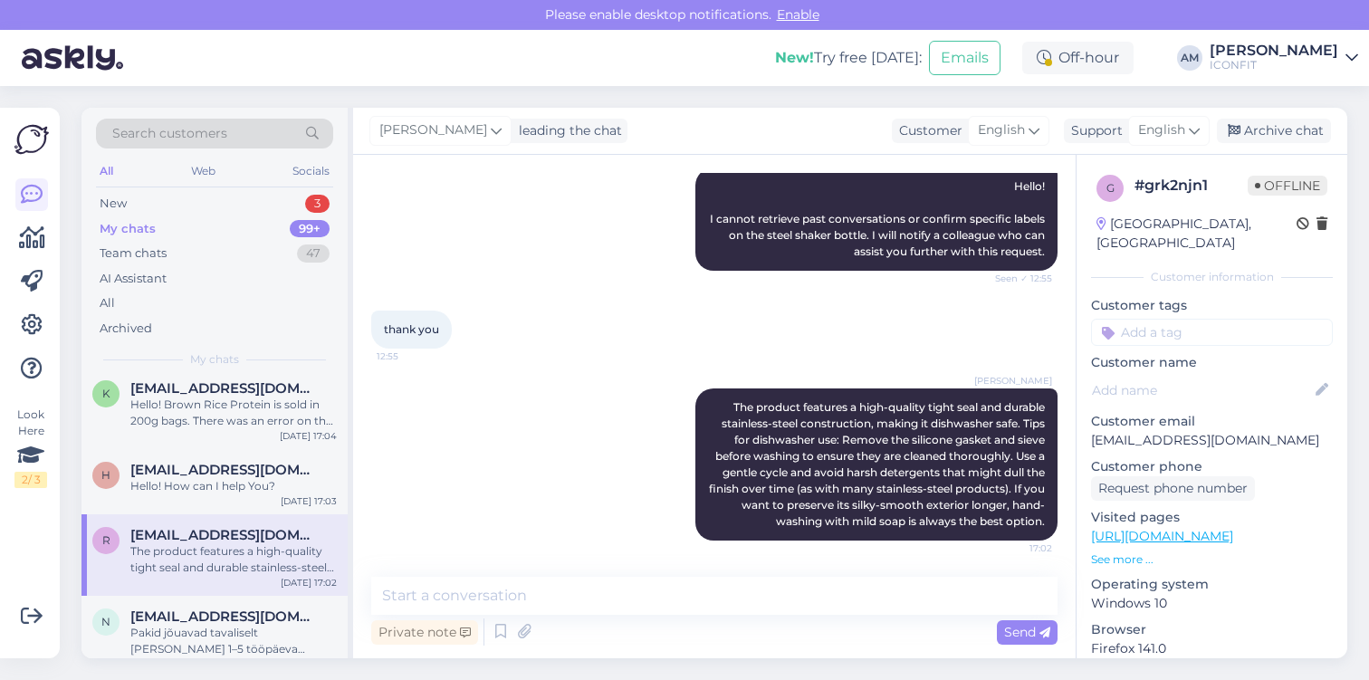
scroll to position [310, 0]
click at [186, 421] on div "Hello! Brown Rice Protein is sold in 200g bags. There was an error on the websi…" at bounding box center [233, 413] width 206 height 33
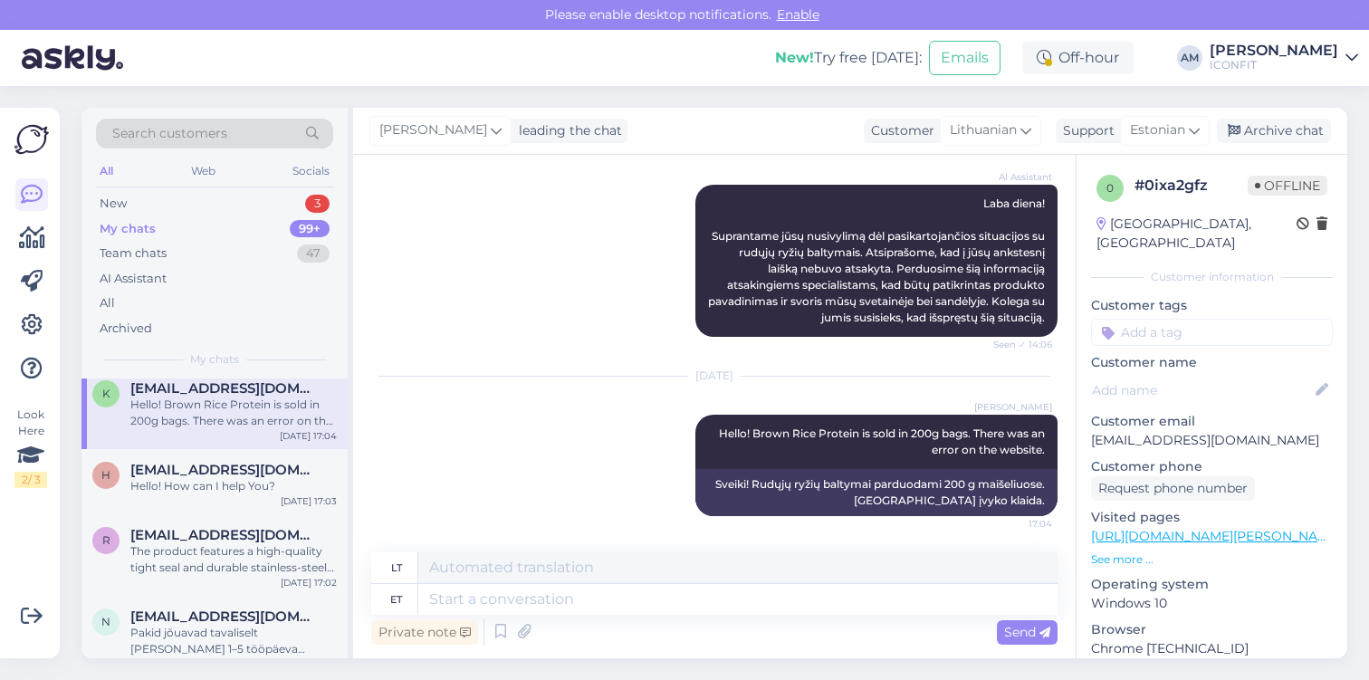
scroll to position [0, 0]
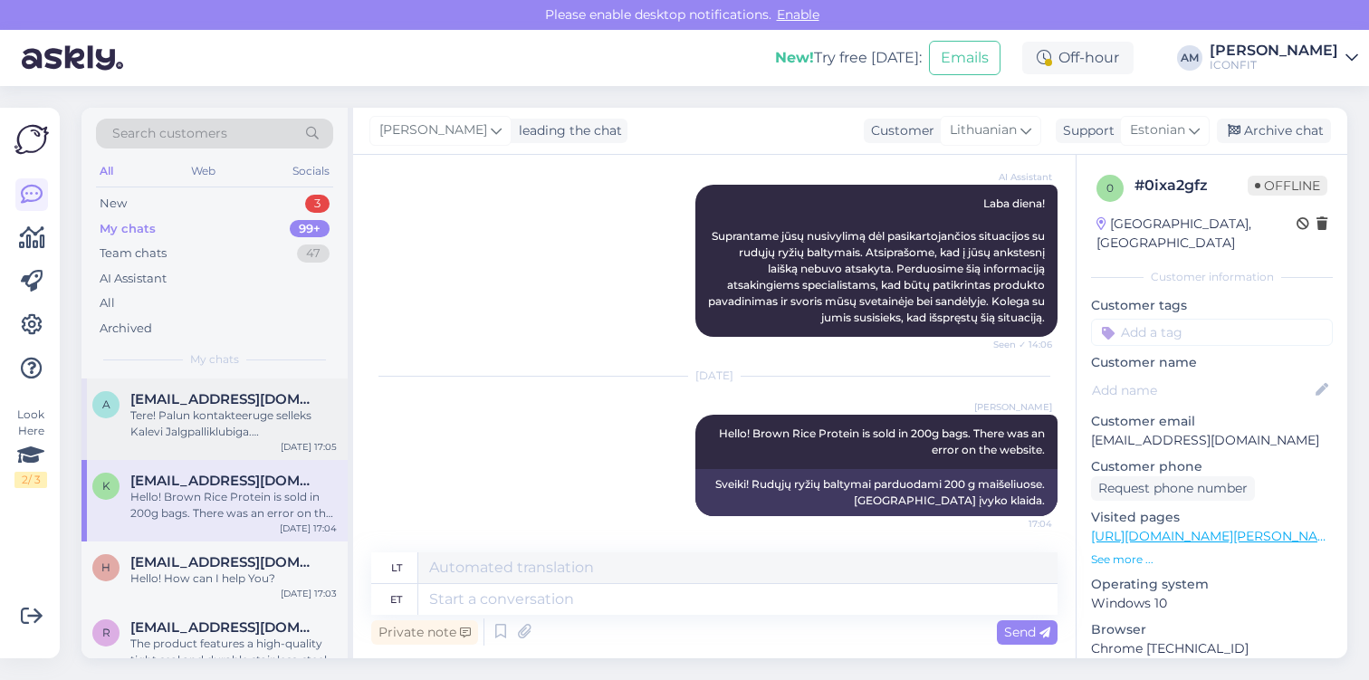
click at [187, 402] on span "[EMAIL_ADDRESS][DOMAIN_NAME]" at bounding box center [224, 399] width 188 height 16
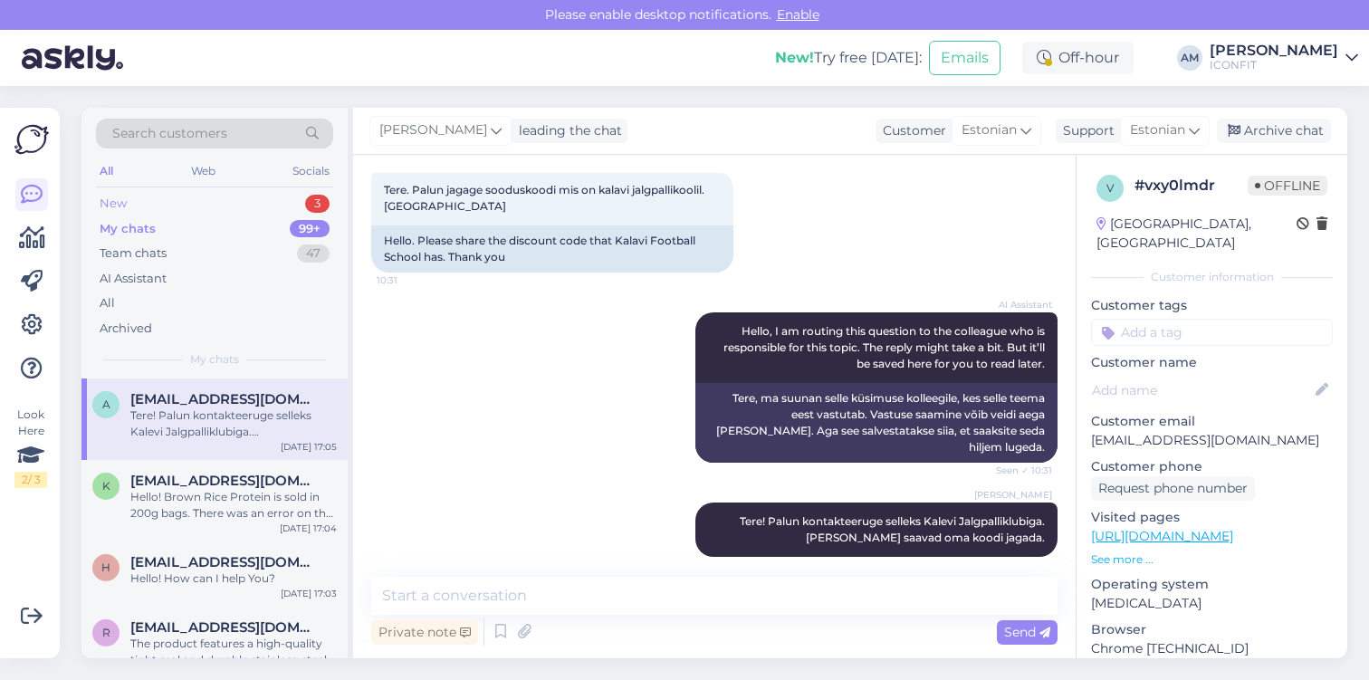
click at [187, 206] on div "New 3" at bounding box center [214, 203] width 237 height 25
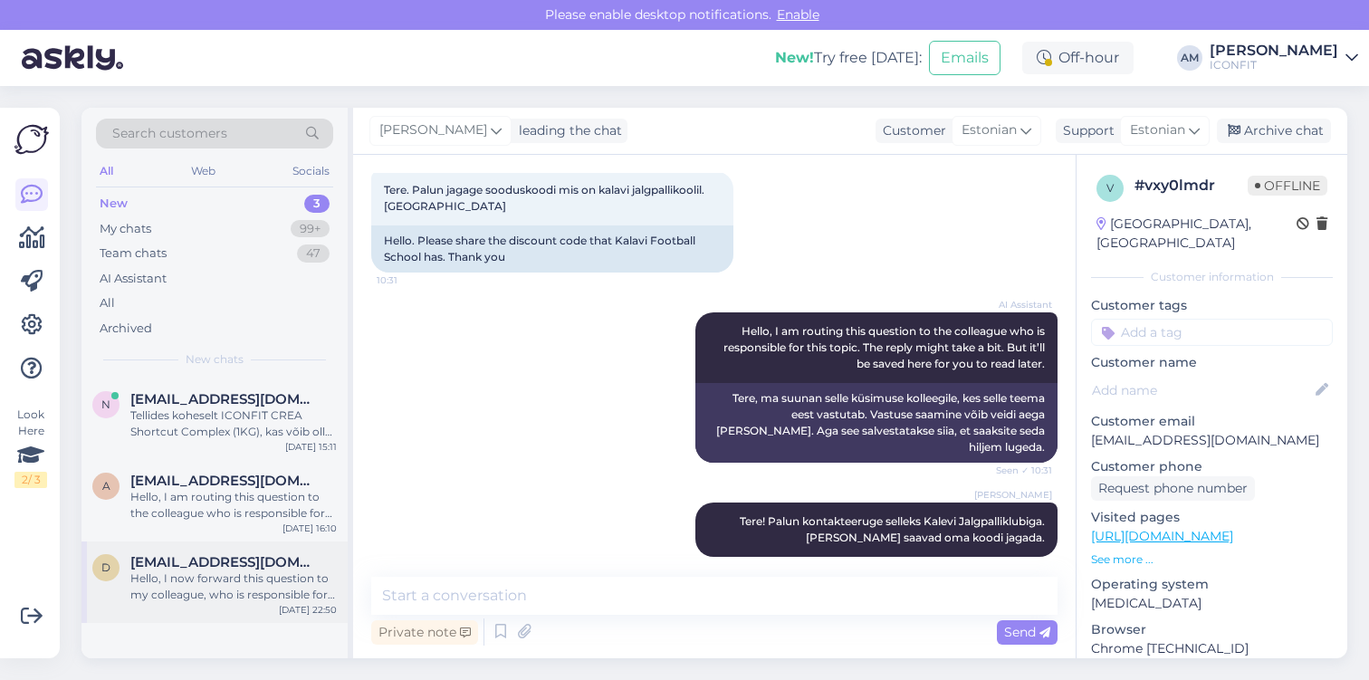
click at [195, 572] on div "Hello, I now forward this question to my colleague, who is responsible for this…" at bounding box center [233, 586] width 206 height 33
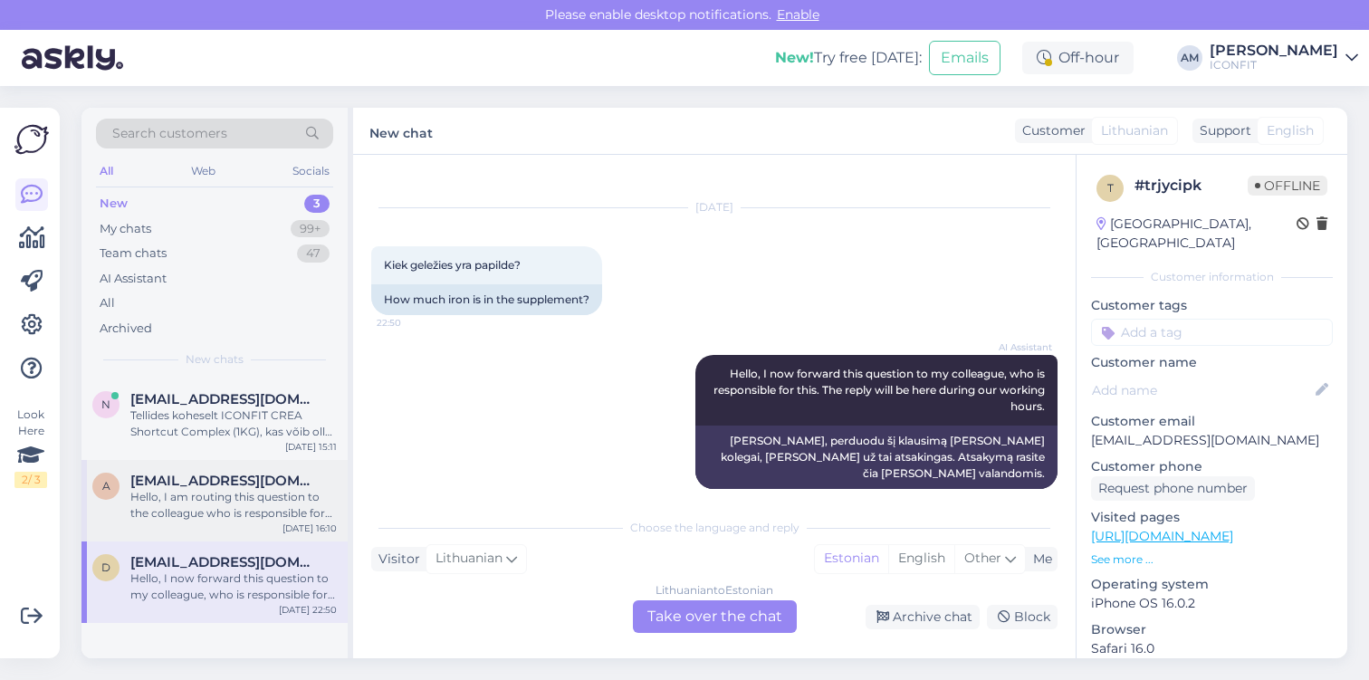
click at [195, 529] on div "a [EMAIL_ADDRESS][DOMAIN_NAME] Hello, I am routing this question to the colleag…" at bounding box center [214, 500] width 266 height 81
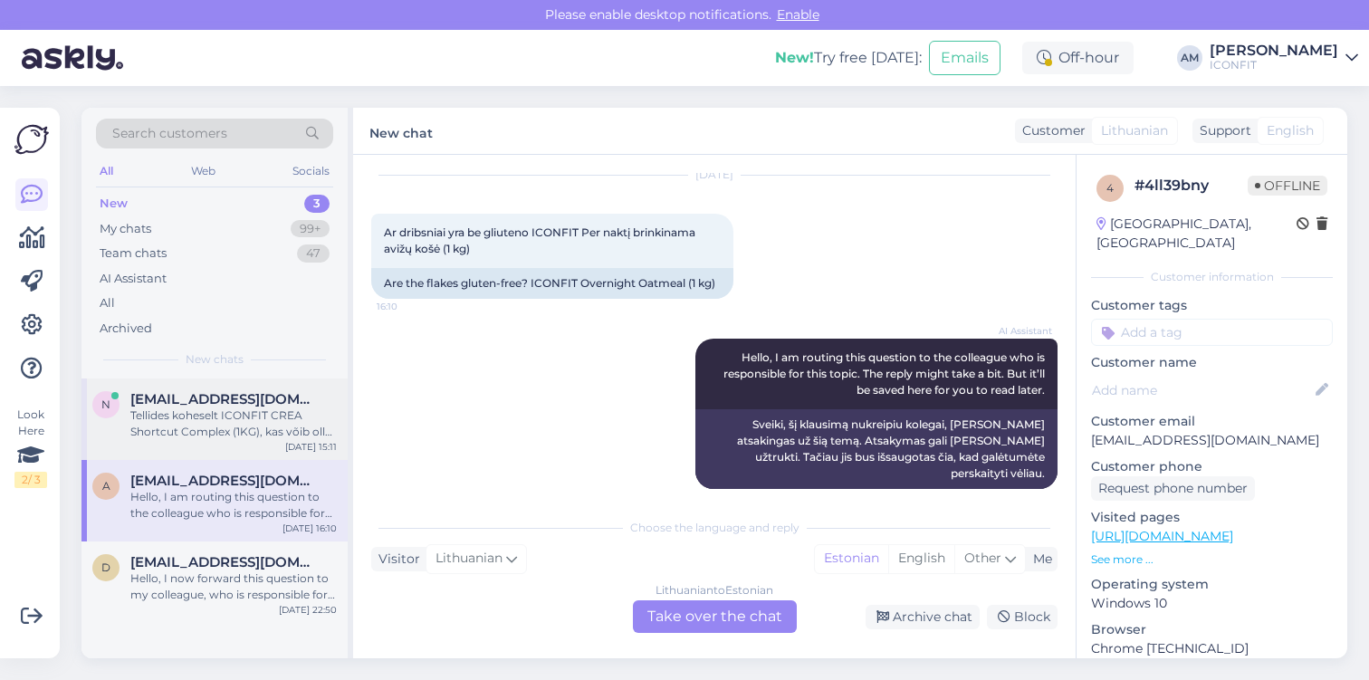
click at [194, 425] on div "Tellides koheselt ICONFIT CREA Shortcut Complex (1KG), kas võib olla varianti […" at bounding box center [233, 423] width 206 height 33
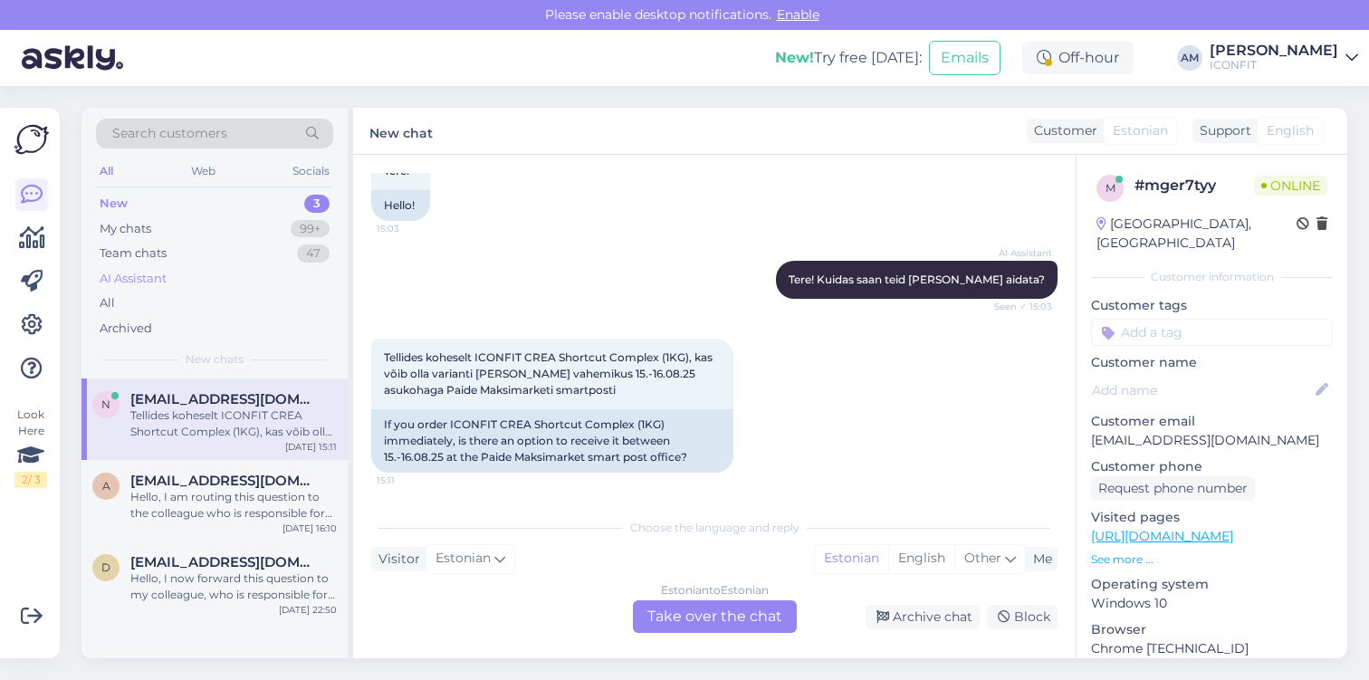
click at [165, 279] on div "AI Assistant" at bounding box center [133, 279] width 67 height 18
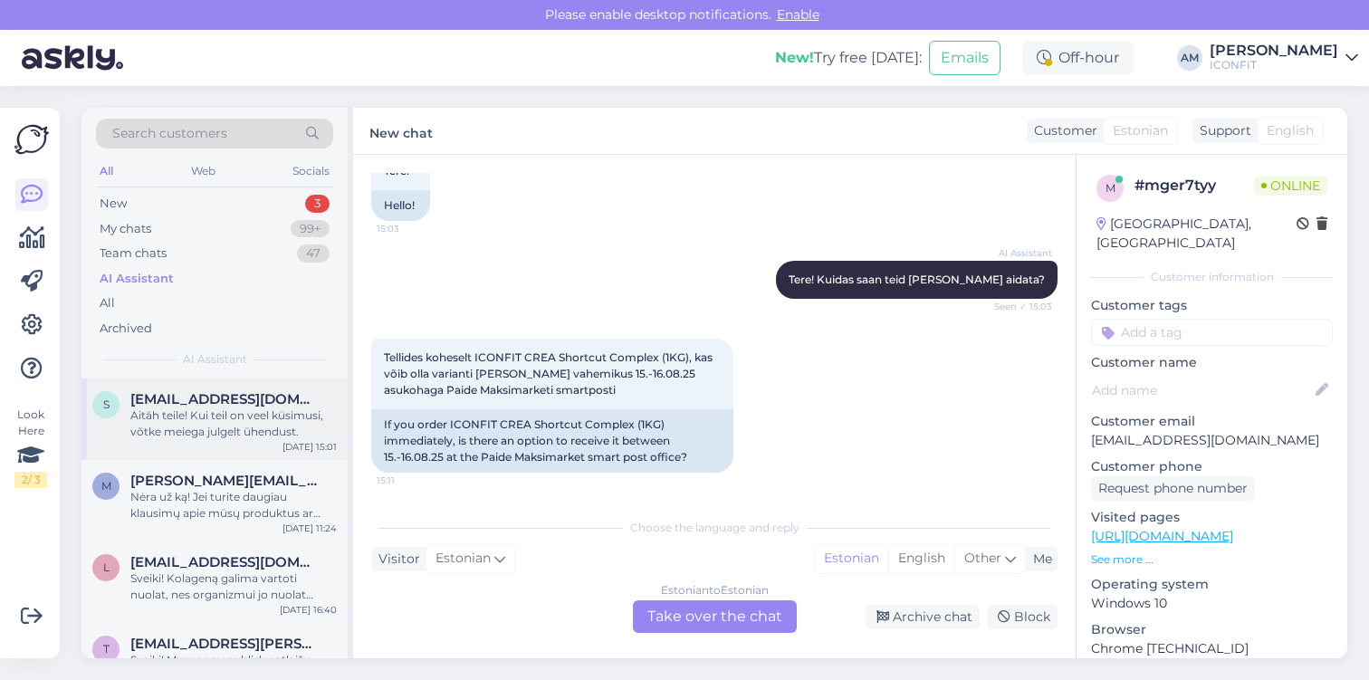
click at [180, 435] on div "Aitäh teile! Kui teil on veel küsimusi, võtke meiega julgelt ühendust." at bounding box center [233, 423] width 206 height 33
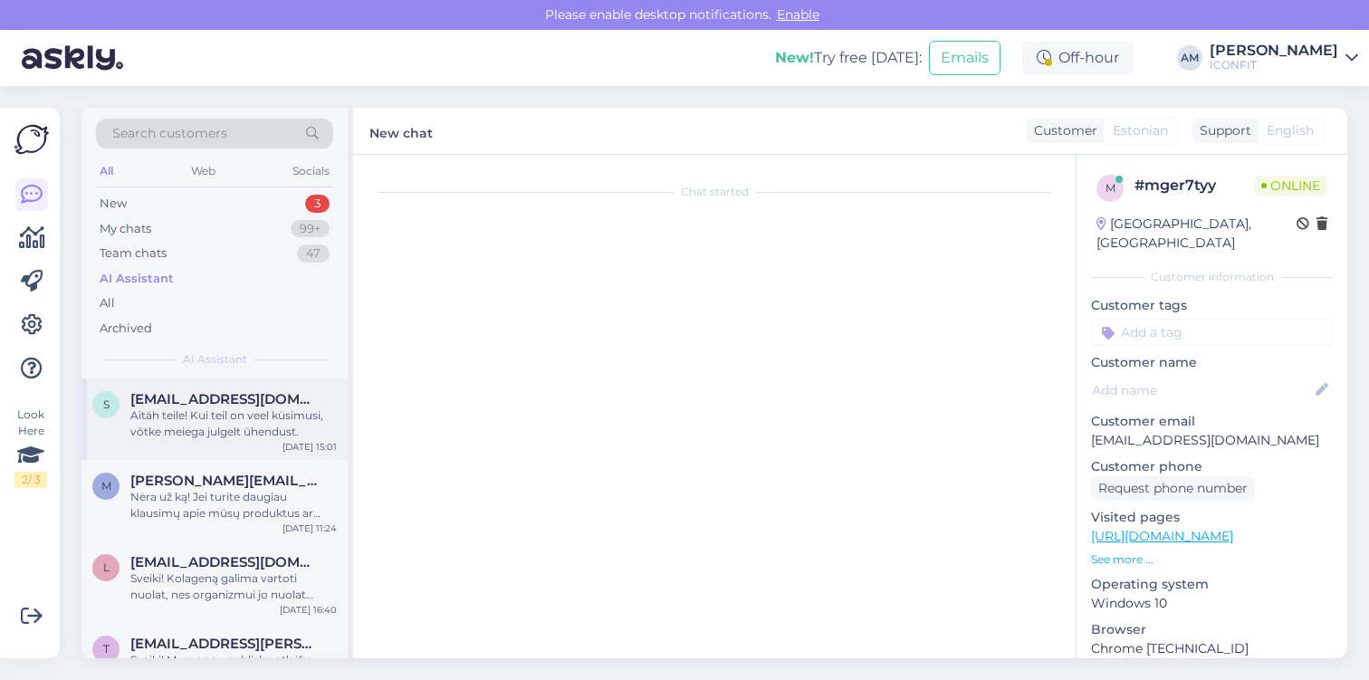
scroll to position [352, 0]
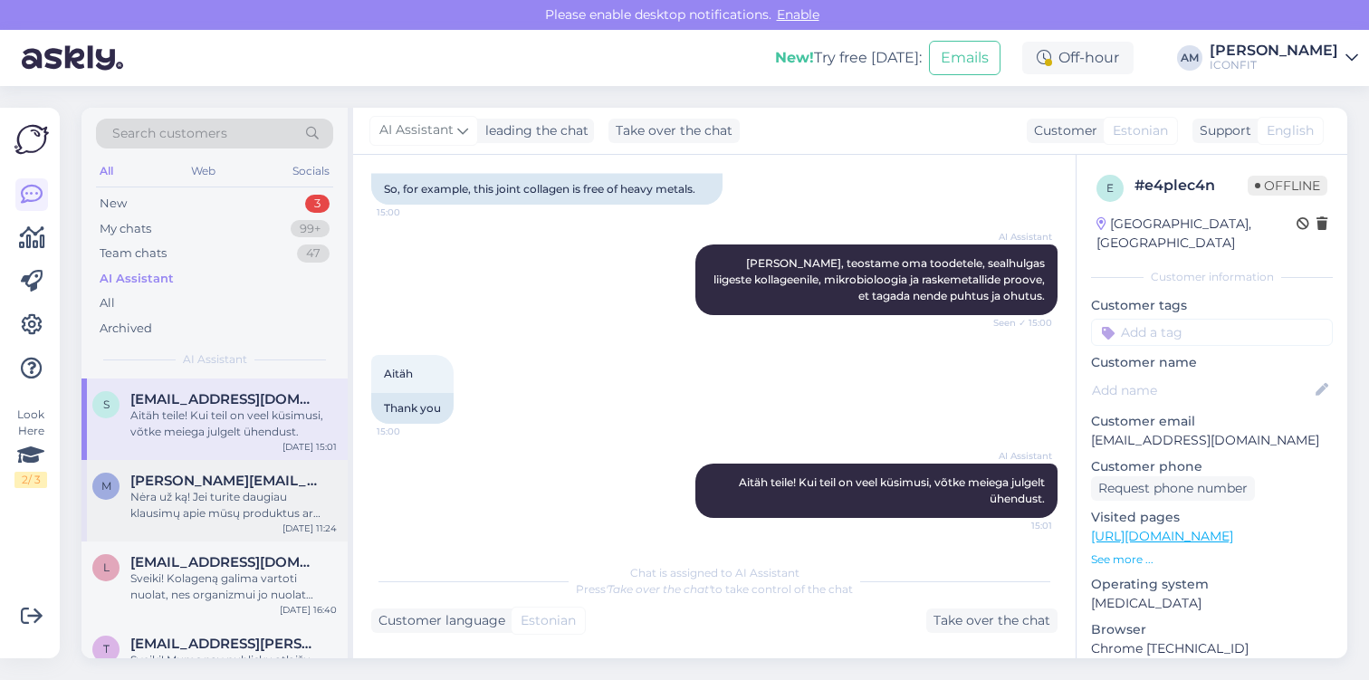
click at [186, 502] on div "Nėra už ką! Jei turite daugiau klausimų apie mūsų produktus ar paslaugas, nedve…" at bounding box center [233, 505] width 206 height 33
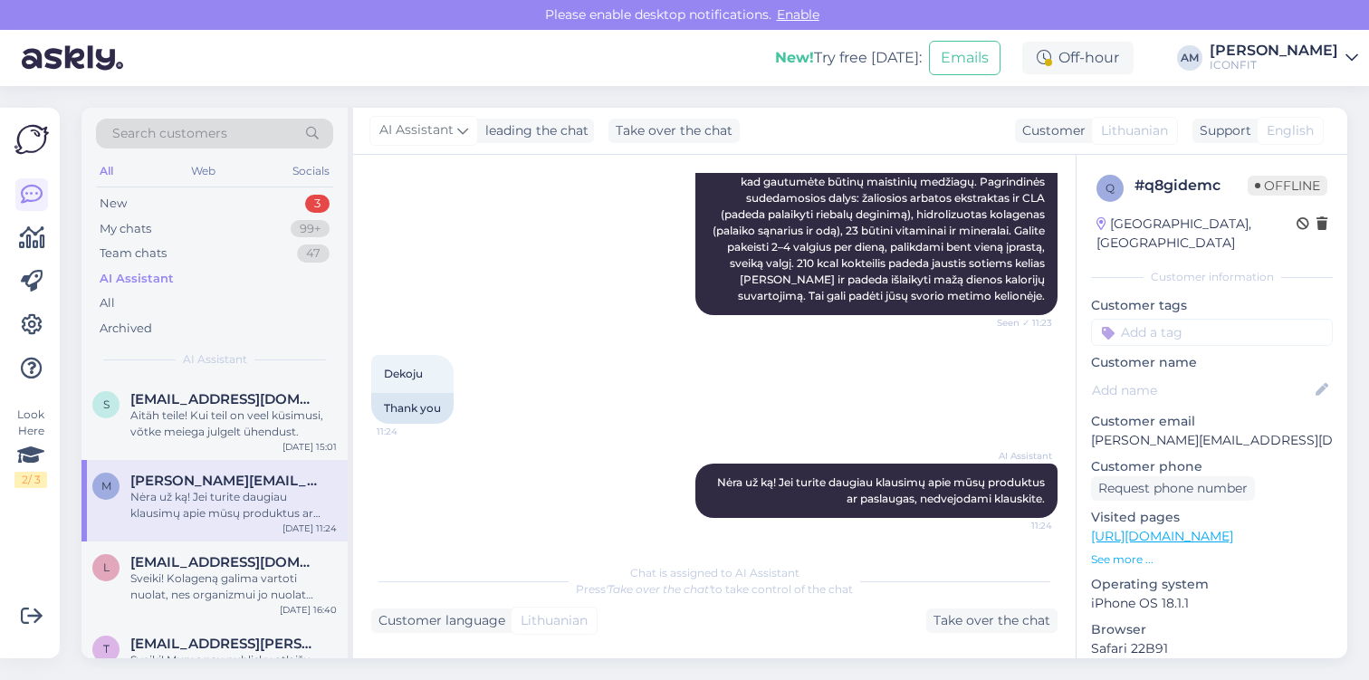
scroll to position [329, 0]
click at [186, 550] on div "l [EMAIL_ADDRESS][DOMAIN_NAME] Sveiki! Kolageną galima vartoti nuolat, nes orga…" at bounding box center [214, 581] width 266 height 81
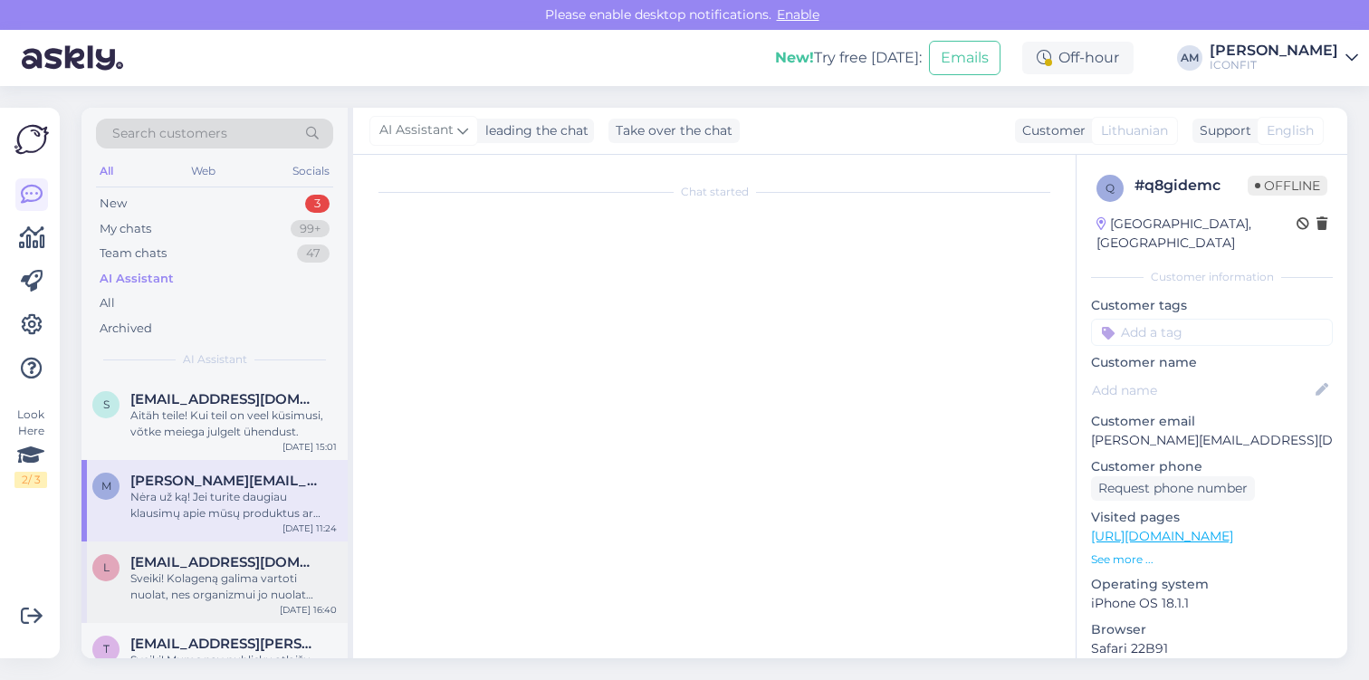
scroll to position [44, 0]
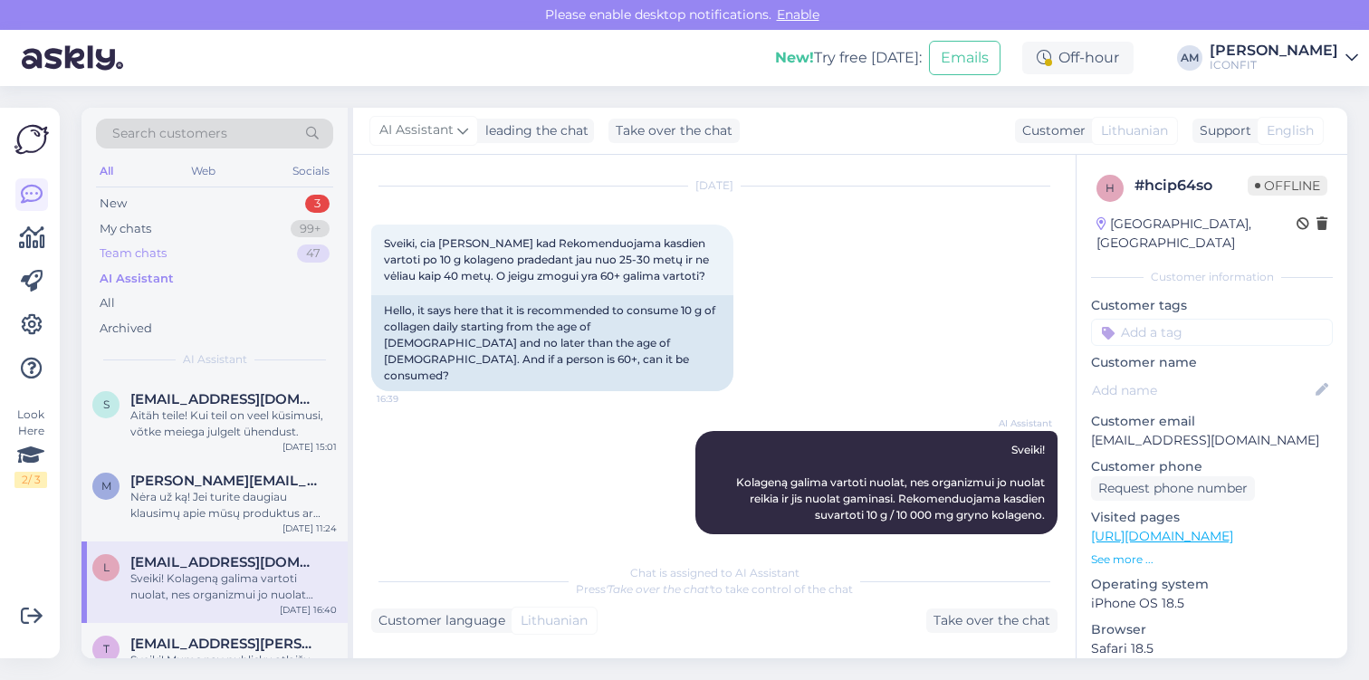
click at [161, 261] on div "Team chats" at bounding box center [133, 253] width 67 height 18
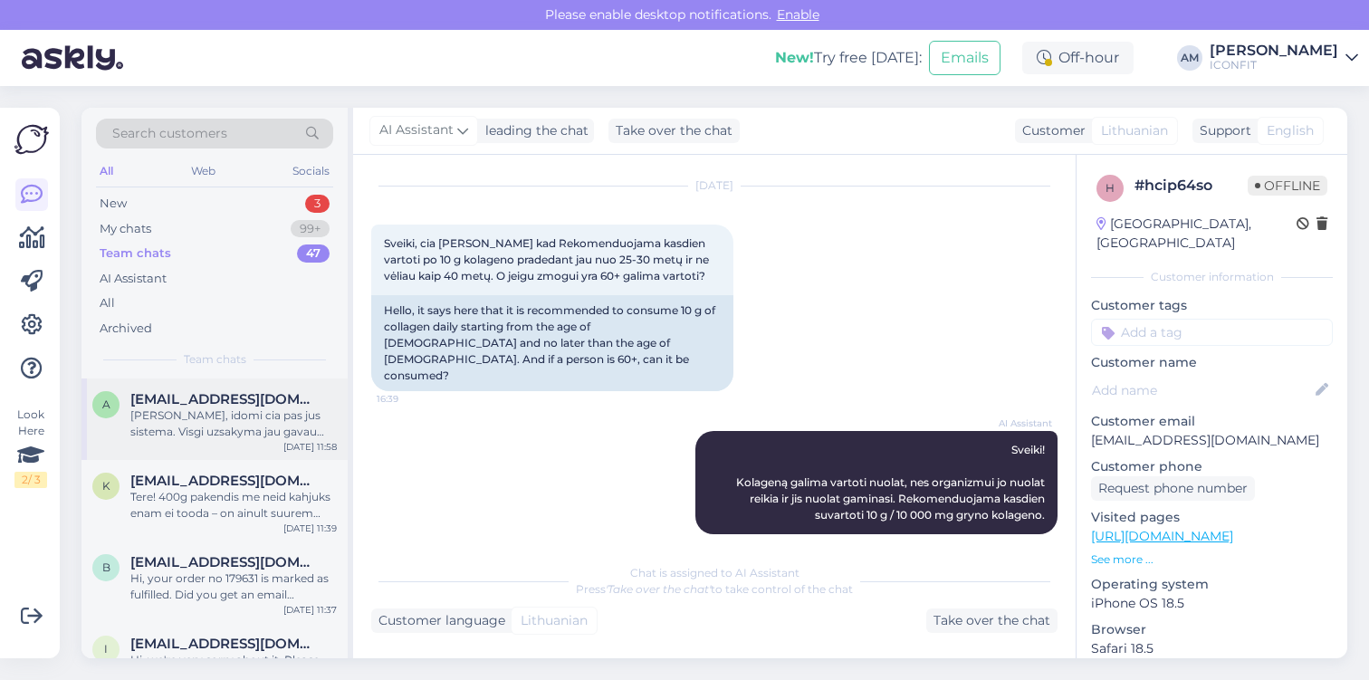
click at [244, 424] on div "[PERSON_NAME], idomi cia pas jus sistema. Visgi uzsakyma jau gavau ačiū" at bounding box center [233, 423] width 206 height 33
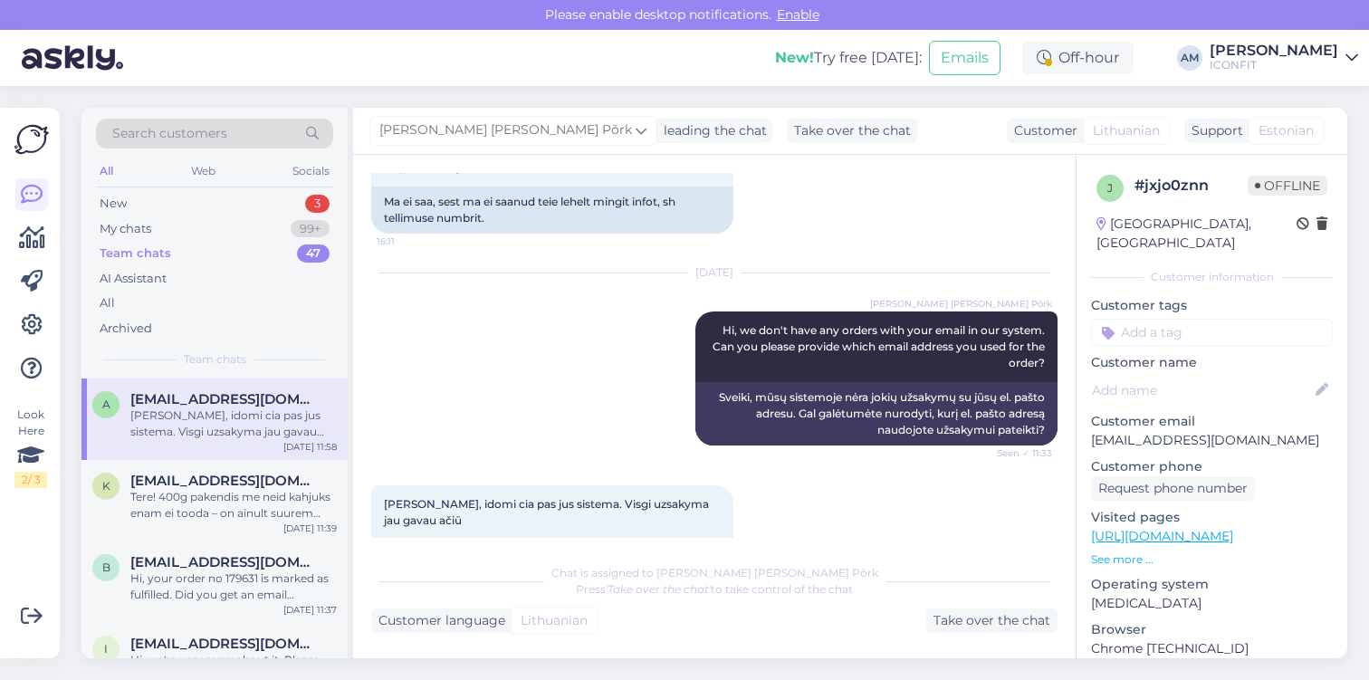
scroll to position [436, 0]
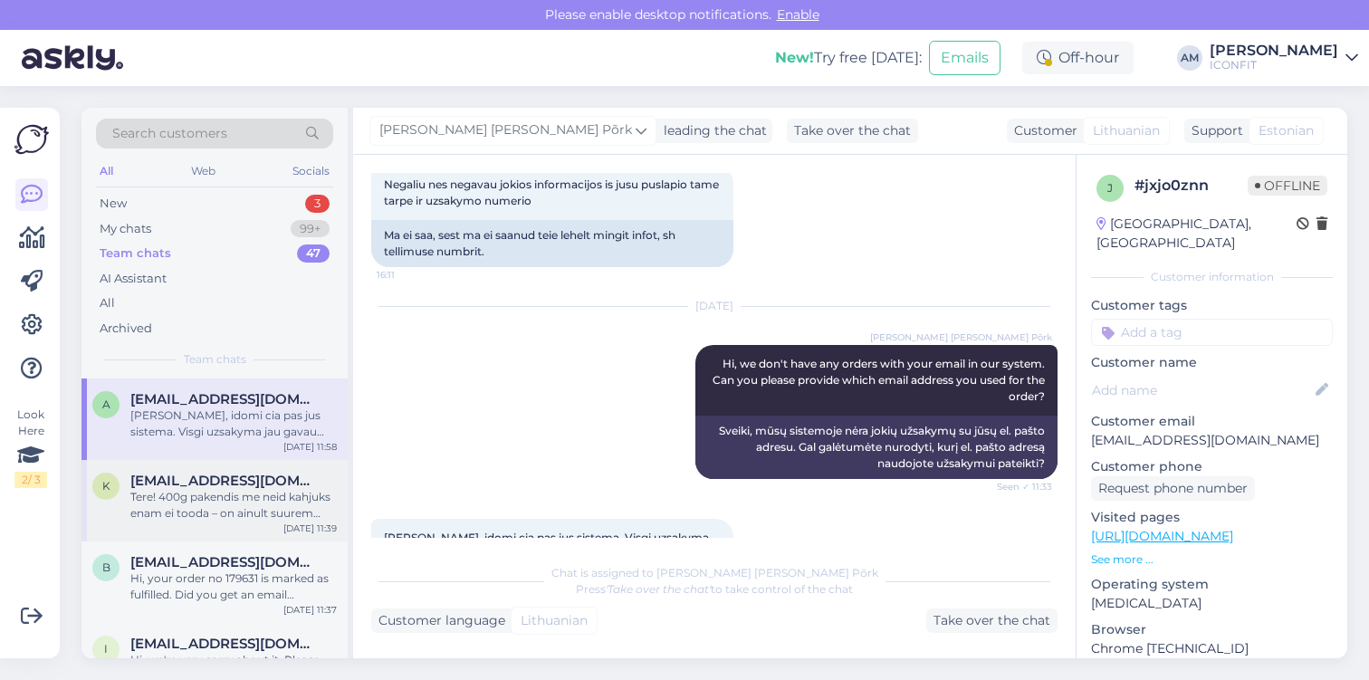
click at [239, 482] on span "[EMAIL_ADDRESS][DOMAIN_NAME]" at bounding box center [224, 481] width 188 height 16
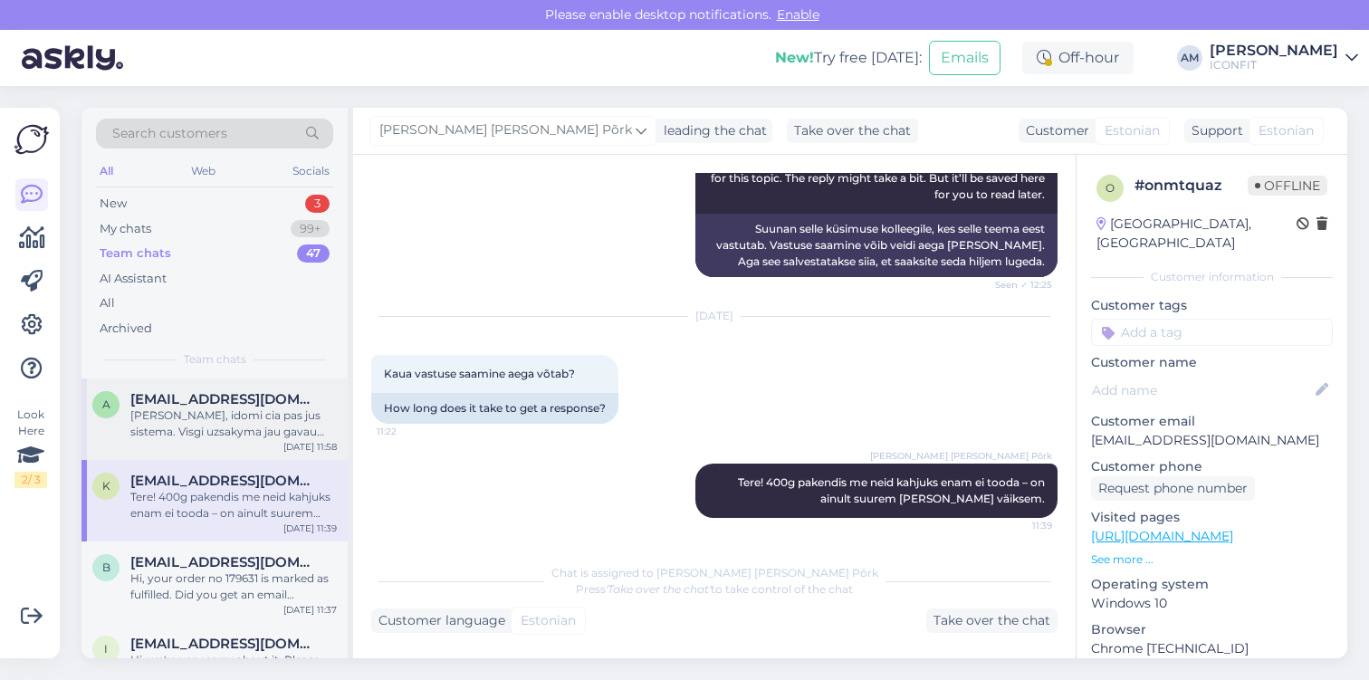
click at [201, 411] on div "[PERSON_NAME], idomi cia pas jus sistema. Visgi uzsakyma jau gavau ačiū" at bounding box center [233, 423] width 206 height 33
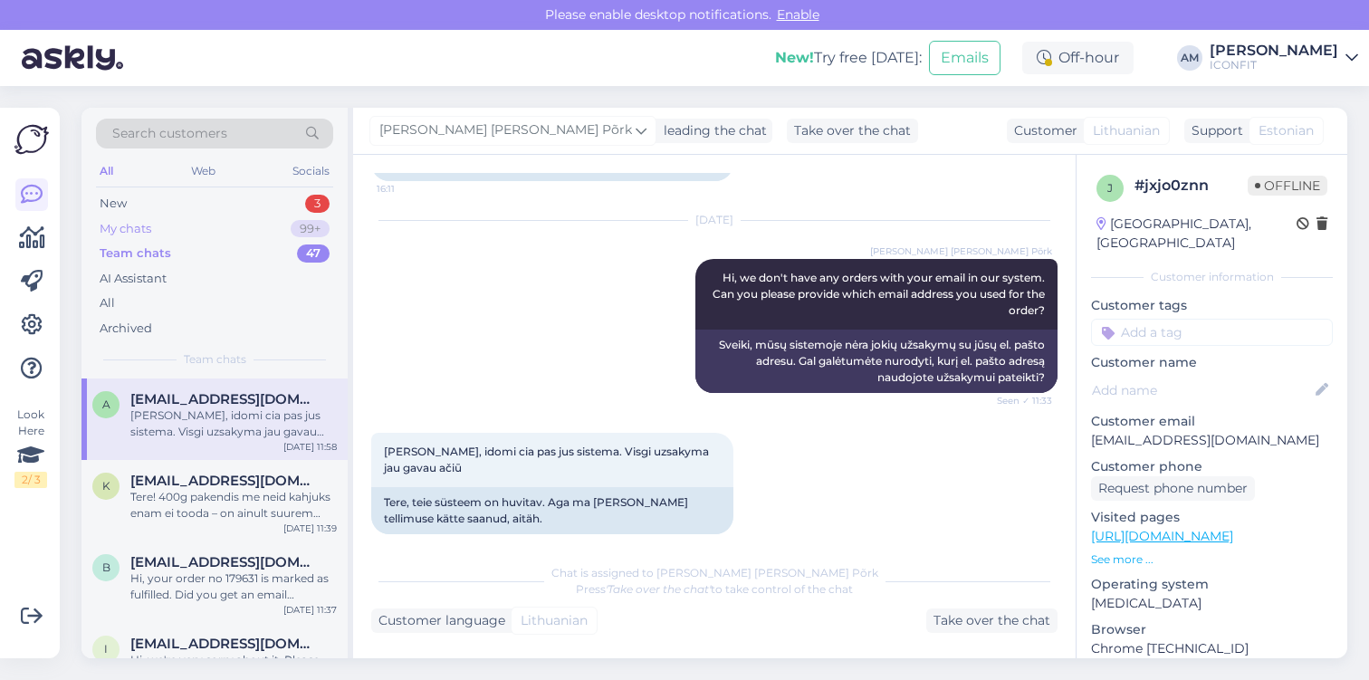
click at [161, 228] on div "My chats 99+" at bounding box center [214, 228] width 237 height 25
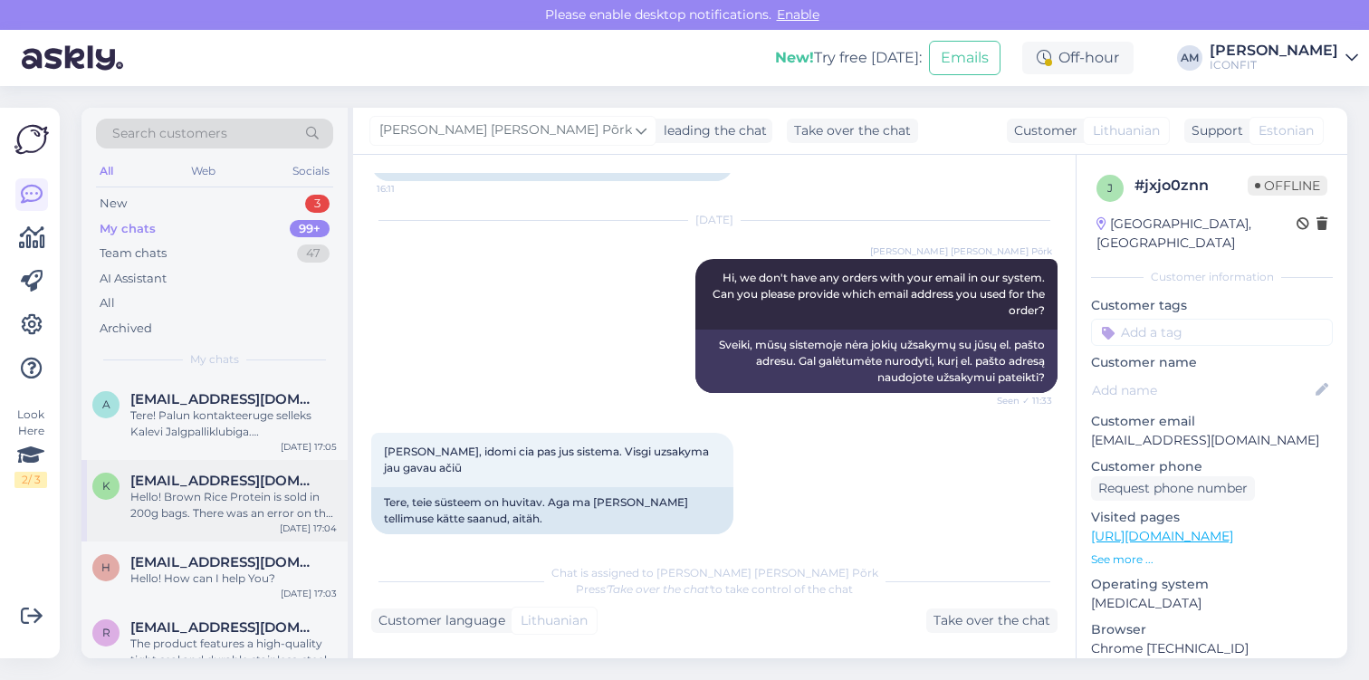
click at [176, 480] on span "[EMAIL_ADDRESS][DOMAIN_NAME]" at bounding box center [224, 481] width 188 height 16
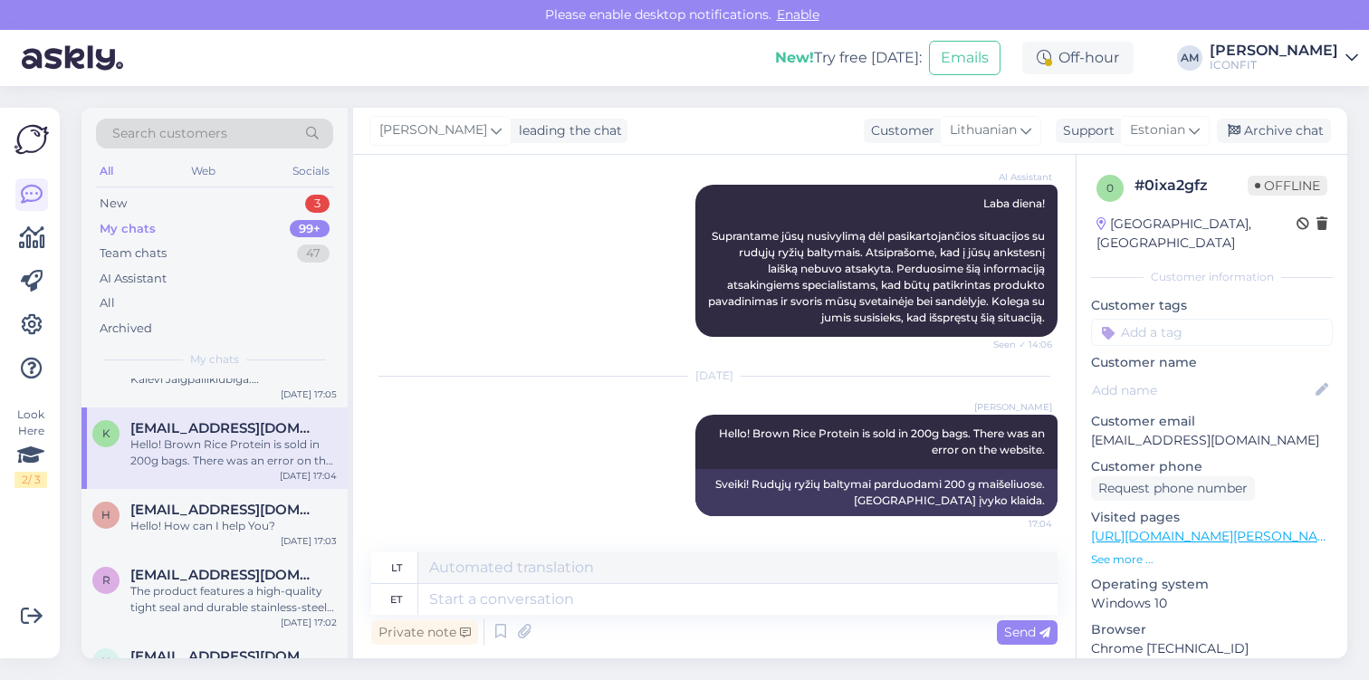
scroll to position [56, 0]
click at [175, 501] on span "[EMAIL_ADDRESS][DOMAIN_NAME]" at bounding box center [224, 506] width 188 height 16
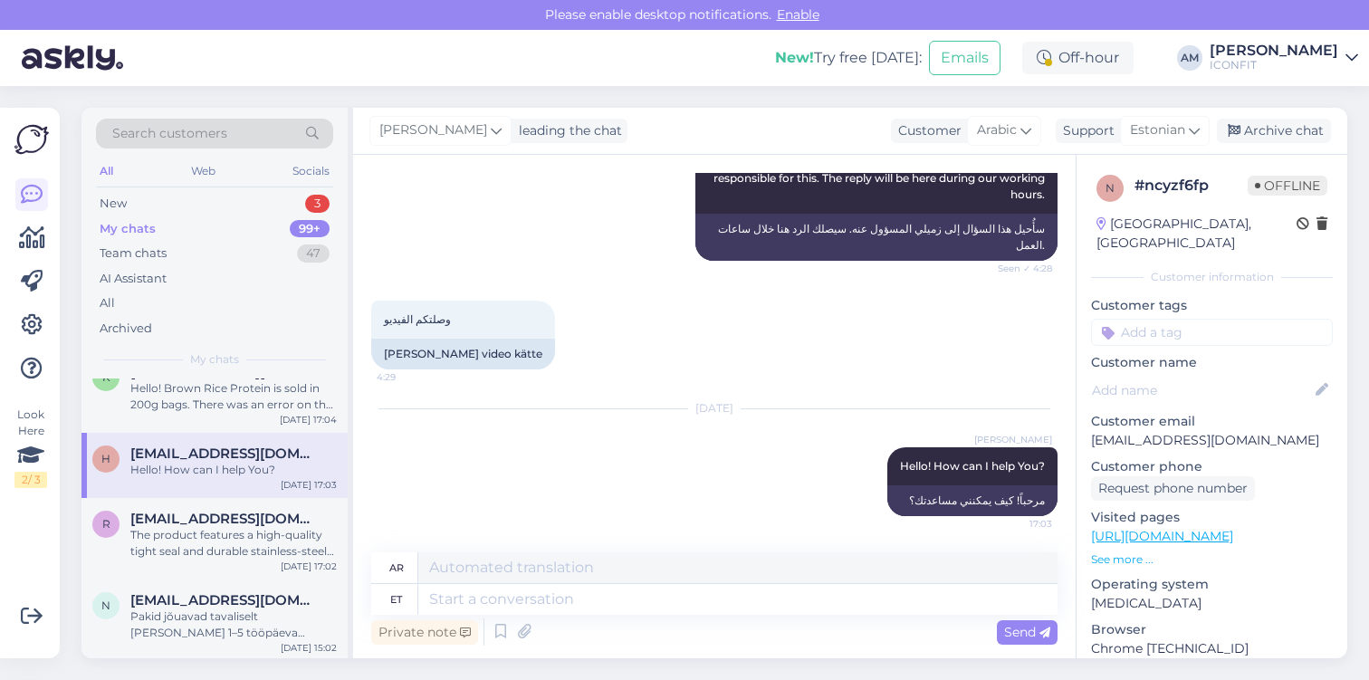
scroll to position [0, 0]
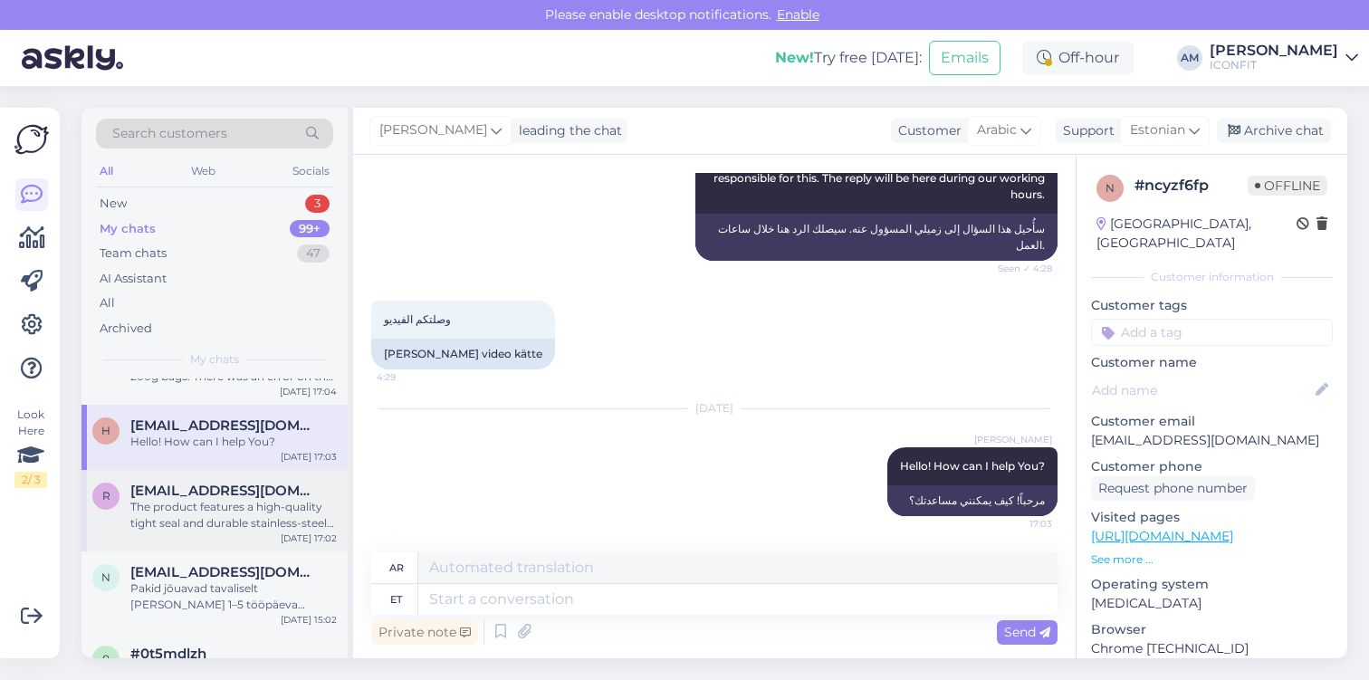
click at [174, 509] on div "The product features a high-quality tight seal and durable stainless-steel cons…" at bounding box center [233, 515] width 206 height 33
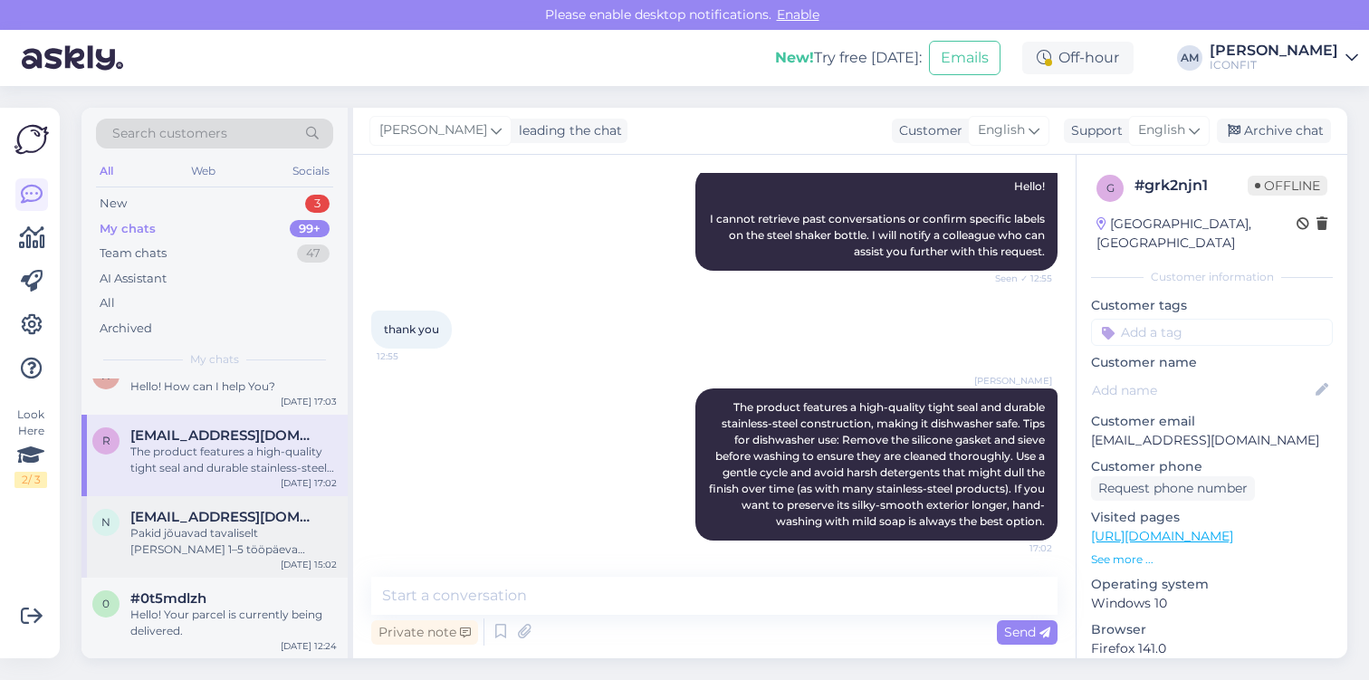
click at [174, 527] on div "Pakid jõuavad tavaliselt [PERSON_NAME] 1–5 tööpäeva jooksul. Kui tellite nädala…" at bounding box center [233, 541] width 206 height 33
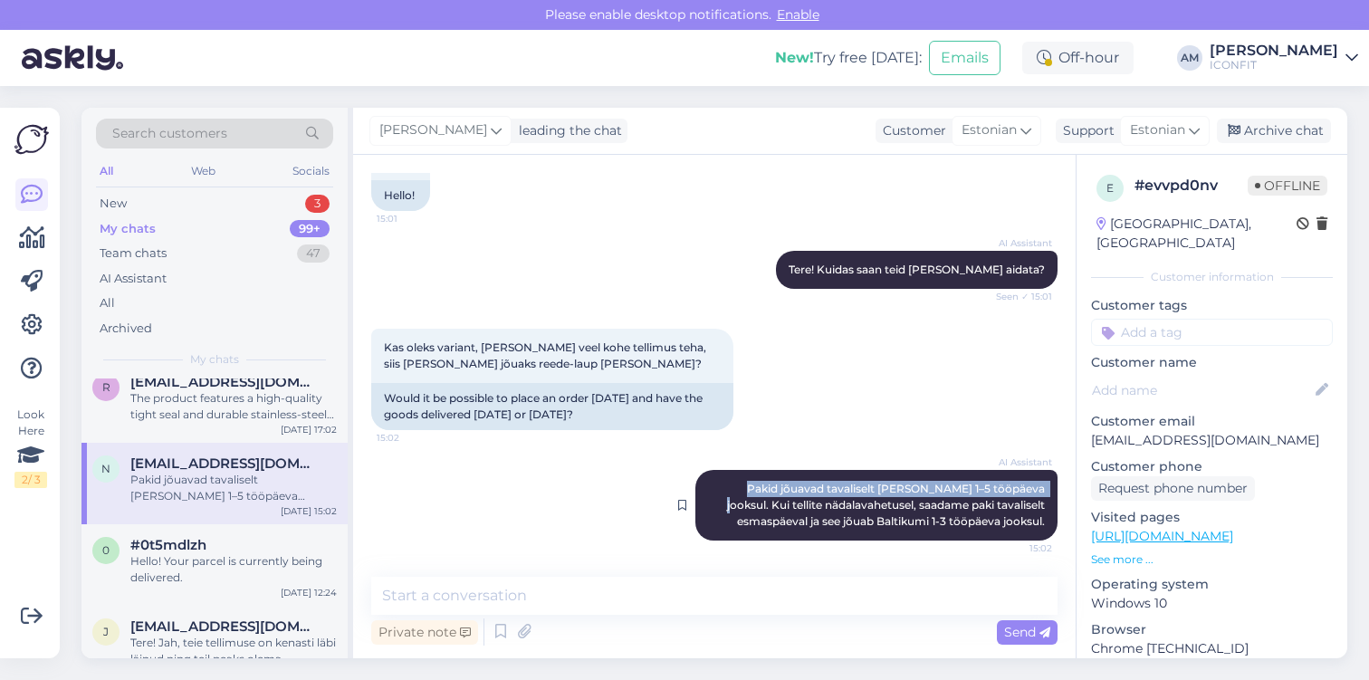
drag, startPoint x: 724, startPoint y: 487, endPoint x: 1009, endPoint y: 486, distance: 285.2
click at [1009, 486] on span "Pakid jõuavad tavaliselt [PERSON_NAME] 1–5 tööpäeva jooksul. Kui tellite nädala…" at bounding box center [887, 505] width 320 height 46
copy span "Pakid jõuavad tavaliselt [PERSON_NAME] 1–5 tööpäeva jooksul."
click at [188, 194] on div "New 3" at bounding box center [214, 203] width 237 height 25
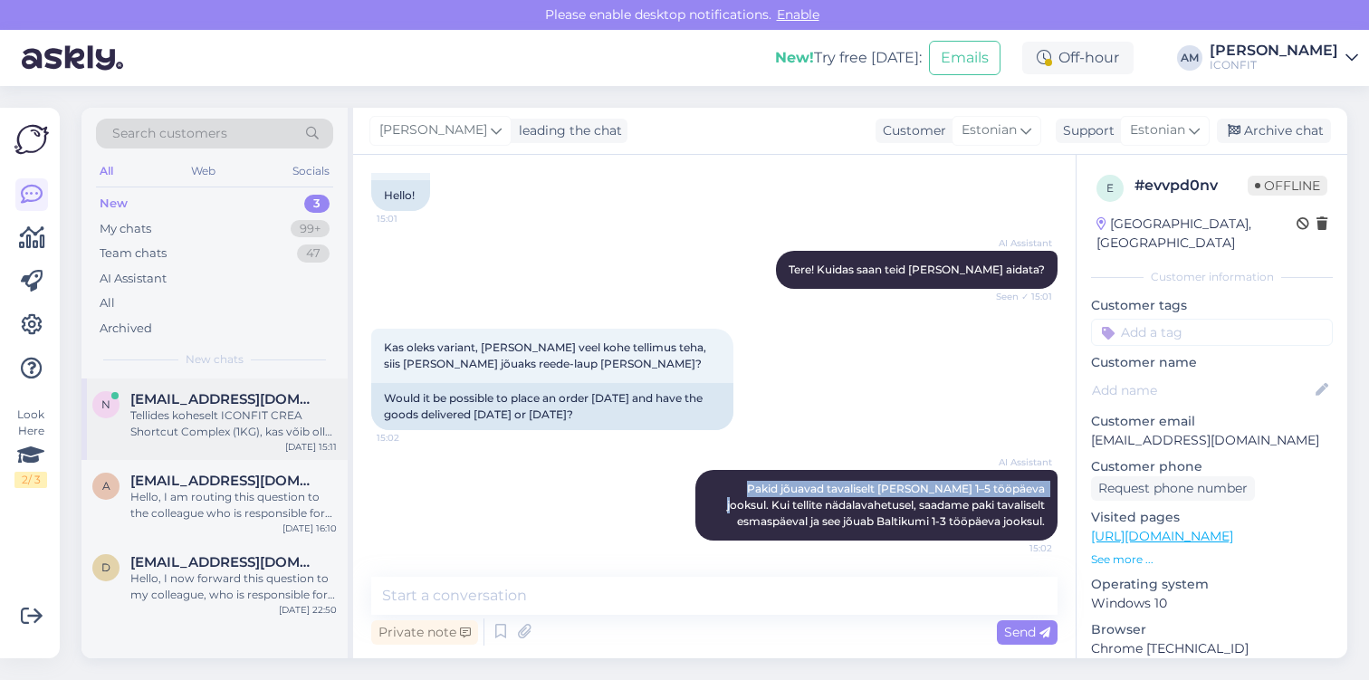
click at [181, 425] on div "Tellides koheselt ICONFIT CREA Shortcut Complex (1KG), kas võib olla varianti […" at bounding box center [233, 423] width 206 height 33
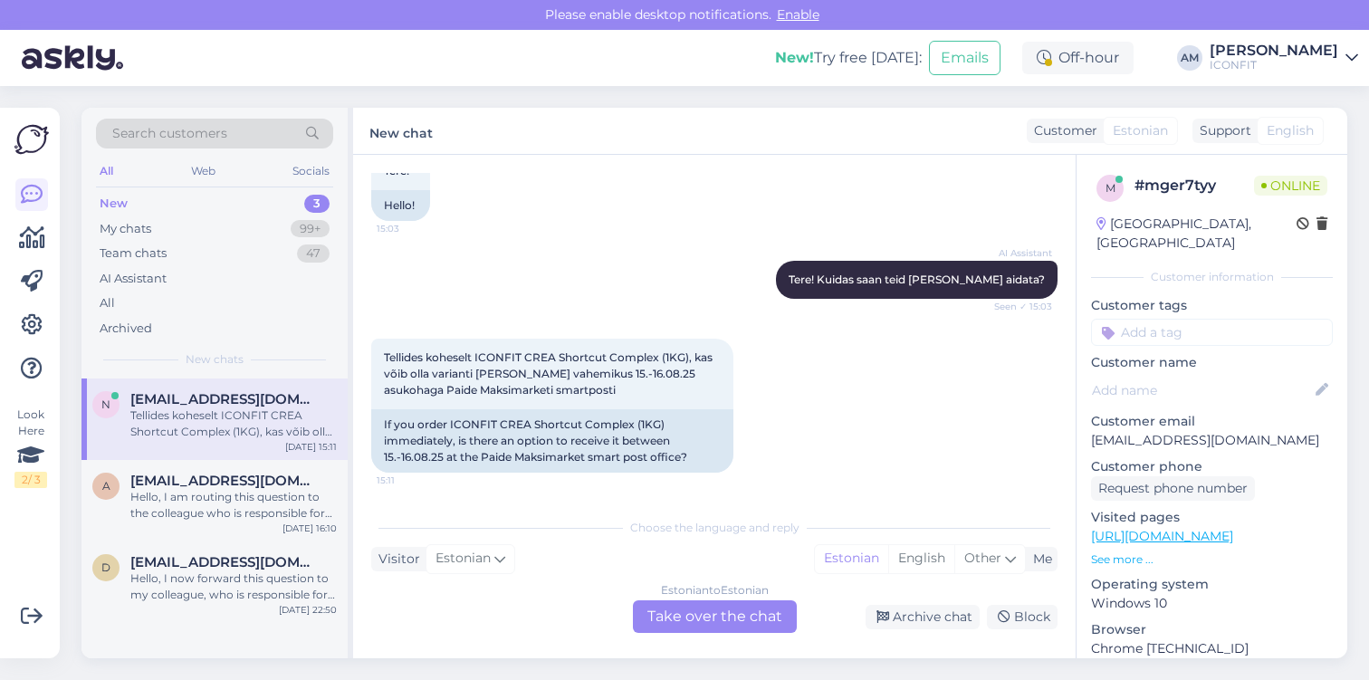
click at [635, 603] on div "Estonian to Estonian Take over the chat" at bounding box center [715, 616] width 164 height 33
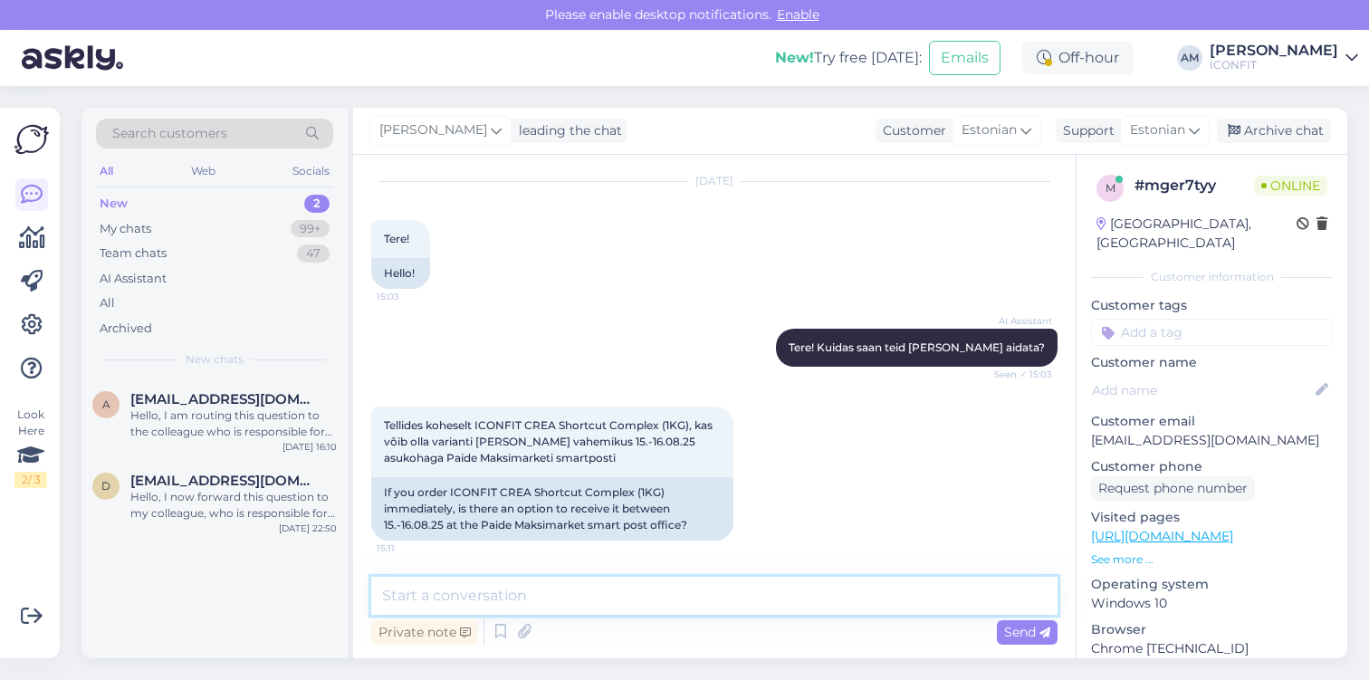
click at [534, 591] on textarea at bounding box center [714, 596] width 686 height 38
paste textarea "Pakid jõuavad tavaliselt [PERSON_NAME] 1–5 tööpäeva jooksul."
click at [384, 592] on textarea "Pakid jõuavad tavaliselt [PERSON_NAME] 1–5 tööpäeva jooksul." at bounding box center [714, 596] width 686 height 38
click at [811, 599] on textarea "Tere! Pakid jõuavad tavaliselt [PERSON_NAME] 1–5 tööpäeva jooksul." at bounding box center [714, 596] width 686 height 38
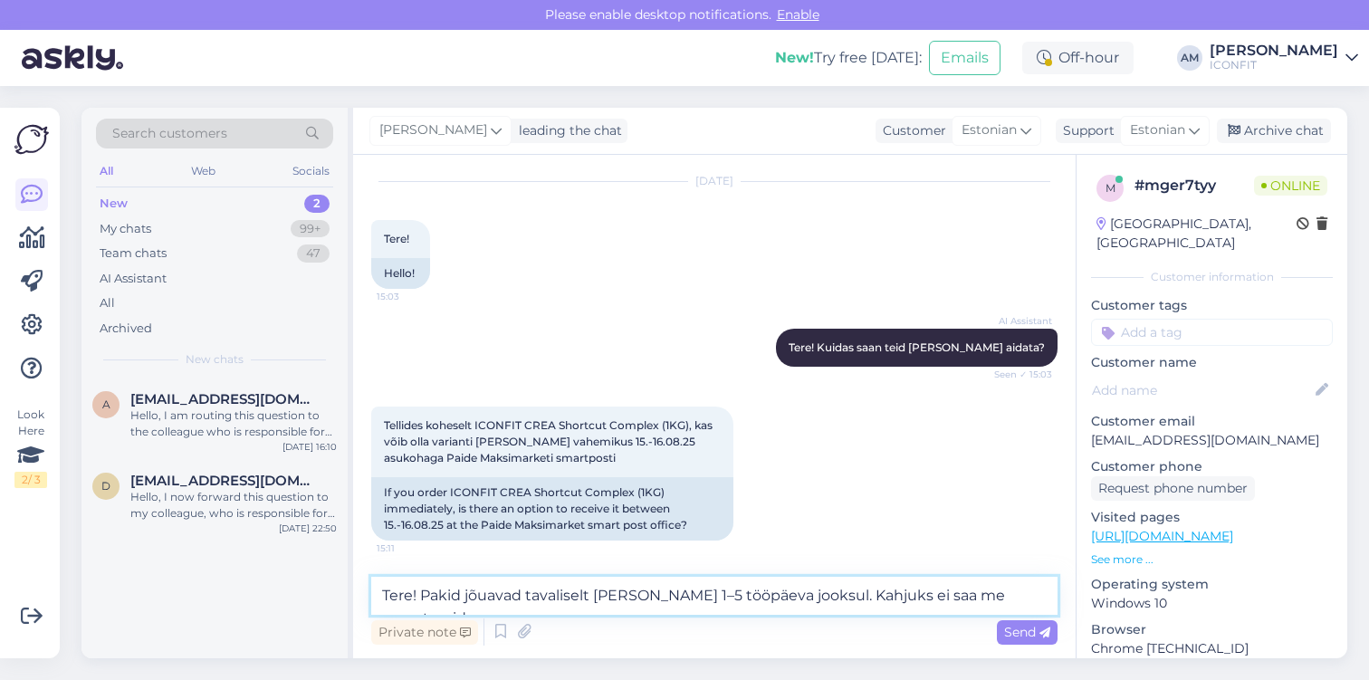
scroll to position [71, 0]
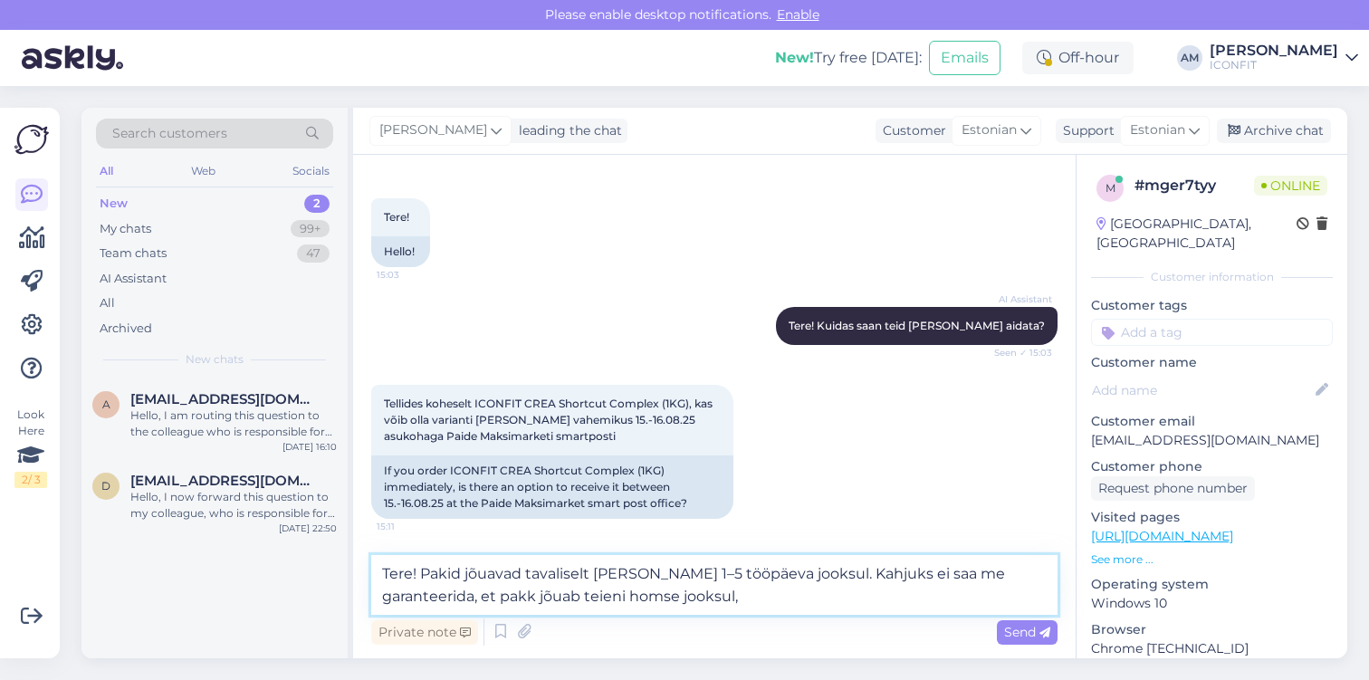
drag, startPoint x: 667, startPoint y: 606, endPoint x: 811, endPoint y: 568, distance: 148.9
click at [722, 587] on textarea "Tere! Pakid jõuavad tavaliselt [PERSON_NAME] 1–5 tööpäeva jooksul. Kahjuks ei s…" at bounding box center [714, 585] width 686 height 60
drag, startPoint x: 821, startPoint y: 568, endPoint x: 807, endPoint y: 569, distance: 14.5
click at [807, 569] on textarea "Tere! Pakid jõuavad tavaliselt [PERSON_NAME] 1–5 tööpäeva jooksul. Kahjuks ei s…" at bounding box center [714, 585] width 686 height 60
drag, startPoint x: 798, startPoint y: 569, endPoint x: 823, endPoint y: 591, distance: 33.4
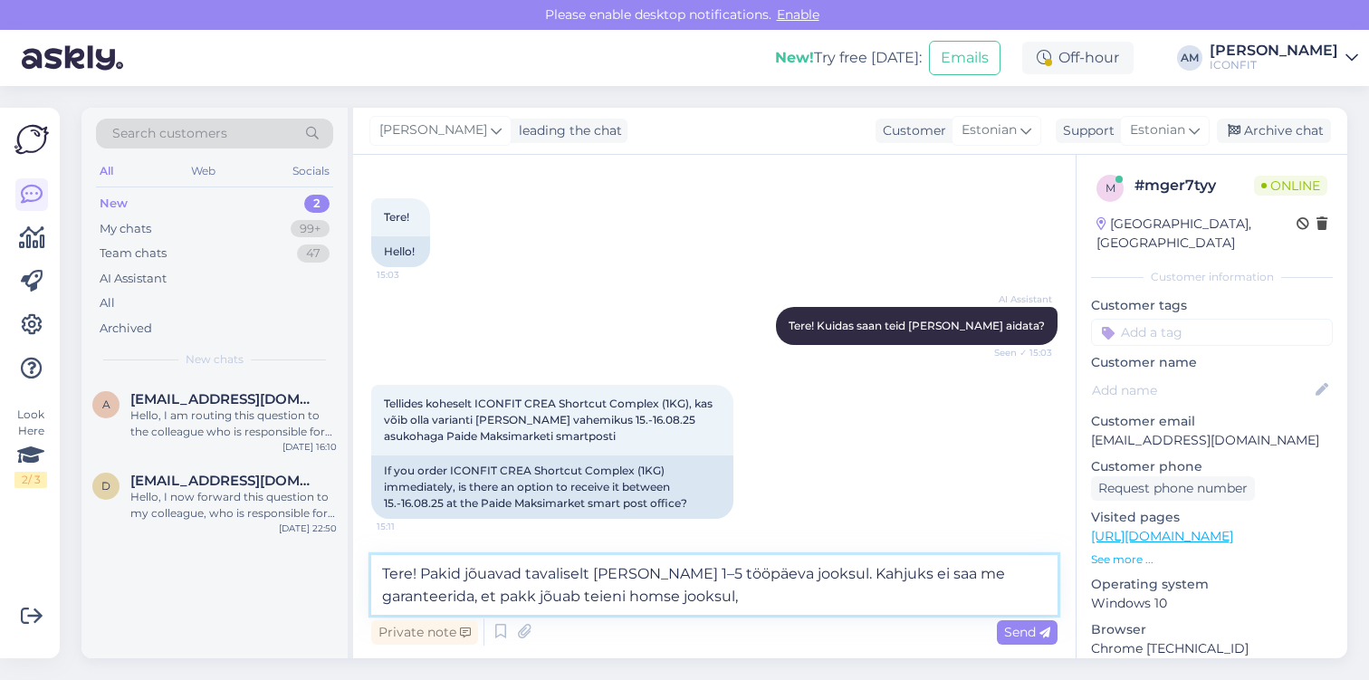
click at [823, 591] on textarea "Tere! Pakid jõuavad tavaliselt [PERSON_NAME] 1–5 tööpäeva jooksul. Kahjuks ei s…" at bounding box center [714, 585] width 686 height 60
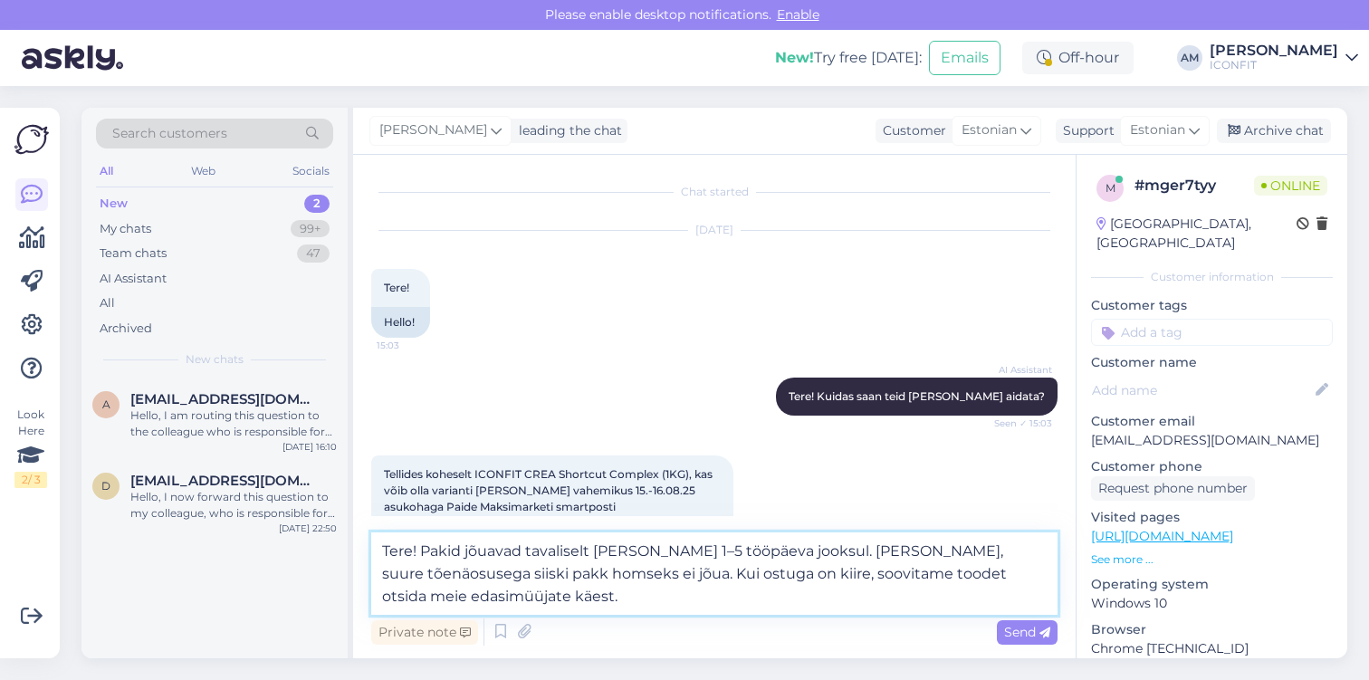
scroll to position [93, 0]
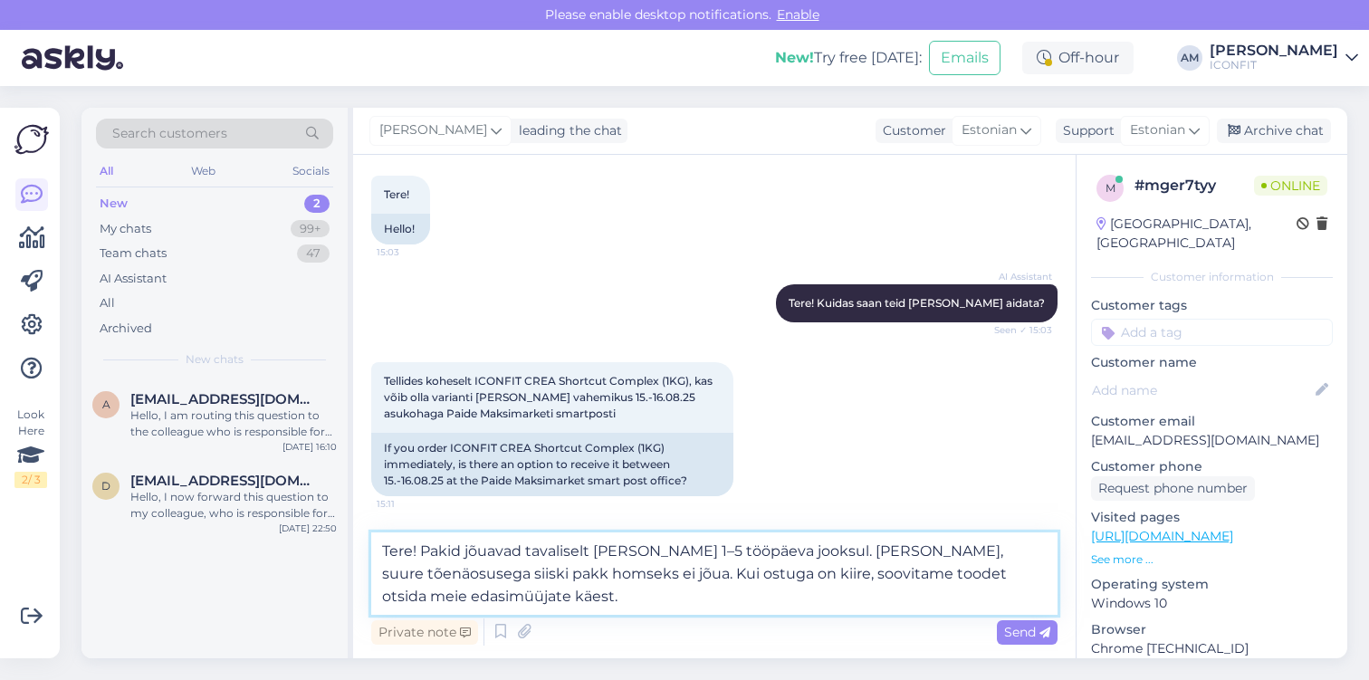
click at [850, 580] on textarea "Tere! Pakid jõuavad tavaliselt [PERSON_NAME] 1–5 tööpäeva jooksul. [PERSON_NAME…" at bounding box center [714, 573] width 686 height 82
click at [888, 574] on textarea "Tere! Pakid jõuavad tavaliselt [PERSON_NAME] 1–5 tööpäeva jooksul. [PERSON_NAME…" at bounding box center [714, 573] width 686 height 82
drag, startPoint x: 433, startPoint y: 595, endPoint x: 886, endPoint y: 579, distance: 453.9
click at [886, 579] on textarea "Tere! Pakid jõuavad tavaliselt [PERSON_NAME] 1–5 tööpäeva jooksul. [PERSON_NAME…" at bounding box center [714, 573] width 686 height 82
drag, startPoint x: 998, startPoint y: 576, endPoint x: 880, endPoint y: 570, distance: 117.8
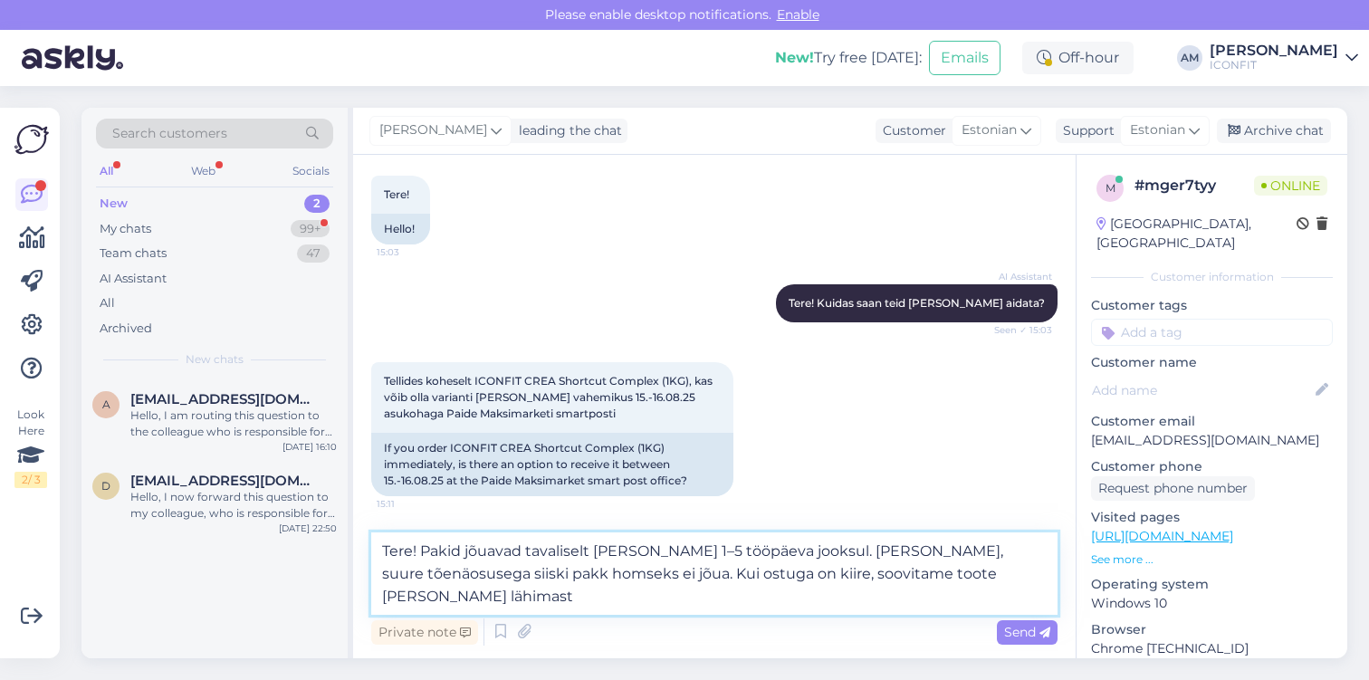
click at [880, 570] on textarea "Tere! Pakid jõuavad tavaliselt [PERSON_NAME] 1–5 tööpäeva jooksul. [PERSON_NAME…" at bounding box center [714, 573] width 686 height 82
drag, startPoint x: 429, startPoint y: 595, endPoint x: 802, endPoint y: 568, distance: 374.0
click at [802, 568] on textarea "Tere! Pakid jõuavad tavaliselt [PERSON_NAME] 1–5 tööpäeva jooksul. [PERSON_NAME…" at bounding box center [714, 573] width 686 height 82
drag, startPoint x: 1035, startPoint y: 576, endPoint x: 727, endPoint y: 576, distance: 307.8
click at [727, 576] on textarea "Tere! Pakid jõuavad tavaliselt [PERSON_NAME] 1–5 tööpäeva jooksul. [PERSON_NAME…" at bounding box center [714, 573] width 686 height 82
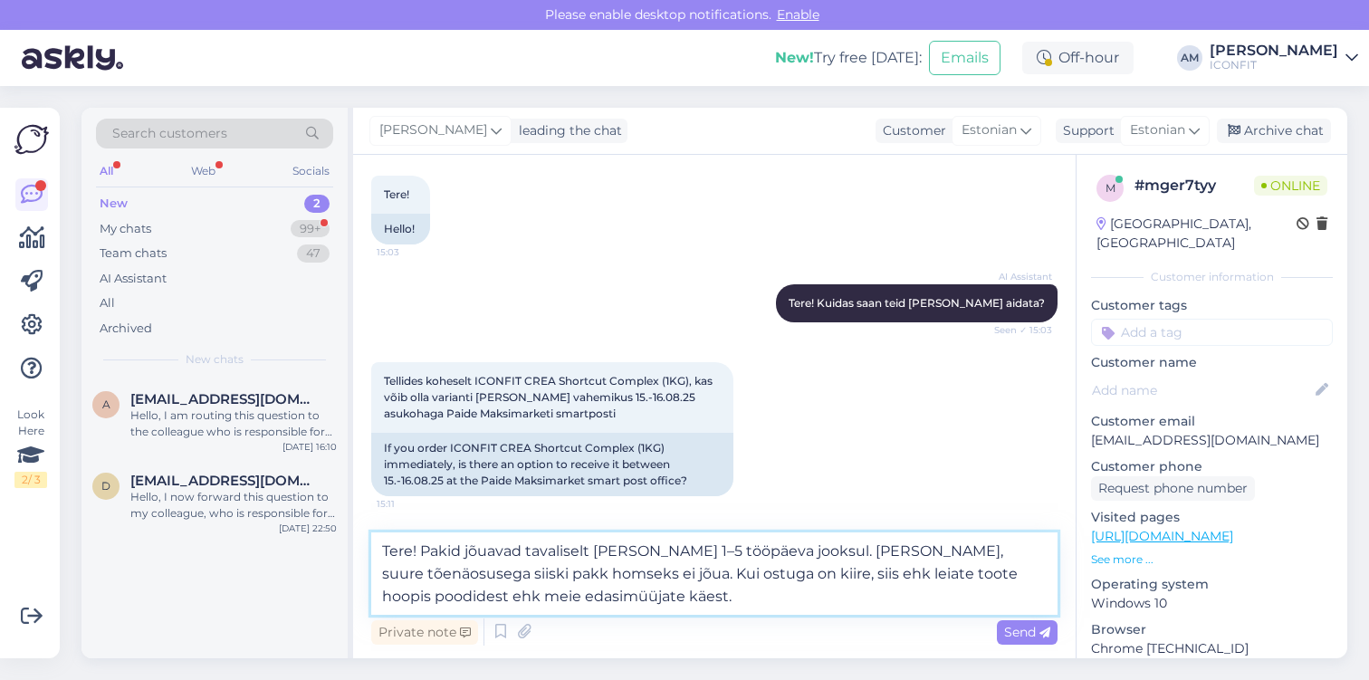
type textarea "Tere! Pakid jõuavad tavaliselt [PERSON_NAME] 1–5 tööpäeva jooksul. [PERSON_NAME…"
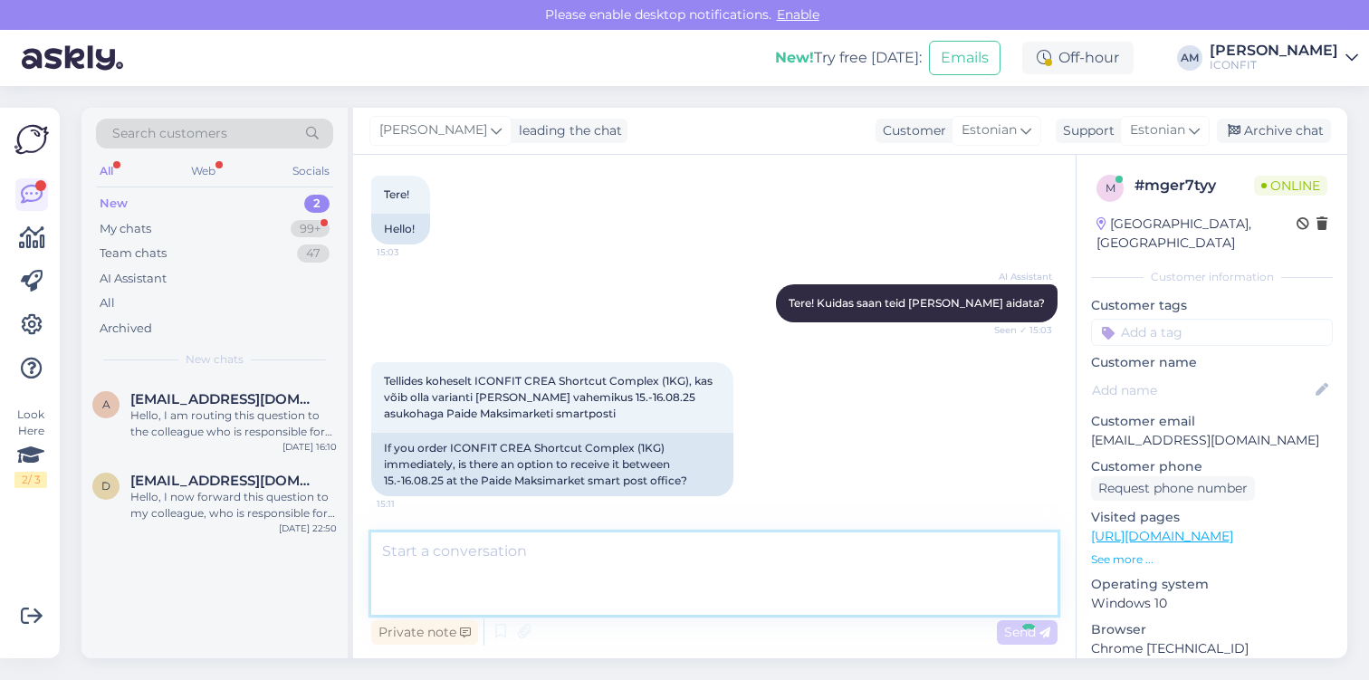
scroll to position [176, 0]
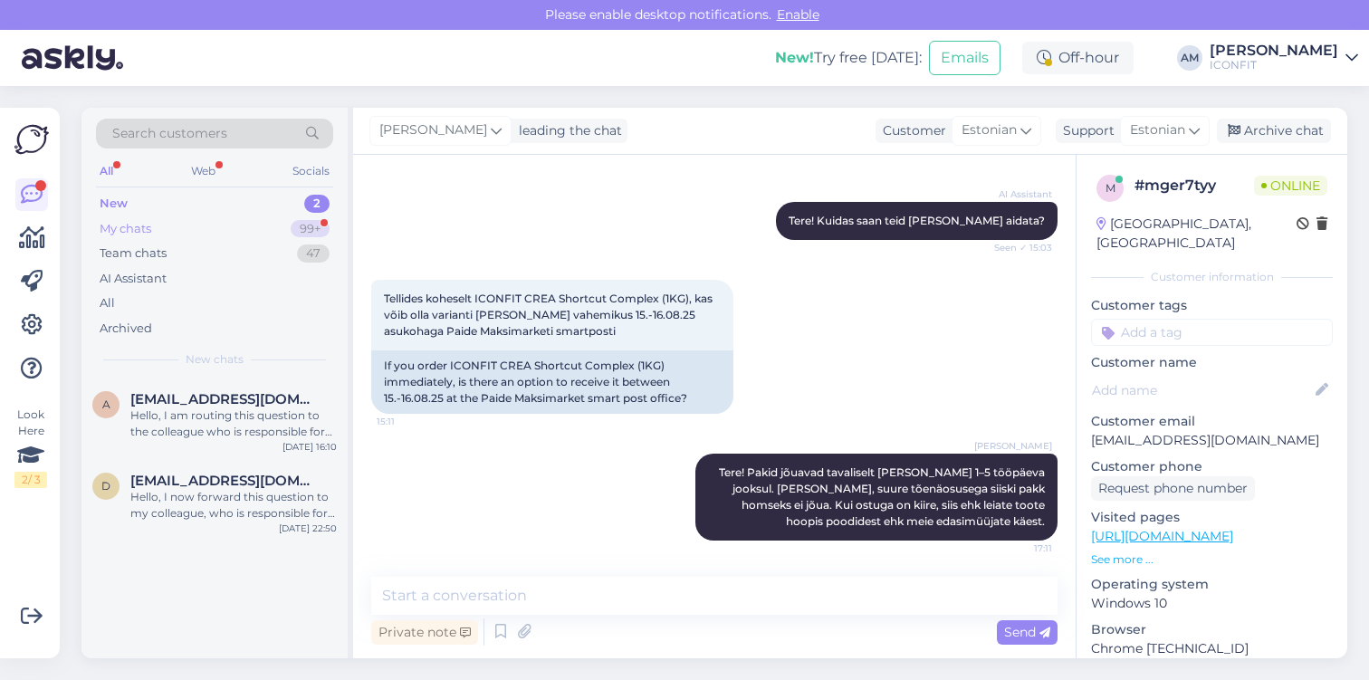
click at [188, 232] on div "My chats 99+" at bounding box center [214, 228] width 237 height 25
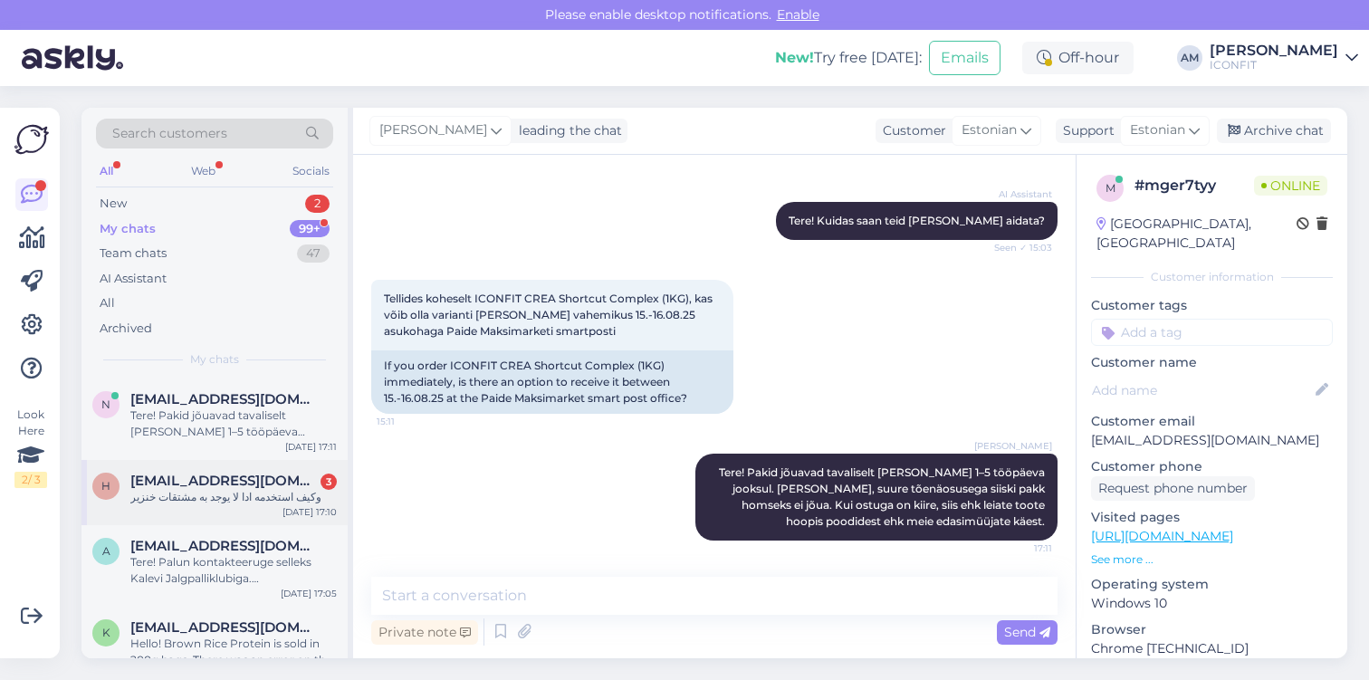
click at [197, 490] on div "وكيف استخدمه ادا لا يوجد به مشتقات خنزير" at bounding box center [233, 497] width 206 height 16
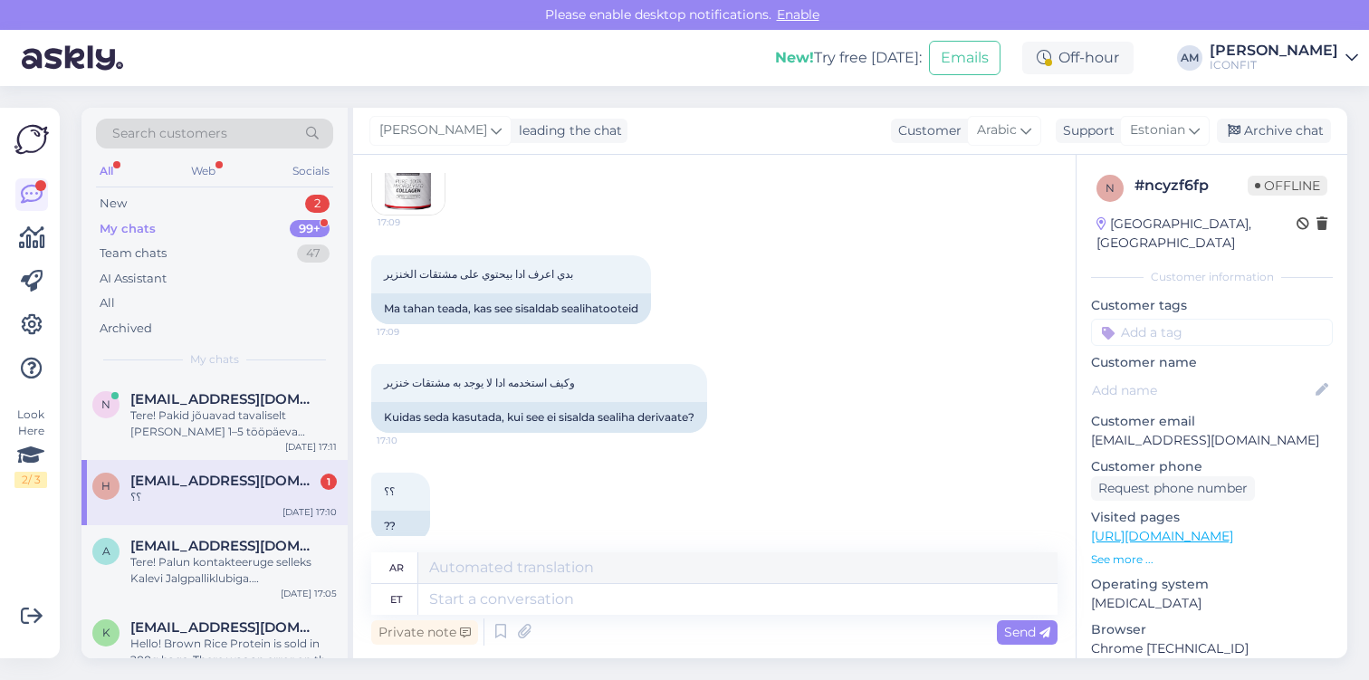
scroll to position [942, 0]
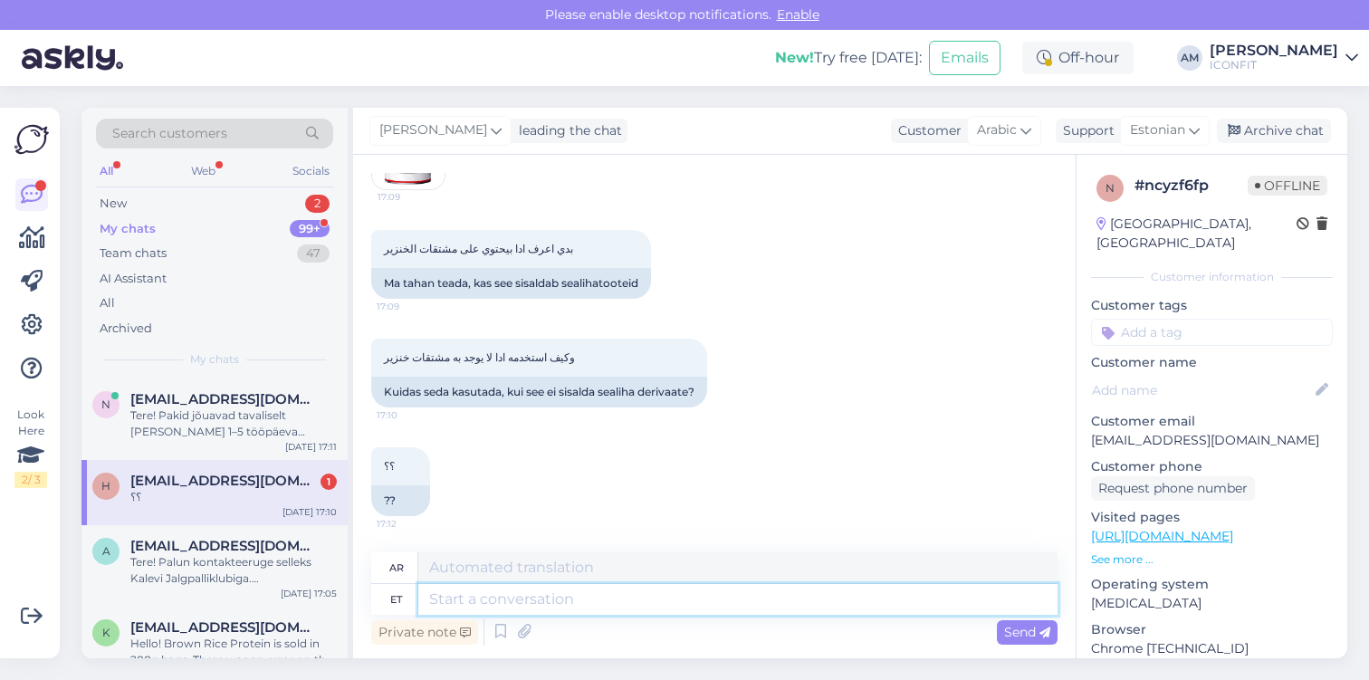
click at [499, 607] on textarea at bounding box center [737, 599] width 639 height 31
type textarea "Tere!"
type textarea "مرحبًا!"
type textarea "Tere! [GEOGRAPHIC_DATA],"
type textarea "مرحبا! نعم،"
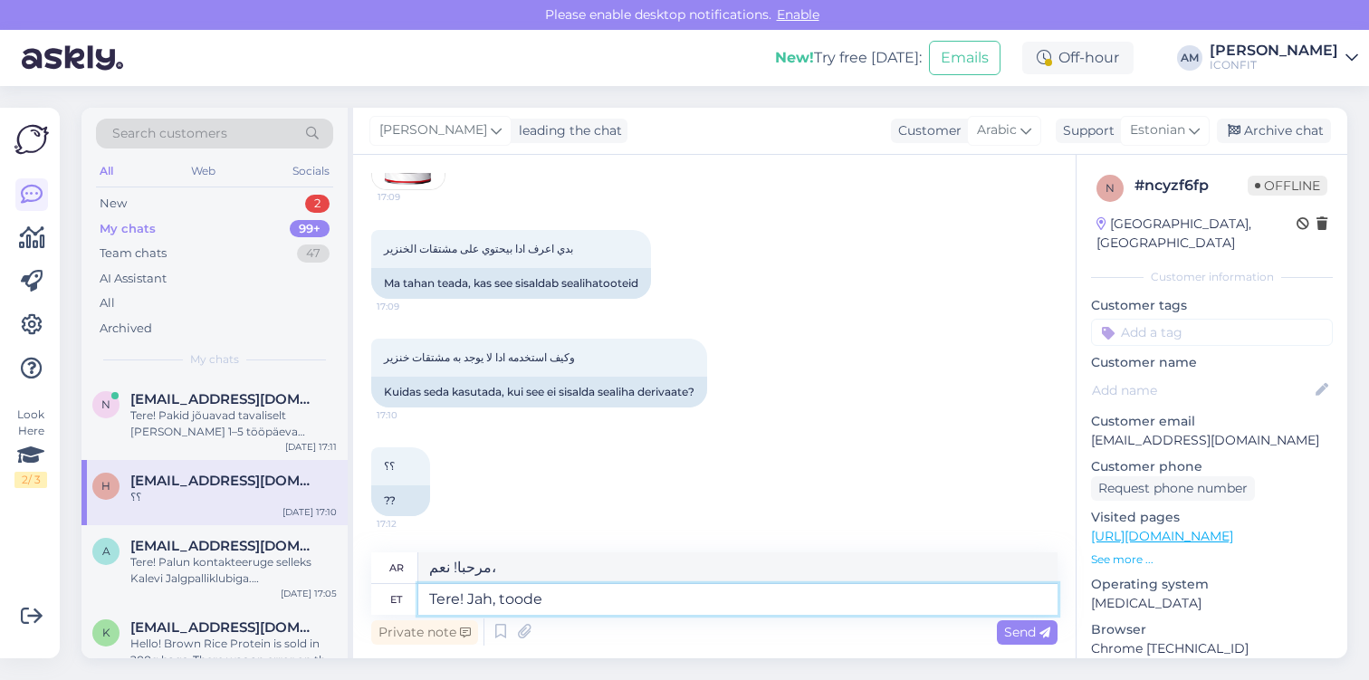
type textarea "Tere! Jah, toode s"
type textarea "مرحبا! نعم المنتج"
type textarea "Tere! Jah, toode sis"
type textarea "مرحباً! [PERSON_NAME]، المنتج مشمول."
type textarea "Tere! Jah, toode sisaldab"
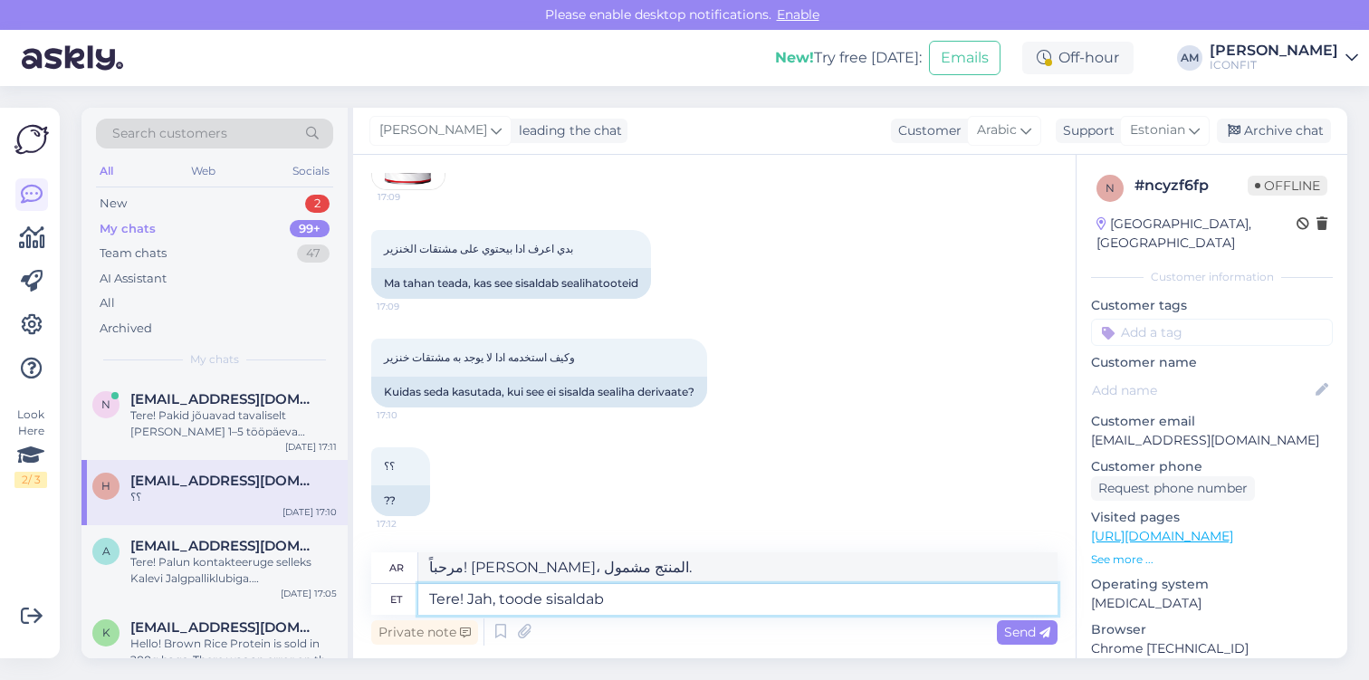
type textarea "مرحباً! نعم، المنتج يحتوي على"
type textarea "Tere! Jah, toode sisaldab hetkel"
type textarea "مرحباً! نعم، المنتج يحتوي حالياً على"
type textarea "Tere! Jah, toode sisaldab hetkel sealiha."
type textarea "مرحباً! نعم، المنتج يحتوي حالياً على لحم الخنزير."
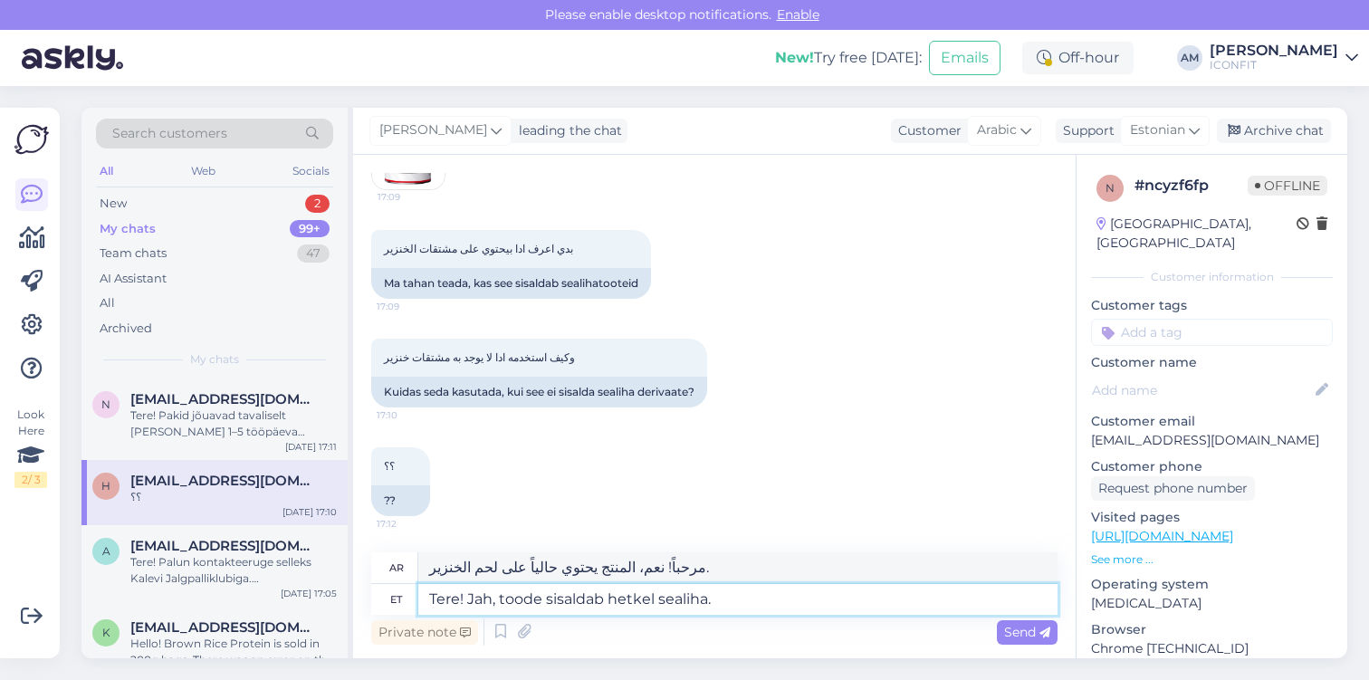
drag, startPoint x: 727, startPoint y: 600, endPoint x: 545, endPoint y: 606, distance: 182.1
click at [545, 606] on textarea "Tere! Jah, toode sisaldab hetkel sealiha." at bounding box center [737, 599] width 639 height 31
type textarea "Tere! [PERSON_NAME], toode on he"
type textarea "مرحبا! [PERSON_NAME]"
type textarea "Tere! Jah, toode on hetkel"
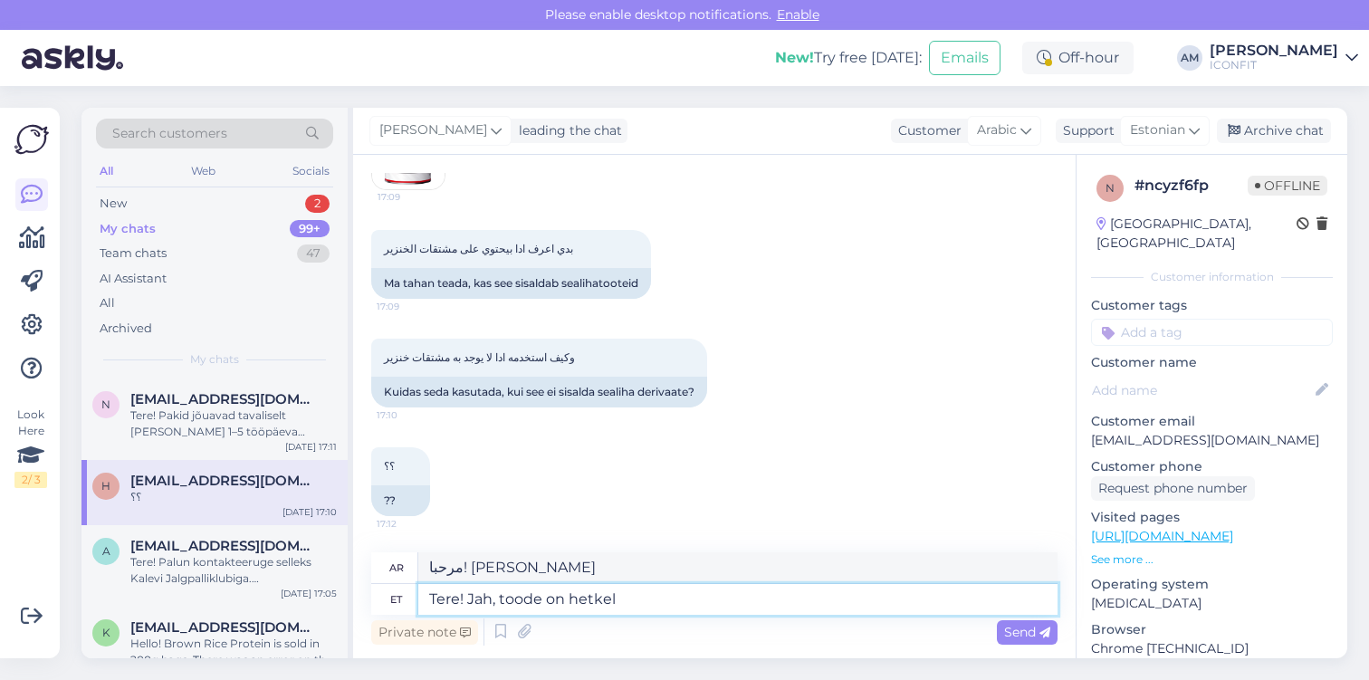
type textarea "مرحباً! نعم، المنتج متوفر حالياً."
type textarea "Tere! Jah, toode on hetkel sealiha"
type textarea "مرحبا! [PERSON_NAME]، المنتج الحالي هو لحم الخنزير."
type textarea "Tere! Jah, toode on hetkel sealiha"
type textarea "مرحباً! [PERSON_NAME]، المنتج الحالي هو لحم خنزير."
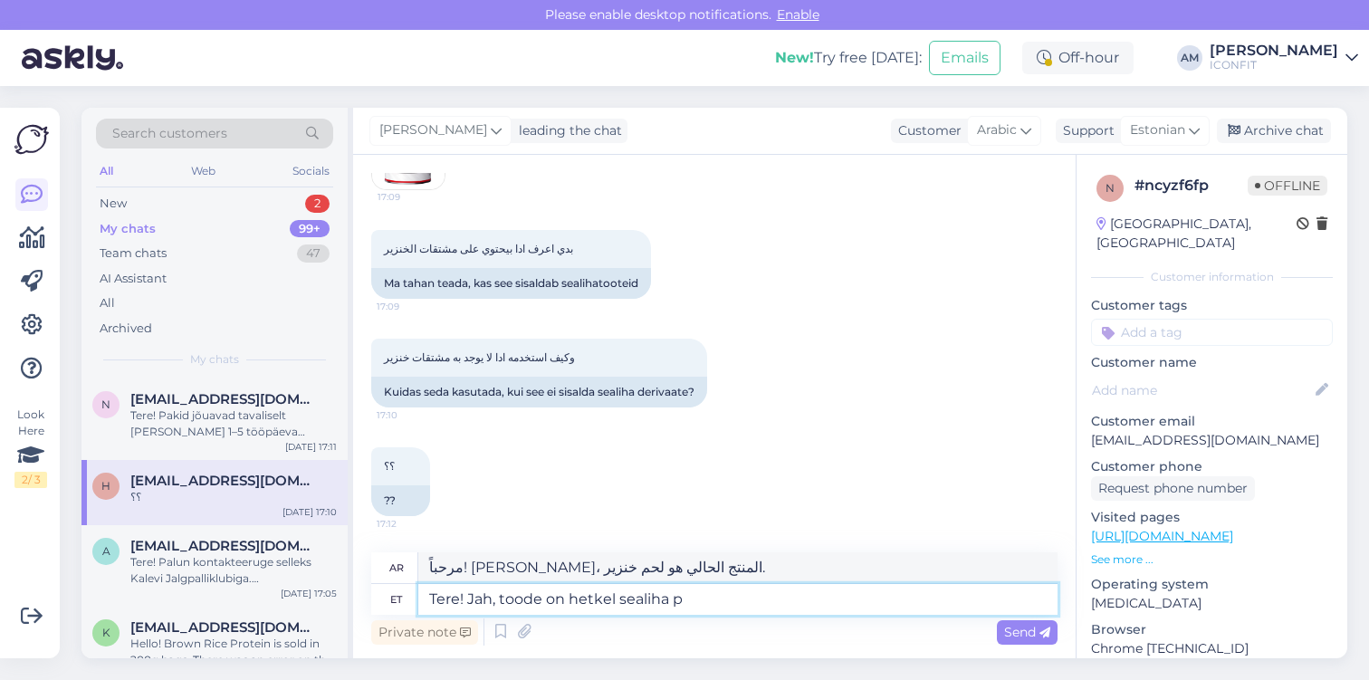
type textarea "Tere! Jah, toode on hetkel sealiha pä"
type textarea "مرحباً! نعم، المنتج متوفر حالياً بنكهة لحم الخنزير."
type textarea "Tere! Jah, toode on hetkel sealiha päritoluga."
type textarea "مرحباً! [PERSON_NAME]، المنتج الحالي من لحم الخنزير."
drag, startPoint x: 761, startPoint y: 604, endPoint x: 528, endPoint y: 598, distance: 233.7
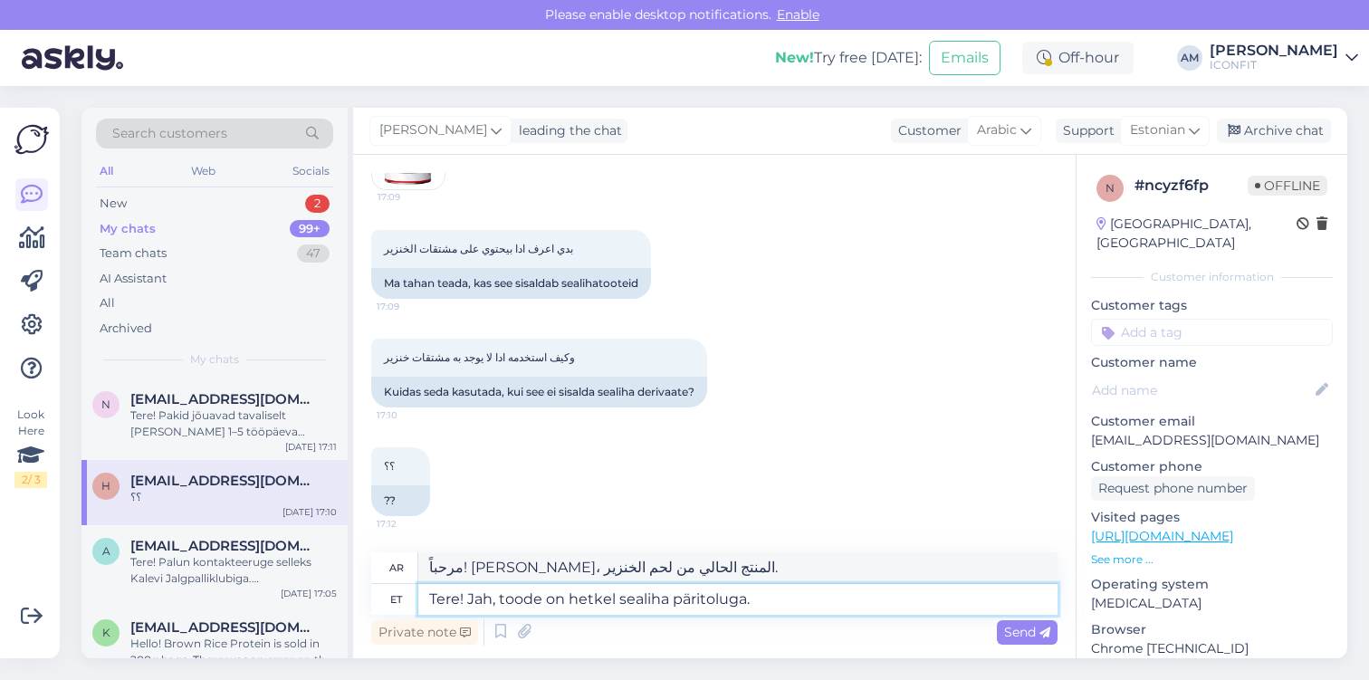
click at [528, 598] on textarea "Tere! Jah, toode on hetkel sealiha päritoluga." at bounding box center [737, 599] width 639 height 31
click at [525, 598] on textarea "Tere! Jah, toode on hetkel sealiha päritoluga." at bounding box center [737, 599] width 639 height 31
drag, startPoint x: 524, startPoint y: 601, endPoint x: 811, endPoint y: 604, distance: 287.0
click at [811, 604] on textarea "Tere! Jah, toode on hetkel sealiha päritoluga." at bounding box center [737, 599] width 639 height 31
type textarea "Tere! Jah, toote"
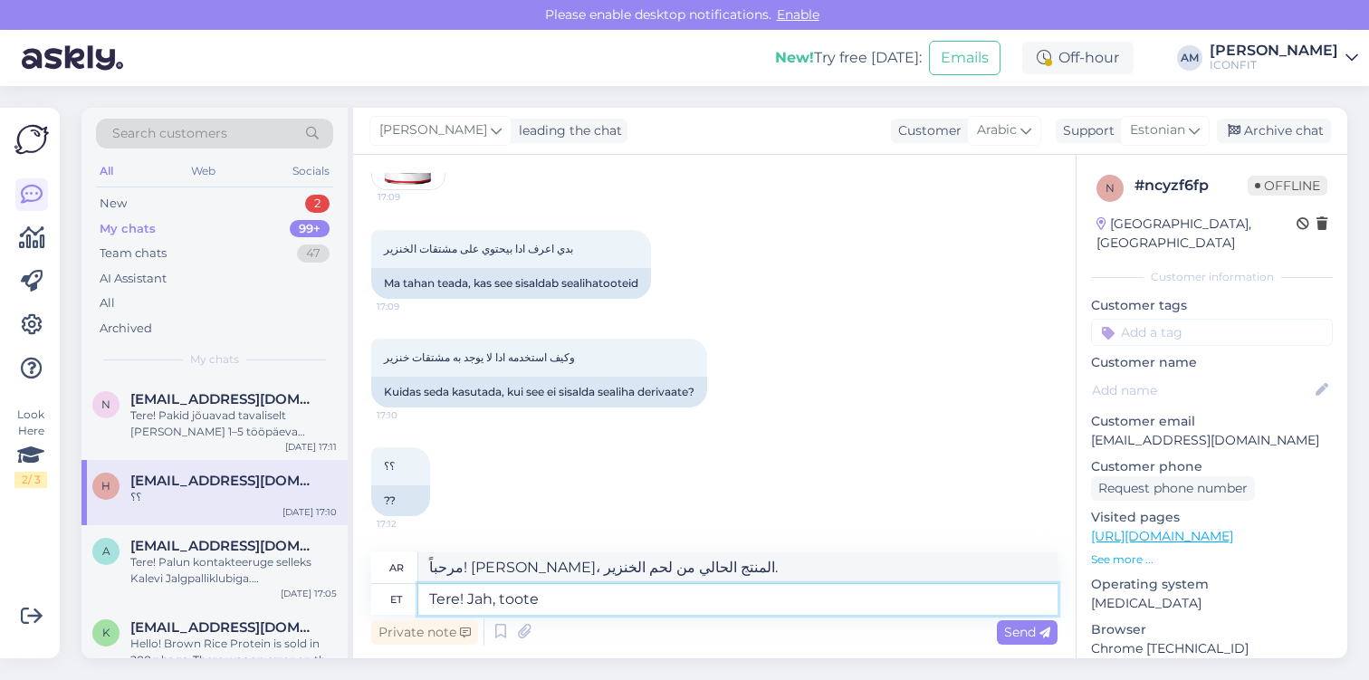
type textarea "مرحبا! نعم المنتج"
type textarea "Tere! Jah, toote puhul o"
type textarea "مرحبا! نعم للمنتج"
type textarea "Tere! Jah, toote puhul on h"
type textarea "مرحبا! [PERSON_NAME]، [GEOGRAPHIC_DATA]"
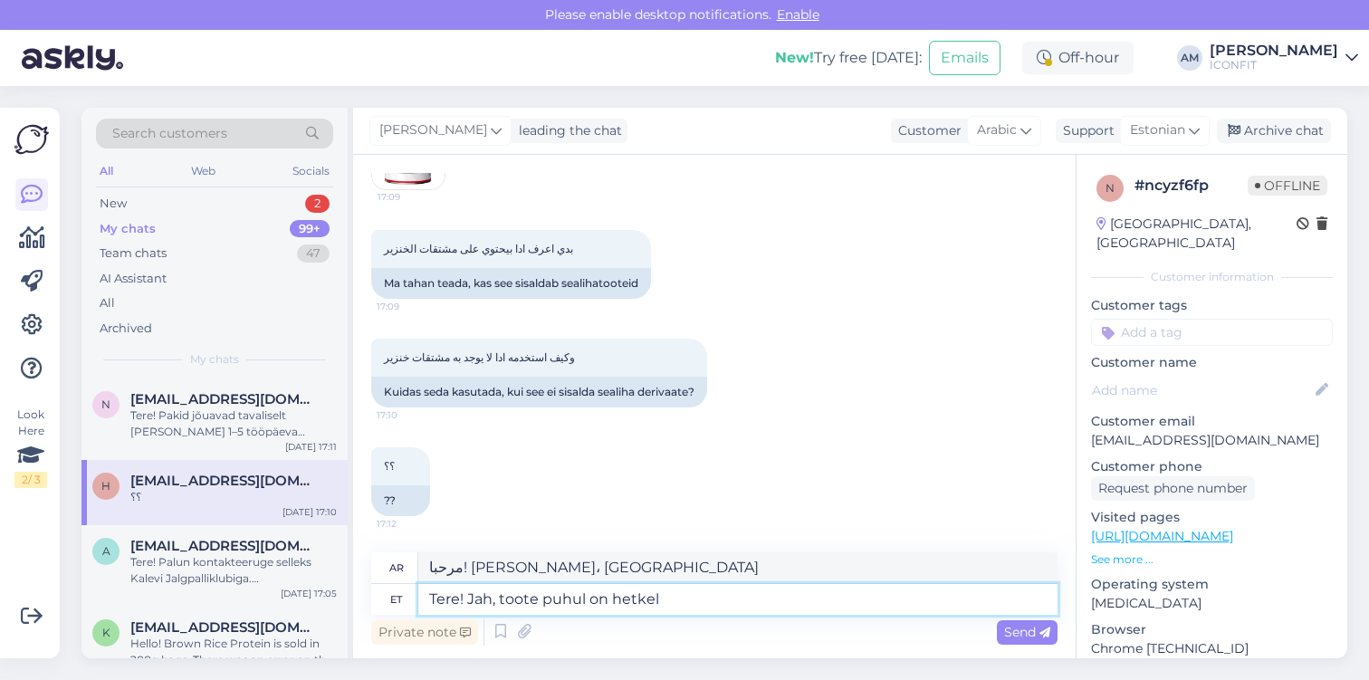
type textarea "Tere! Jah, toote puhul on hetkel k"
type textarea "مرحباً! نعم، المنتج متوفر حالياً"
type textarea "Tere! Jah, toote puhul on hetkel kasutatud alg"
type textarea "مرحباً! [PERSON_NAME]، [GEOGRAPHIC_DATA] حالياً."
type textarea "Tere! Jah, toote puhul on hetkel kasutatud algallikana se"
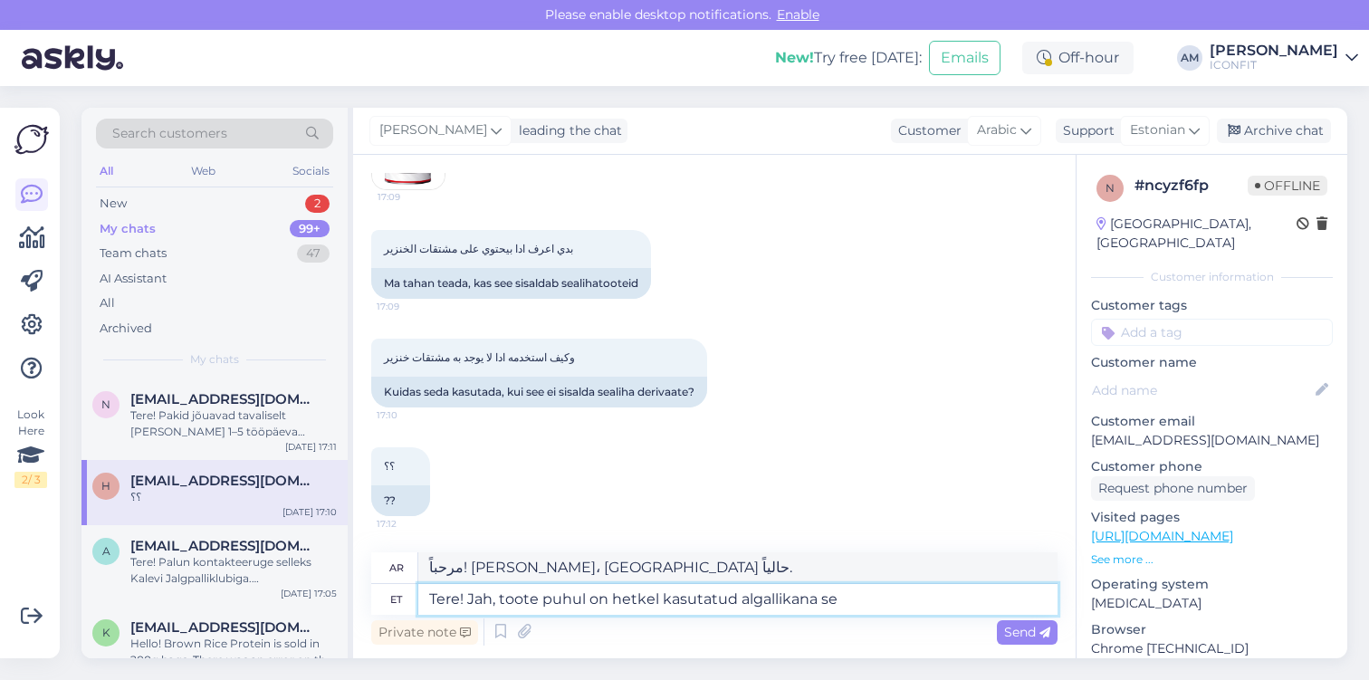
type textarea "مرحباً! نعم، المنتج يُستخدم حالياً كمصدر رئيسي."
type textarea "Tere! Jah, toote puhul on hetkel kasutatud algallikana selaiha."
type textarea "مرحباً! نعم، المنتج يستخدم المتصفح حالياً كمصدر."
click at [870, 601] on textarea "Tere! Jah, toote puhul on hetkel kasutatud algallikana selaiha." at bounding box center [737, 599] width 639 height 31
type textarea "Tere! Jah, toote puhul on hetkel kasutatud algallikana selai."
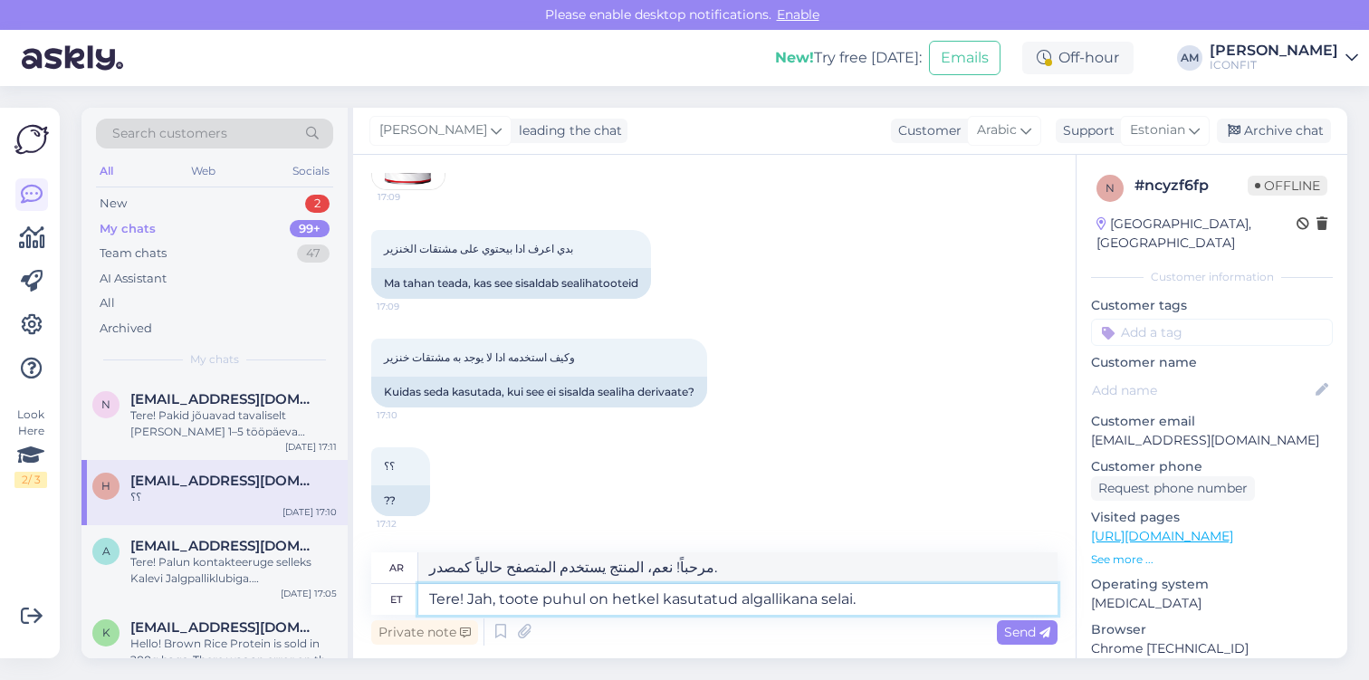
type textarea "مرحباً! نعم، المنتج يستخدم حالياً selaih كمصدر."
type textarea "Tere! Jah, toote puhul on hetkel kasutatud algallikana sela."
type textarea "مرحباً! نعم، المنتج يستخدم حالياً متصفحاً كمصدر."
type textarea "Tere! Jah, toote puhul on hetkel kasutatud algallikana sel."
type textarea "مرحباً! نعم، المنتج يستخدم حالياً سيلا كمصدر."
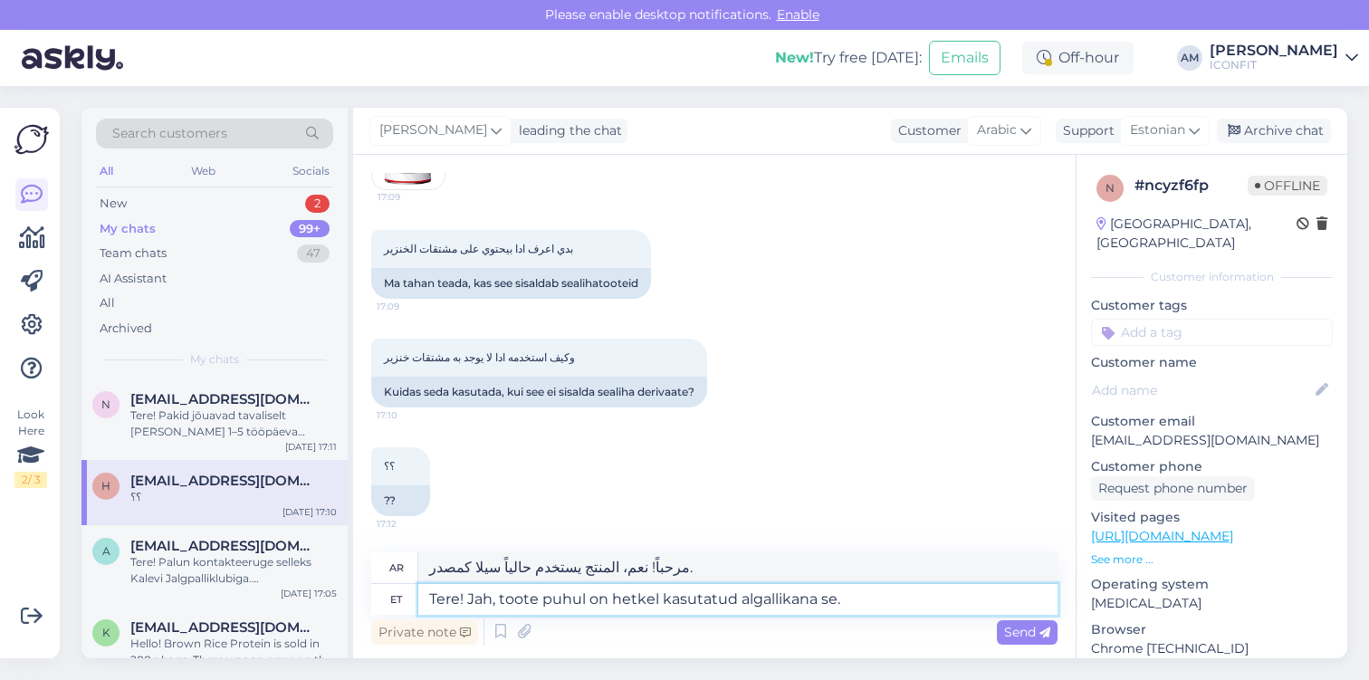
type textarea "Tere! Jah, toote puhul on hetkel kasutatud algallikana s."
type textarea "مرحباً! نعم، المنتج يستخدم حالياً s كمصدر."
type textarea "Tere! Jah, toote puhul on hetkel kasutatud algallikana si."
type textarea "مرحباً! نعم، المنتج يستخدم حالياً si كمصدر."
type textarea "Tere! Jah, toote puhul on hetkel kasutatud algallikana siga."
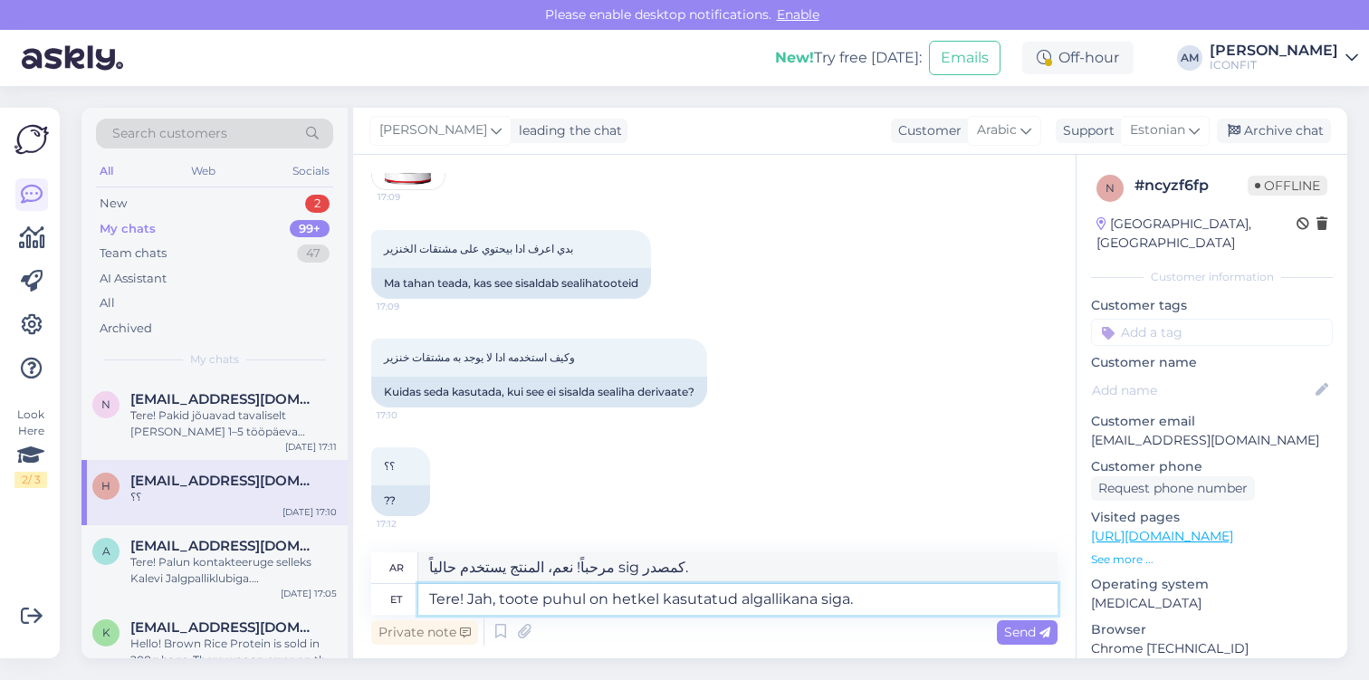
type textarea "مرحباً! نعم، المنتج يستخدم حالياً لحم الخنزير كمصدر أساسي."
click at [888, 598] on textarea "Tere! Jah, toote puhul on hetkel kasutatud algallikana siga." at bounding box center [737, 599] width 639 height 31
drag, startPoint x: 888, startPoint y: 607, endPoint x: 432, endPoint y: 580, distance: 457.0
click at [432, 580] on div "ar مرحباً! نعم، المنتج يستخدم حالياً لحم الخنزير كمصدر أساسي. et Tere! Jah, too…" at bounding box center [714, 583] width 686 height 62
paste textarea "Jah, ICONFIT kollageen on loomne toode ja see on valmistatud sealiha hüdrolüüsi…"
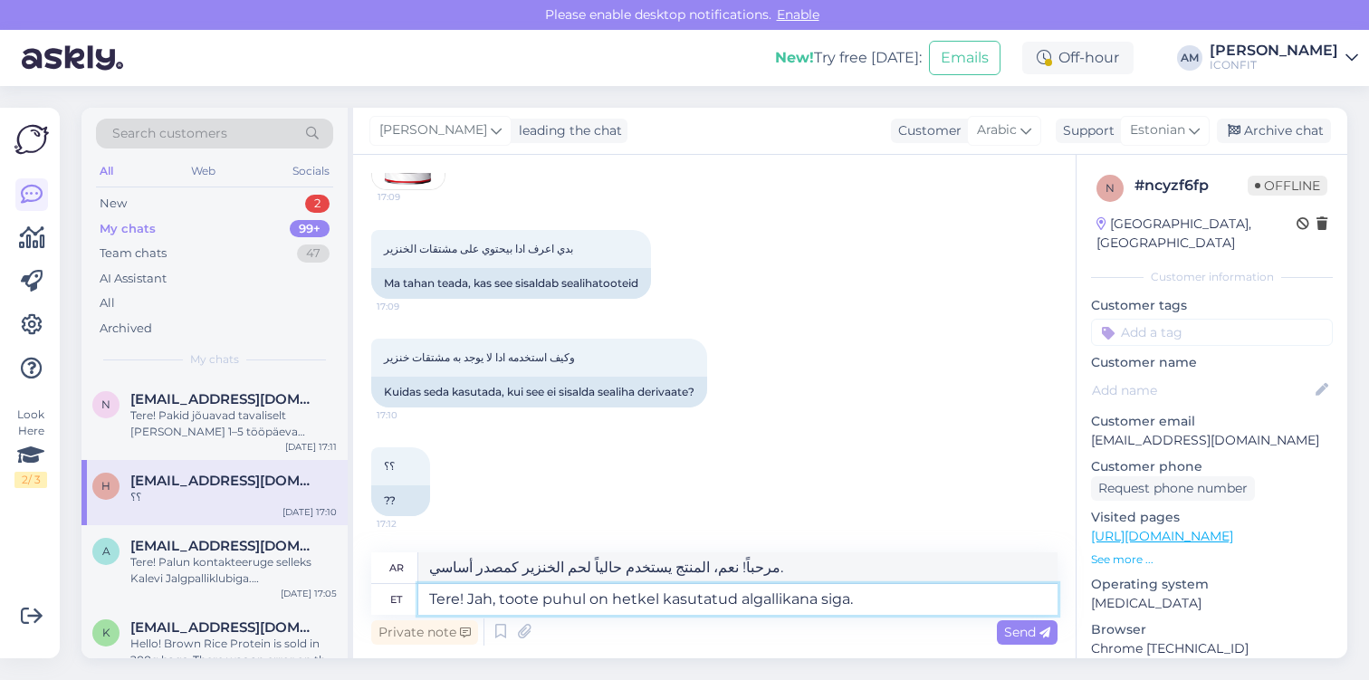
type textarea "Jah, ICONFIT kollageen on loomne toode ja see on valmistatud sealiha hüdrolüüsi…"
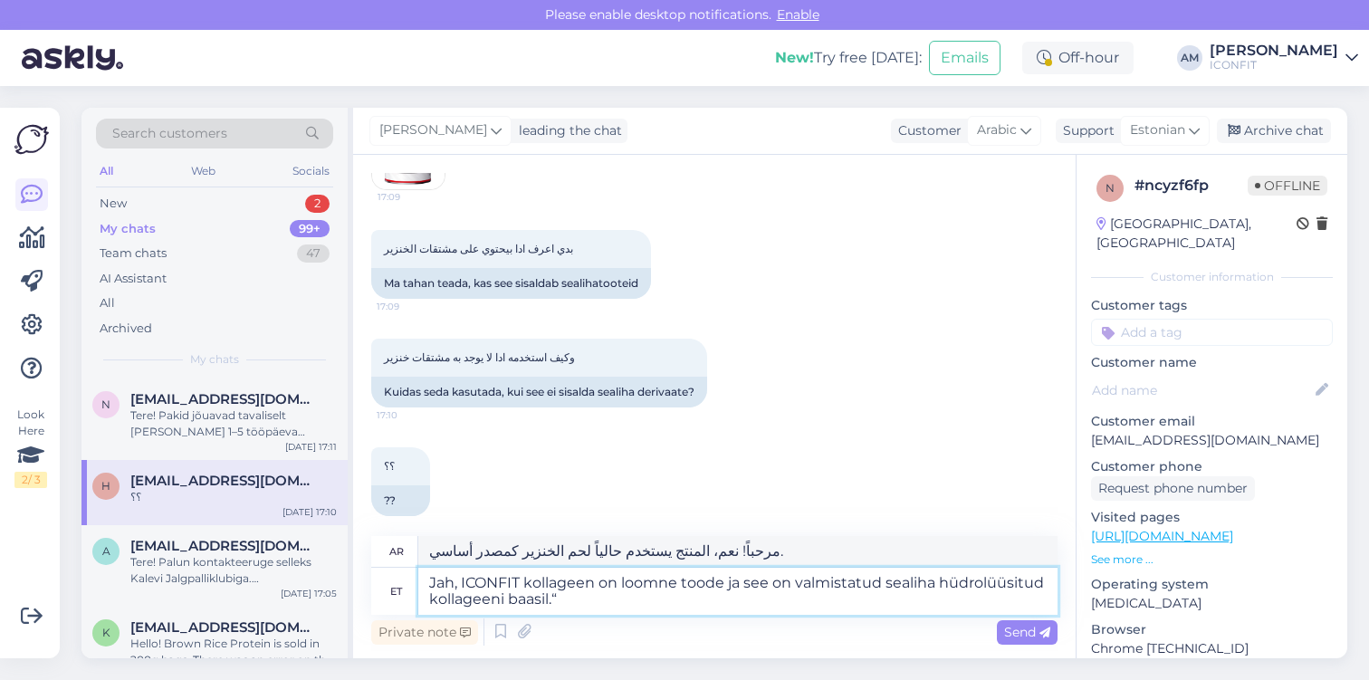
type textarea "نعم، الكولاجين ICONFIT هو منتج حيواني مصنوع من الكولاجين الخنزيري المائي."
type textarea "Jah, ICONFIT kollageen on loomne toode ja see on valmistatud sealiha hüdrolüüsi…"
type textarea "نعم، الكولاجين ICONFIT هو منتج حيواني ومصنوع من الكولاجين الخنزيري المائي."
drag, startPoint x: 549, startPoint y: 598, endPoint x: 885, endPoint y: 588, distance: 336.1
click at [885, 588] on textarea "Jah, ICONFIT kollageen on loomne toode ja see on valmistatud sealiha hüdrolüüsi…" at bounding box center [737, 591] width 639 height 47
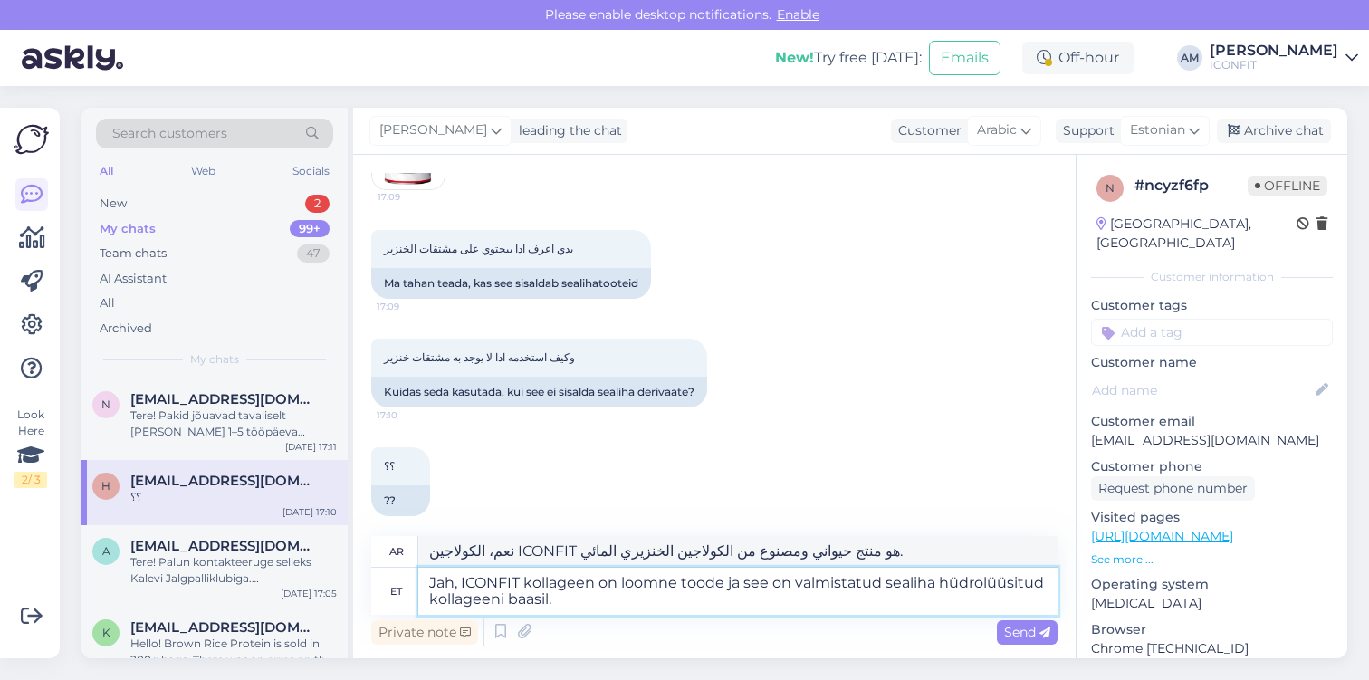
type textarea "Jah, ICONFIT kollageen on loomne toode ja see on valmistatud sealiha hüdrolüüsi…"
click at [633, 593] on textarea "Jah, ICONFIT kollageen on loomne toode ja see on valmistatud sealiha hüdrolüüsi…" at bounding box center [737, 591] width 639 height 47
click at [1031, 634] on span "Send" at bounding box center [1027, 632] width 46 height 16
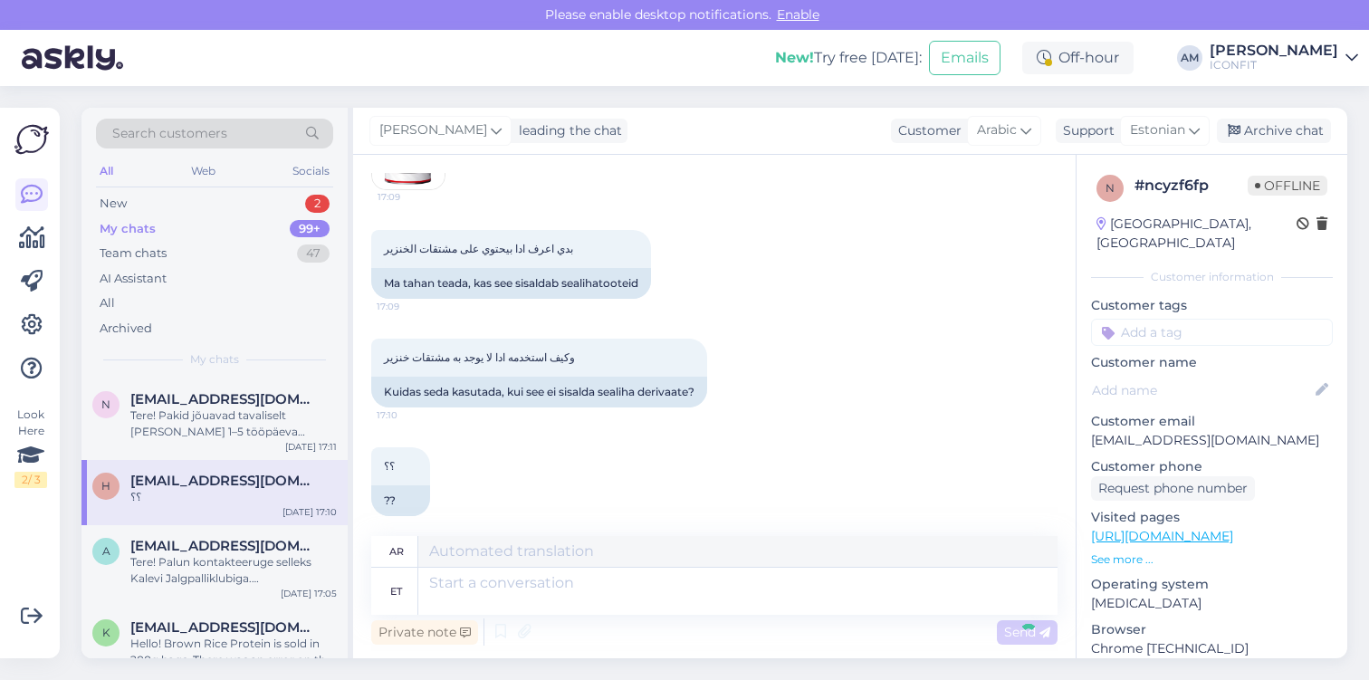
scroll to position [1084, 0]
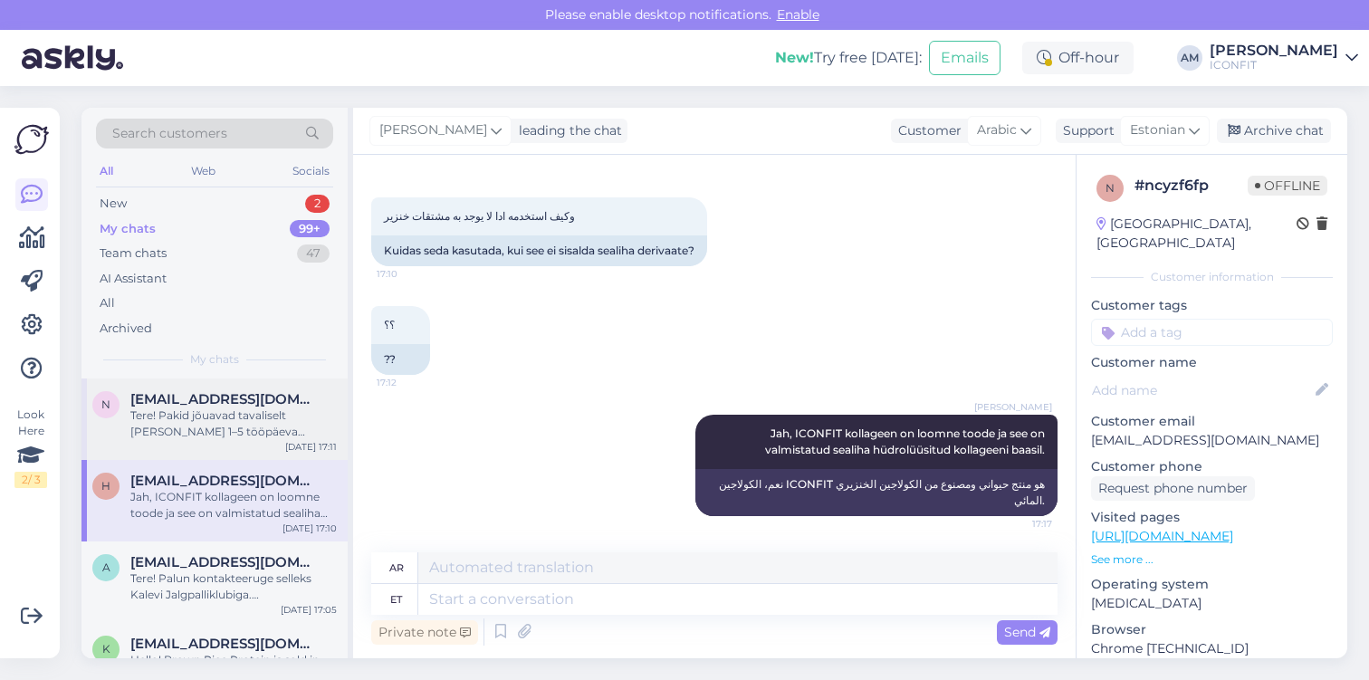
click at [159, 428] on div "Tere! Pakid jõuavad tavaliselt [PERSON_NAME] 1–5 tööpäeva jooksul. [PERSON_NAME…" at bounding box center [233, 423] width 206 height 33
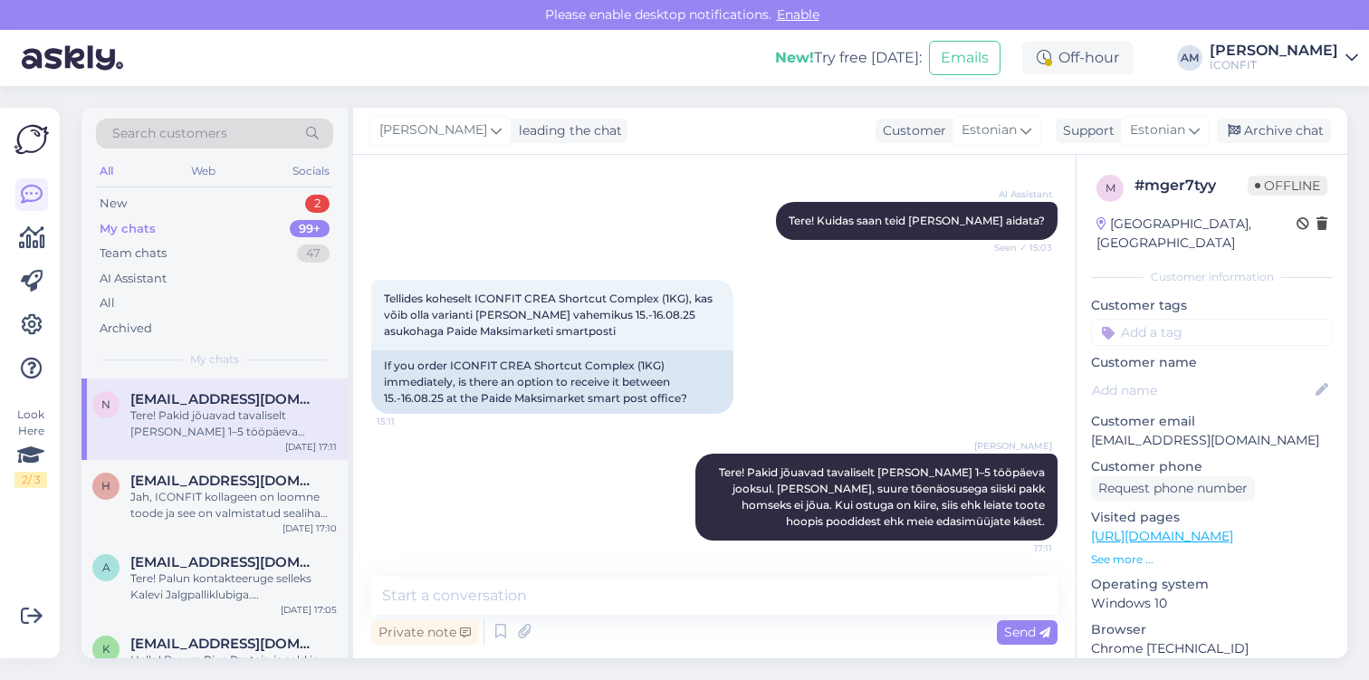
scroll to position [176, 0]
click at [148, 186] on div "All Web Socials" at bounding box center [214, 173] width 237 height 28
click at [148, 196] on div "New 2" at bounding box center [214, 203] width 237 height 25
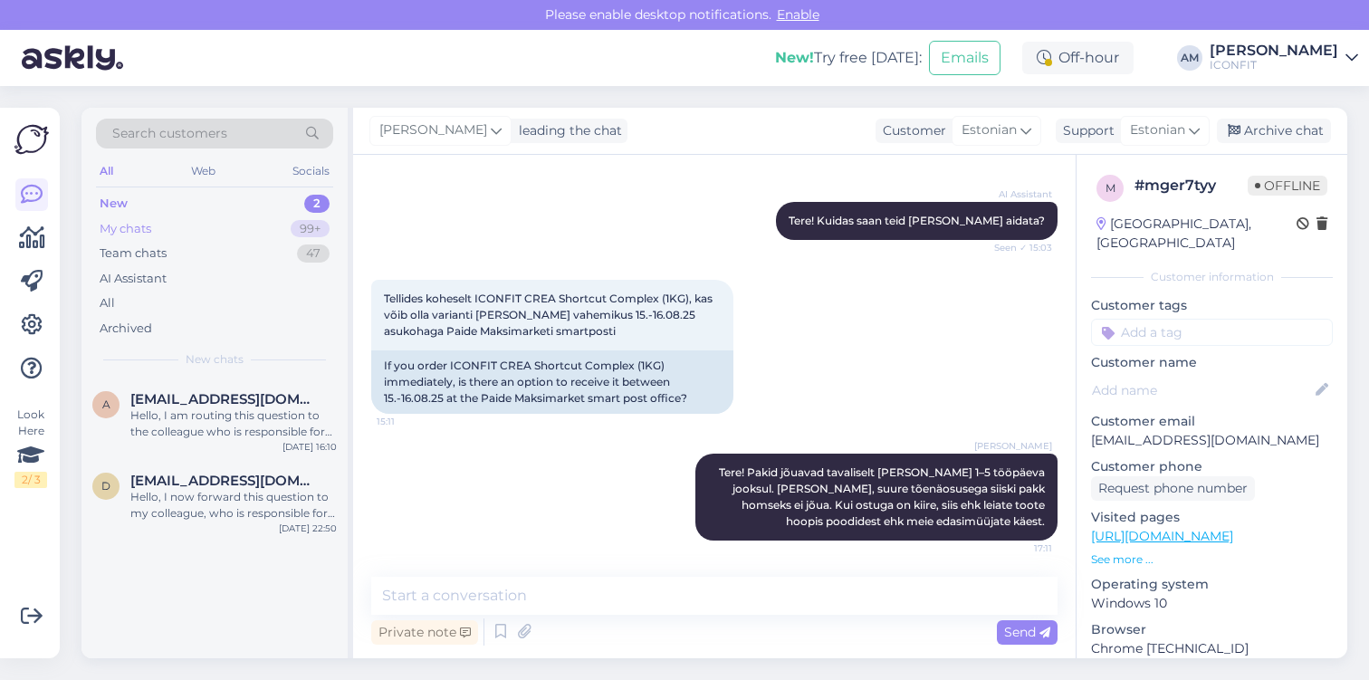
click at [169, 223] on div "My chats 99+" at bounding box center [214, 228] width 237 height 25
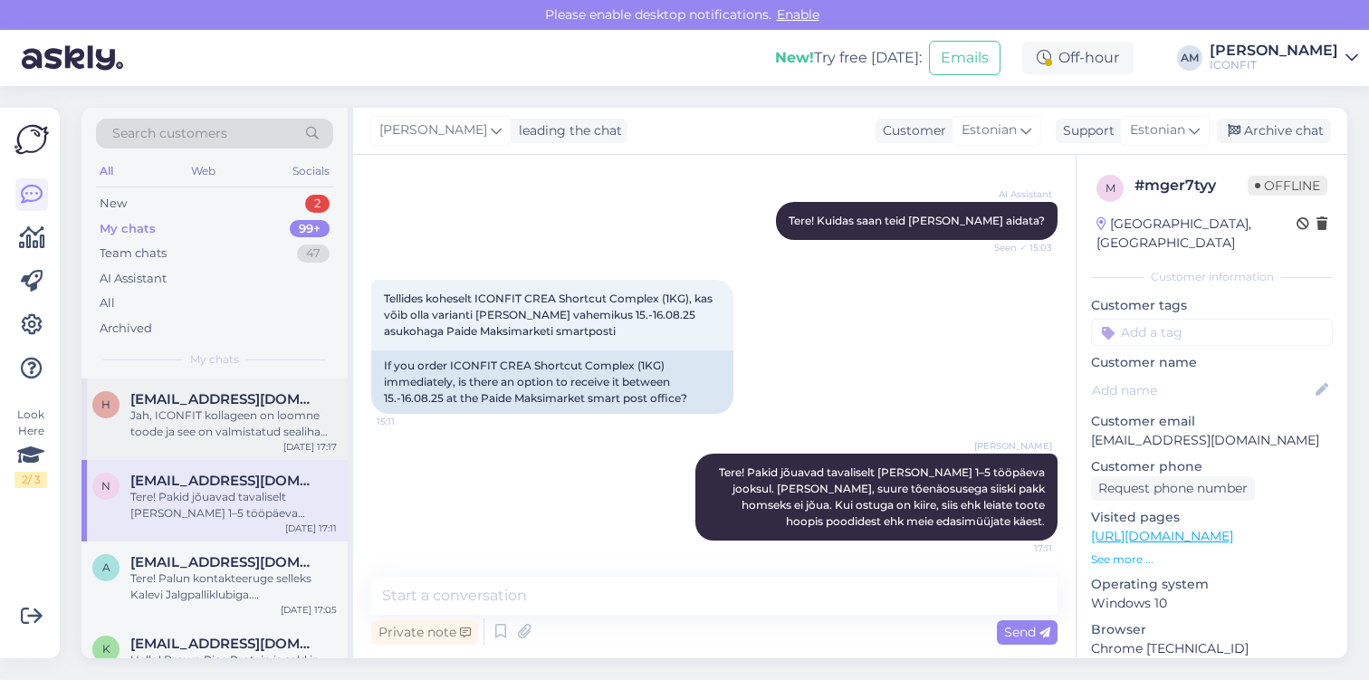
click at [175, 423] on div "Jah, ICONFIT kollageen on loomne toode ja see on valmistatud sealiha hüdrolüüsi…" at bounding box center [233, 423] width 206 height 33
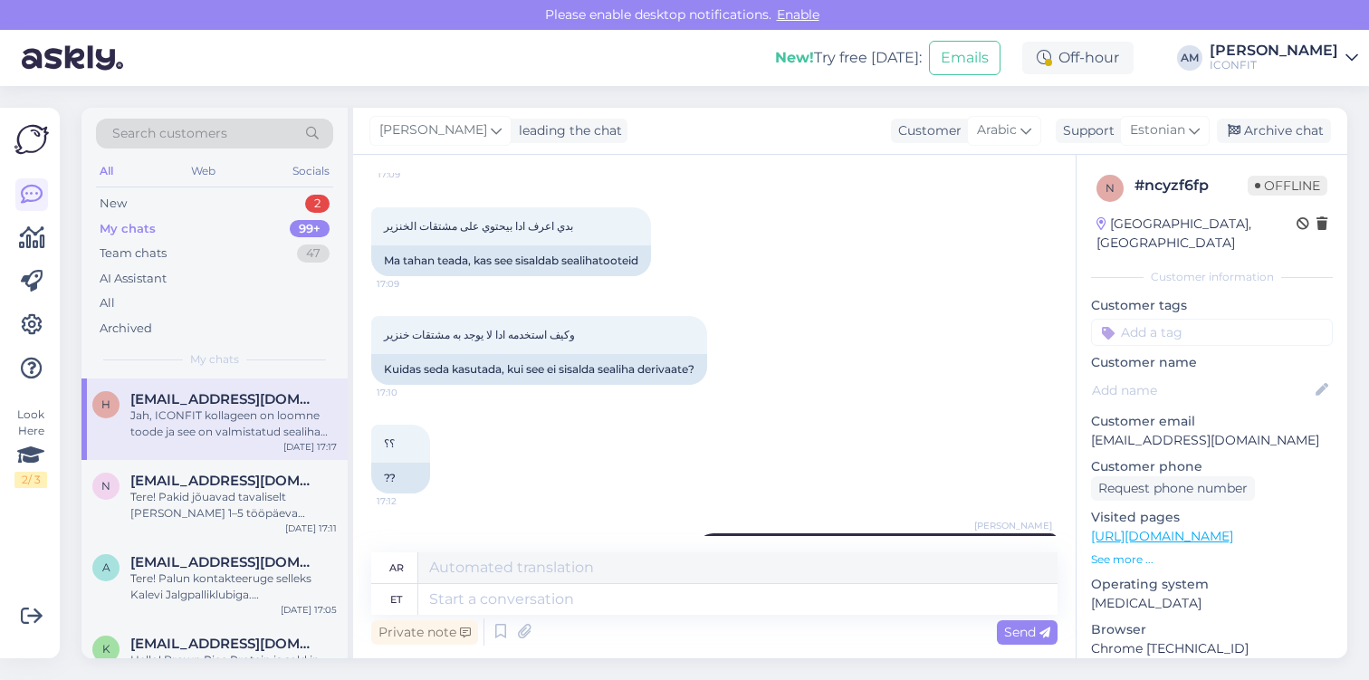
scroll to position [1084, 0]
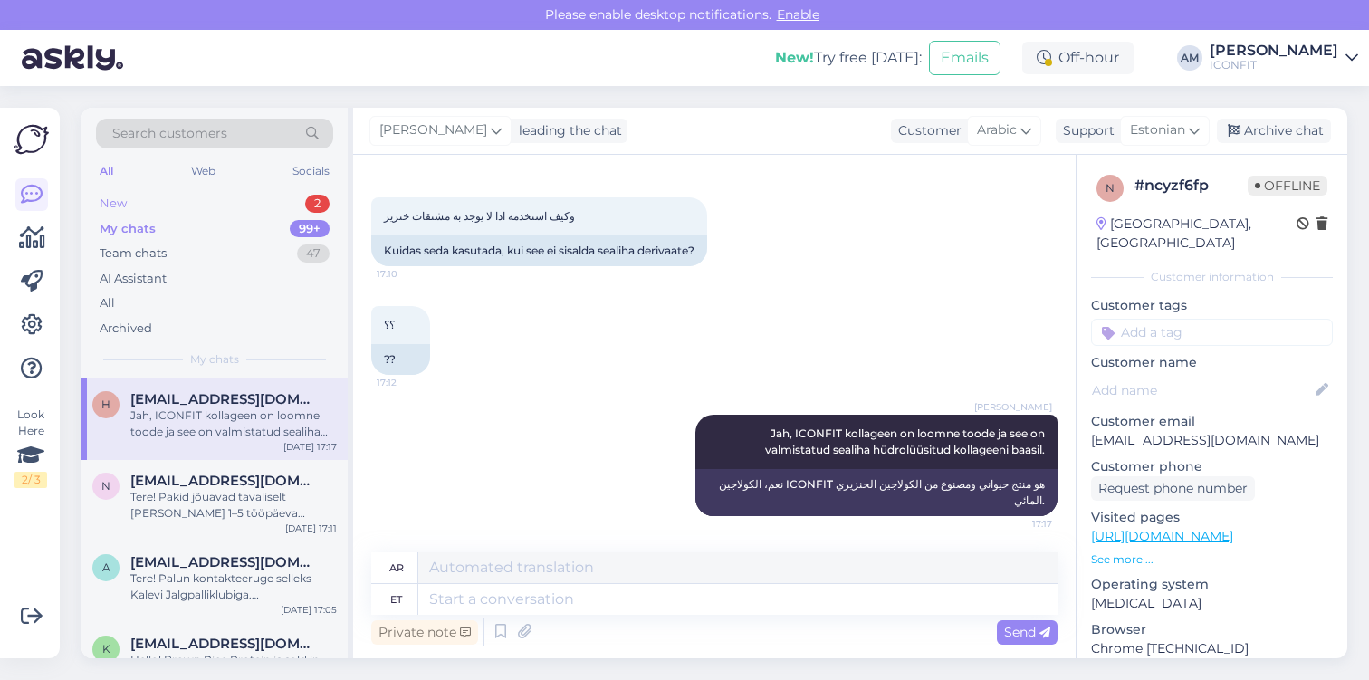
click at [183, 204] on div "New 2" at bounding box center [214, 203] width 237 height 25
